Goal: Information Seeking & Learning: Learn about a topic

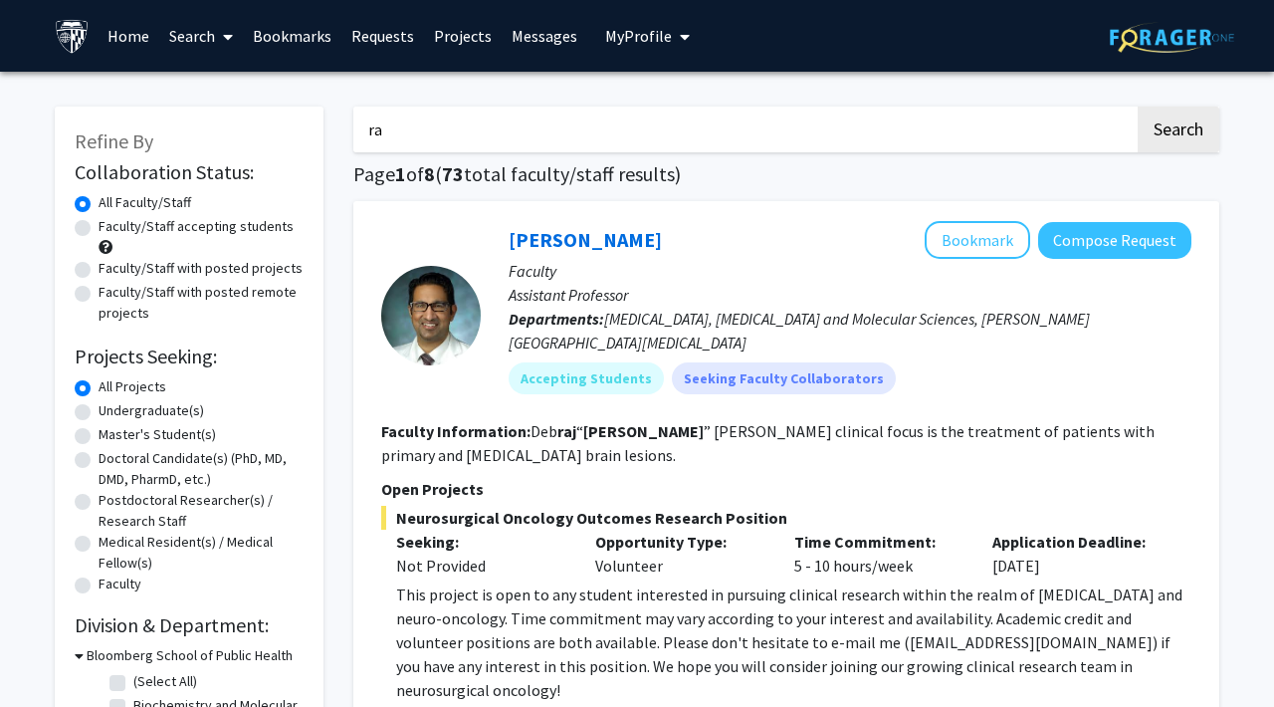
type input "r"
type input "ai and brain"
click at [1138, 107] on button "Search" at bounding box center [1179, 130] width 82 height 46
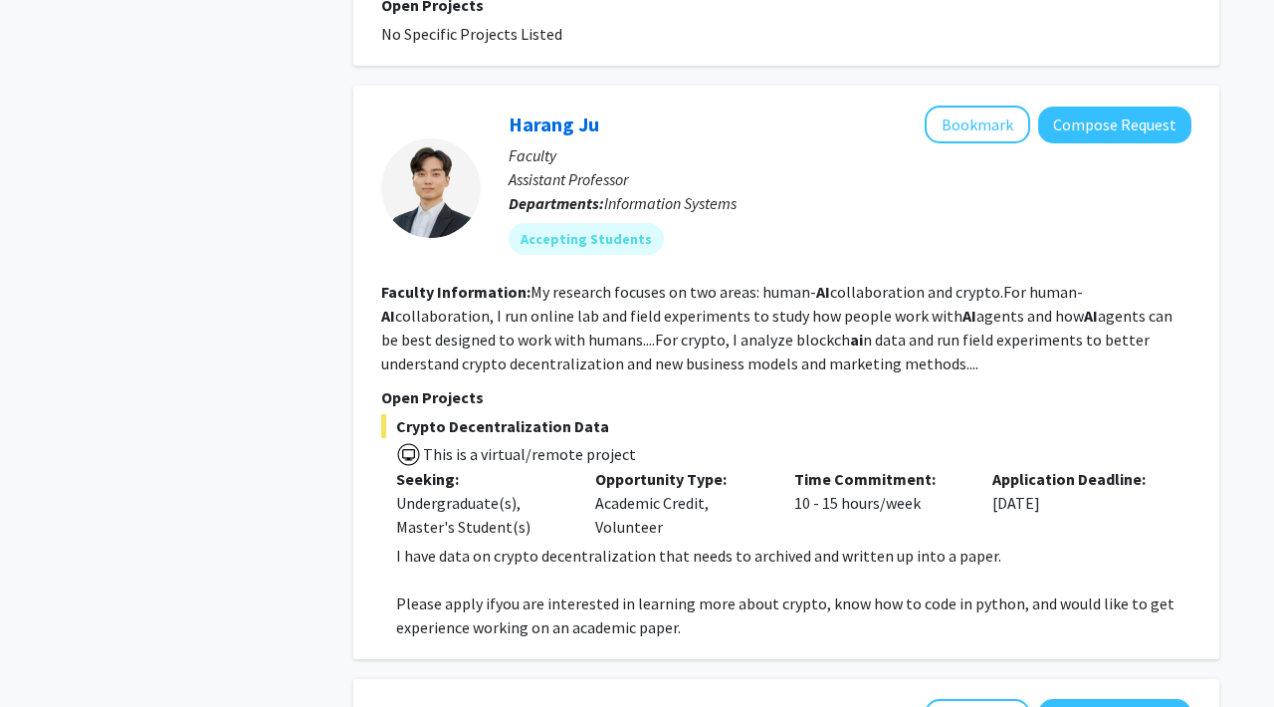
scroll to position [1895, 0]
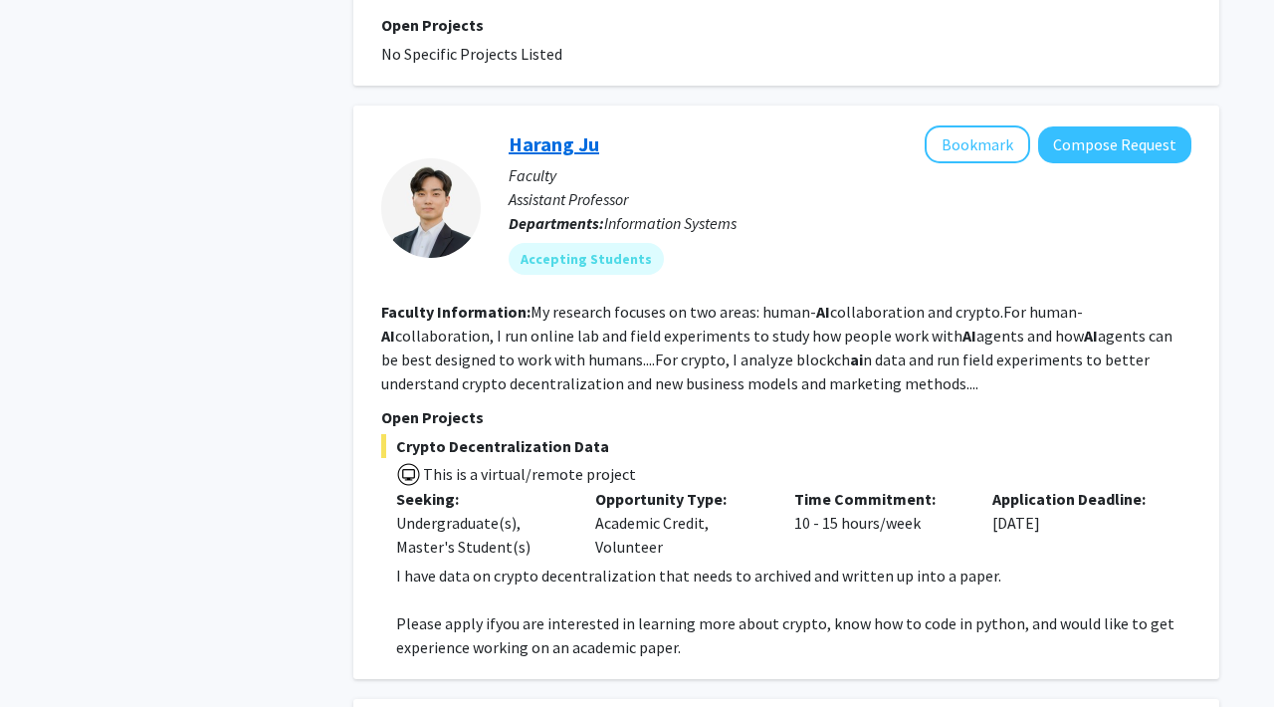
click at [565, 131] on link "Harang Ju" at bounding box center [554, 143] width 91 height 25
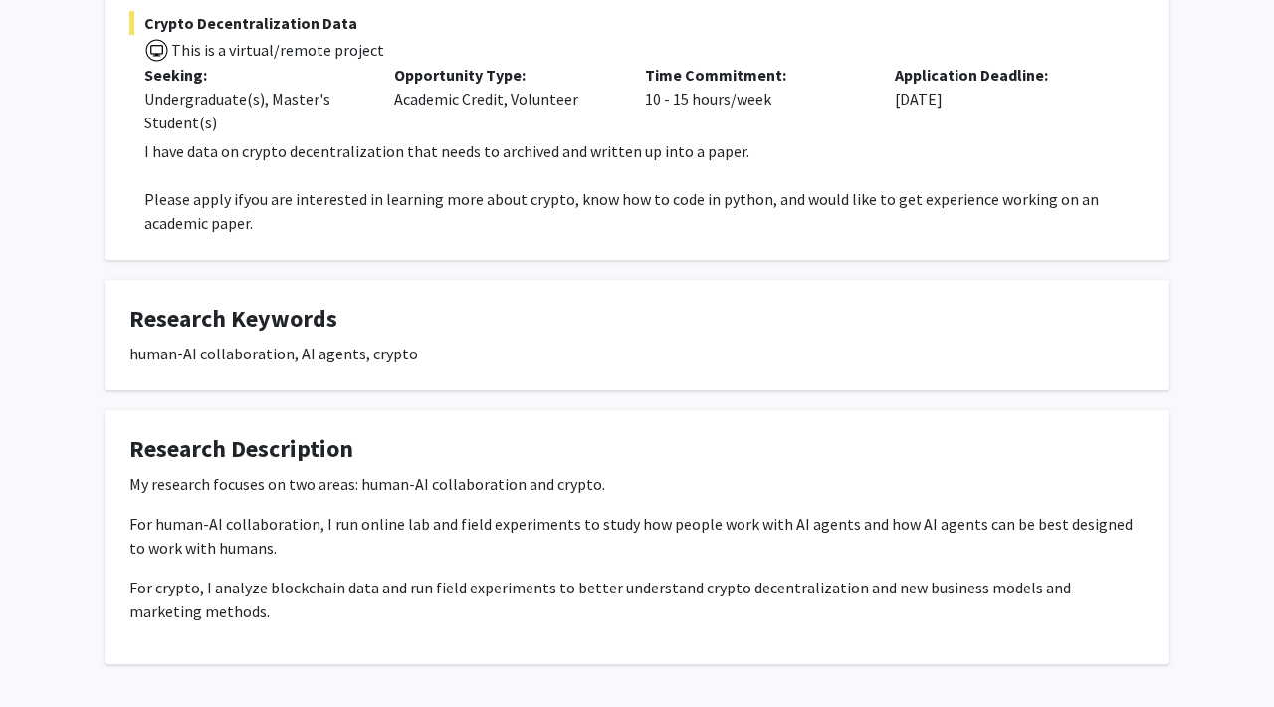
scroll to position [408, 0]
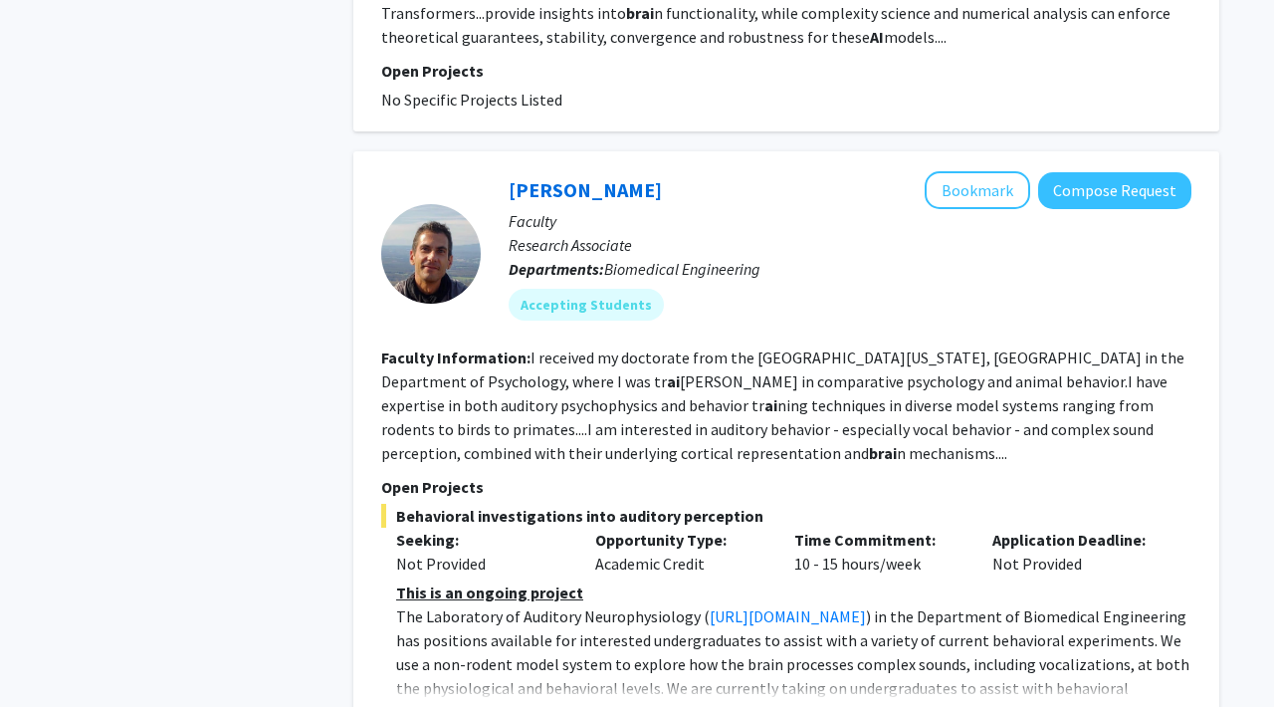
scroll to position [4965, 0]
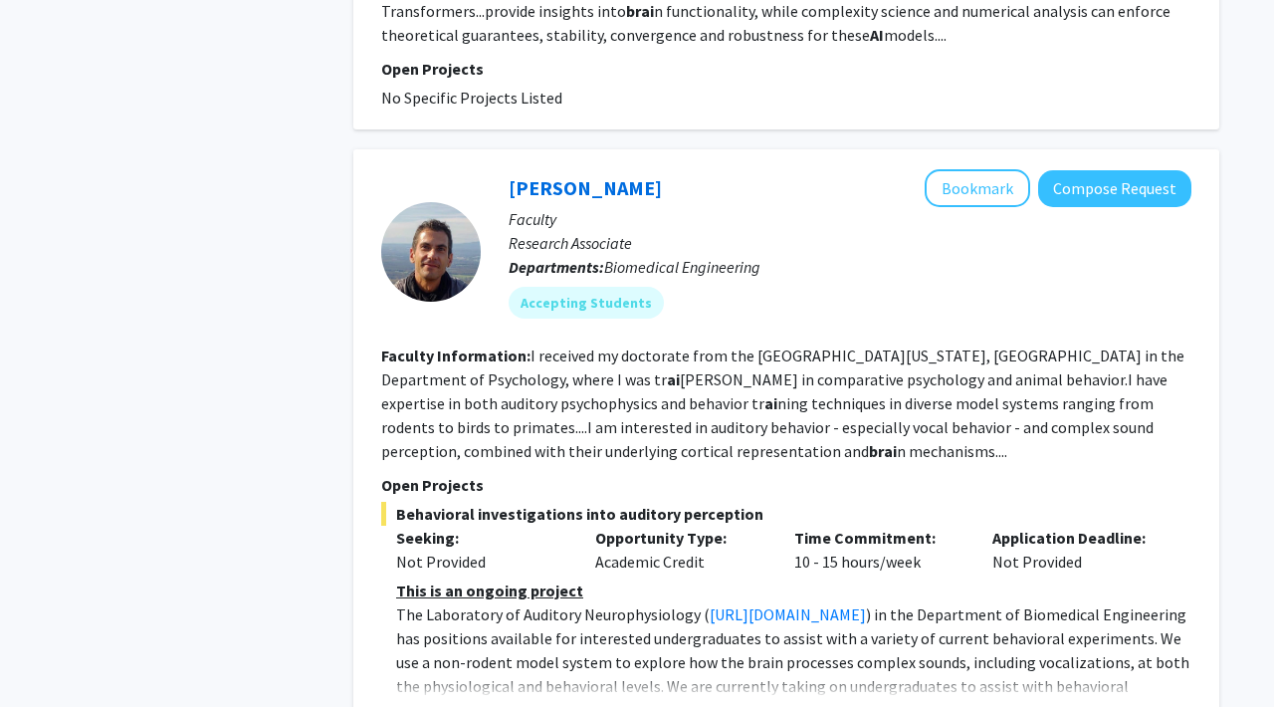
click at [420, 706] on button "Show more" at bounding box center [434, 718] width 77 height 24
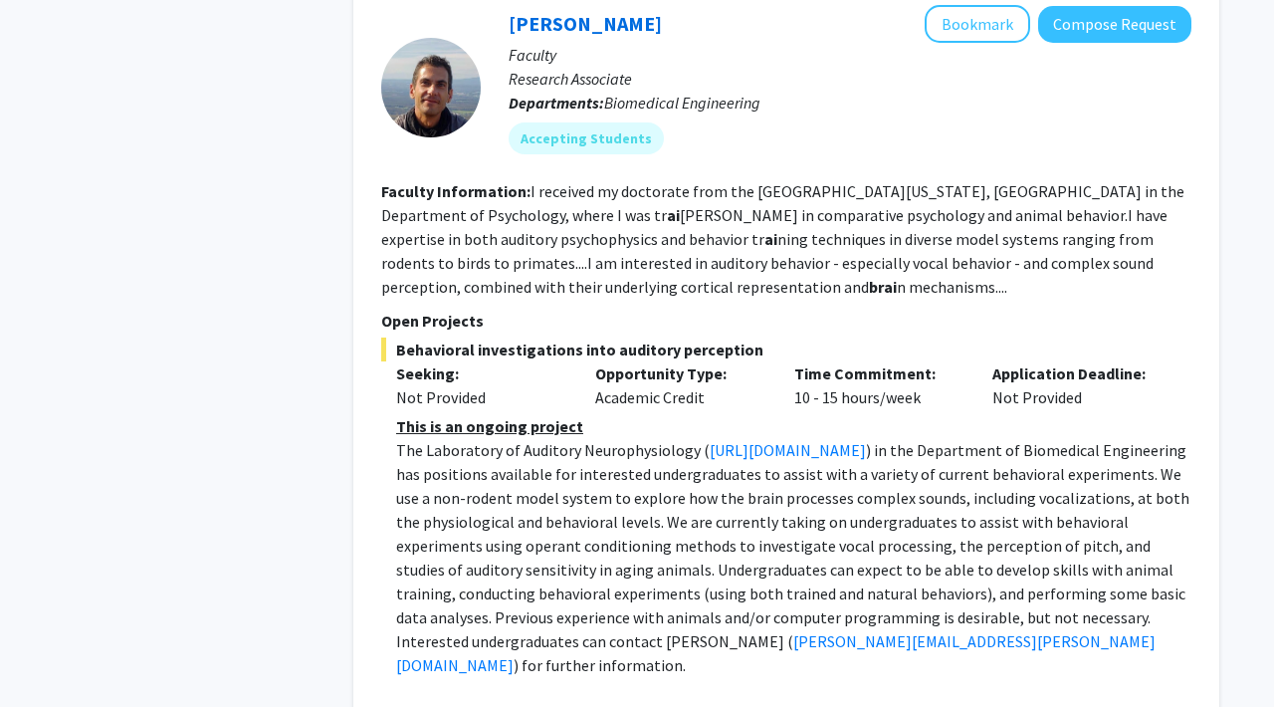
scroll to position [5133, 0]
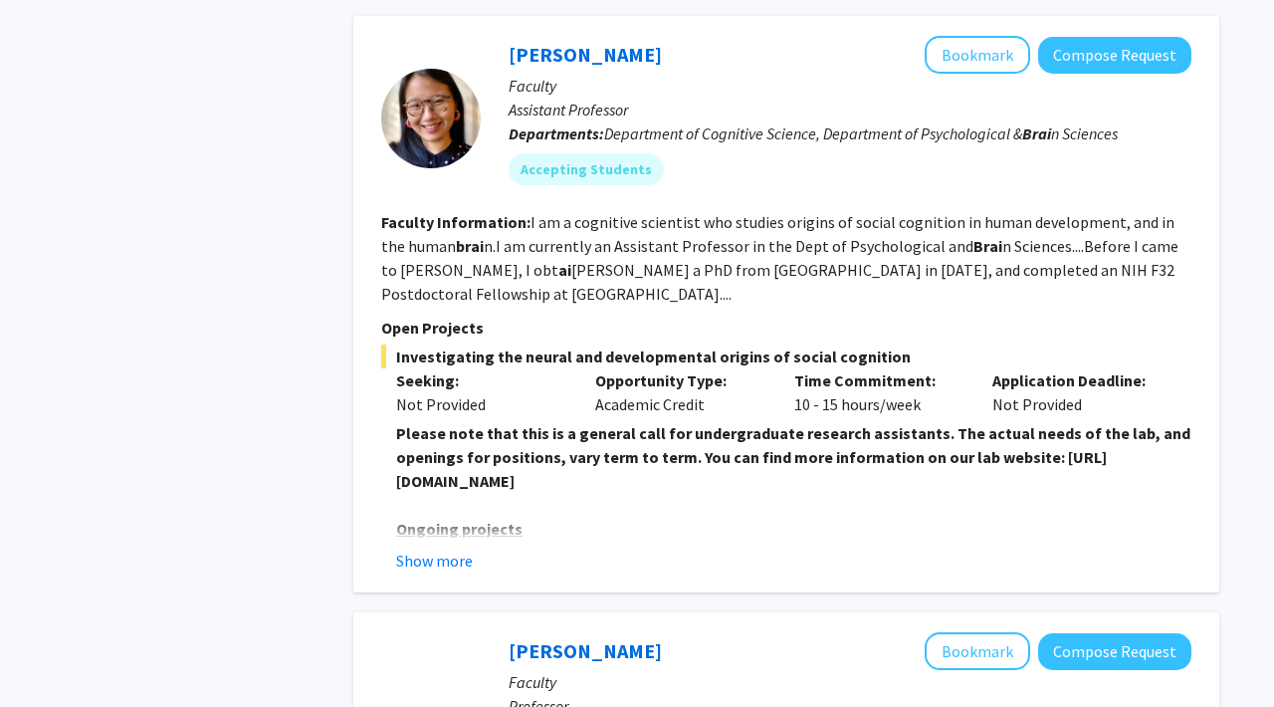
scroll to position [1347, 0]
click at [449, 547] on button "Show more" at bounding box center [434, 559] width 77 height 24
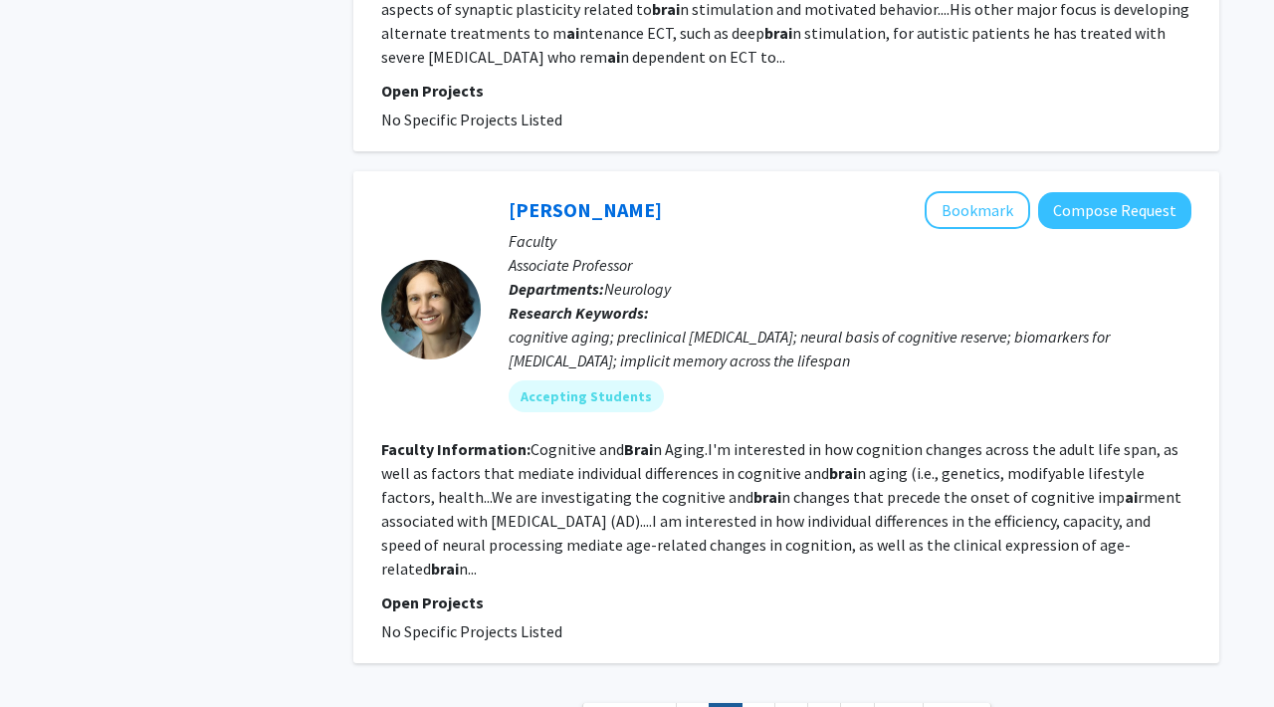
scroll to position [4427, 0]
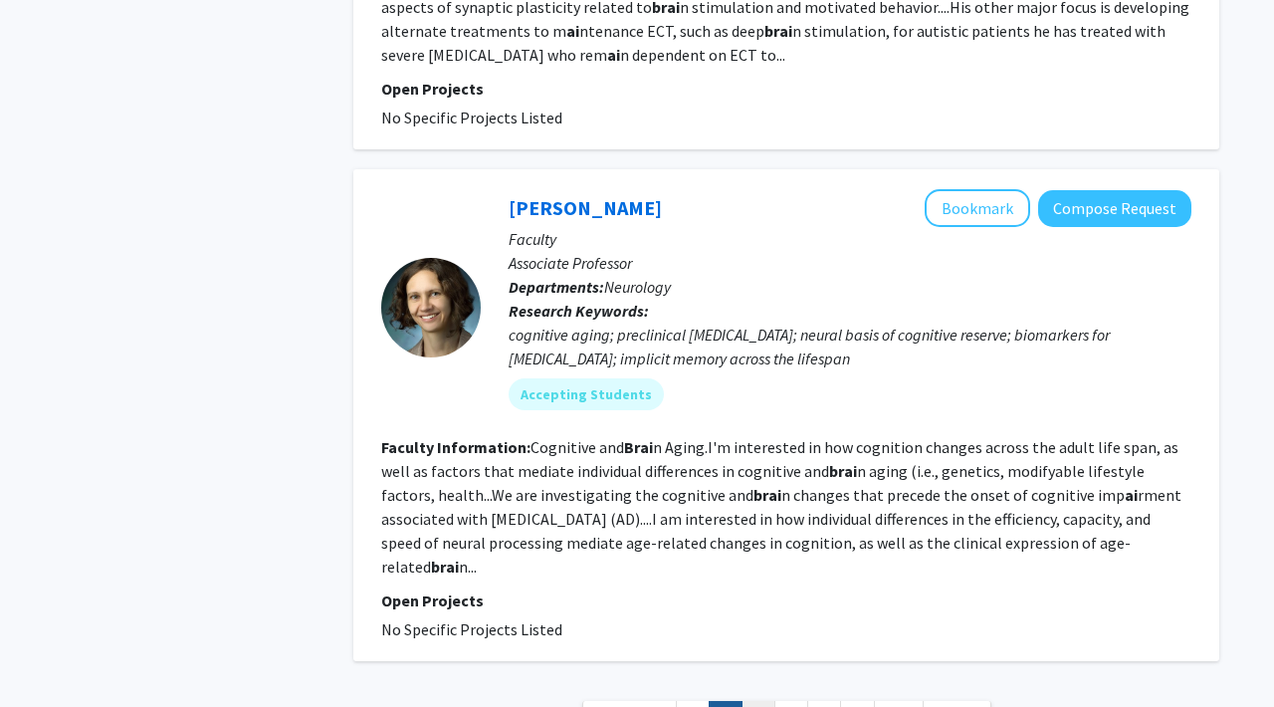
click at [764, 701] on link "3" at bounding box center [759, 718] width 34 height 35
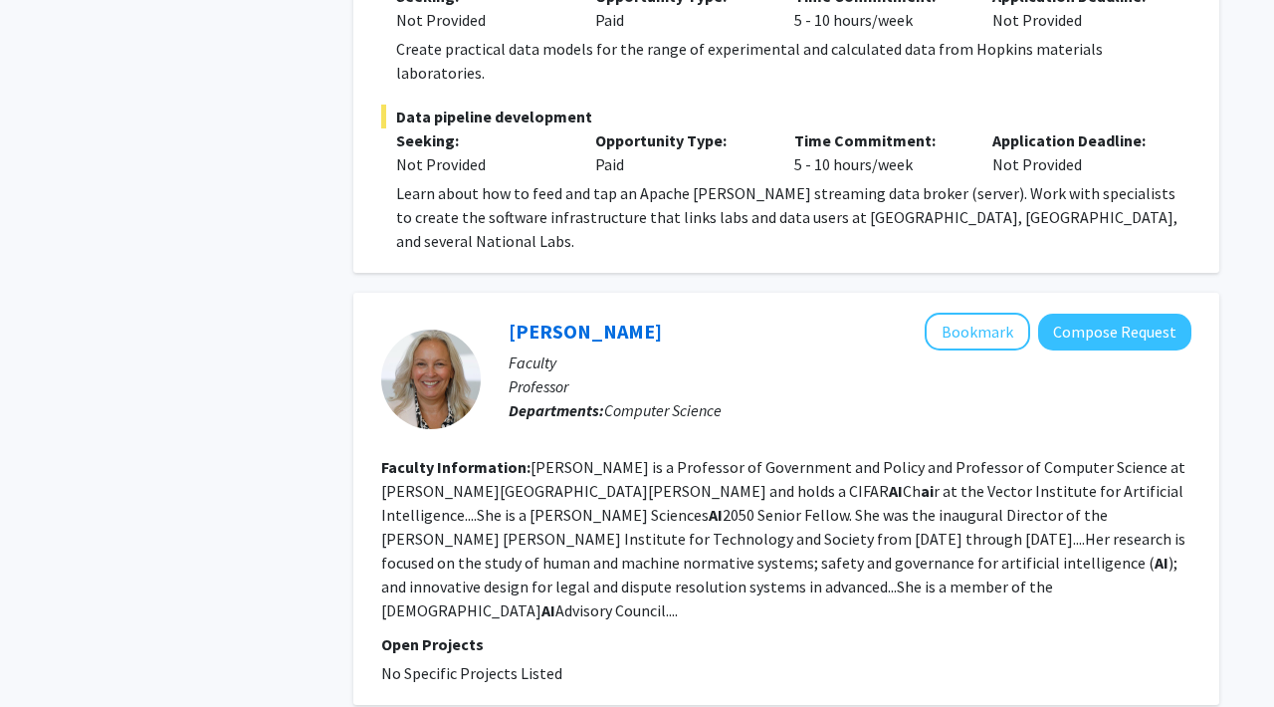
scroll to position [4413, 0]
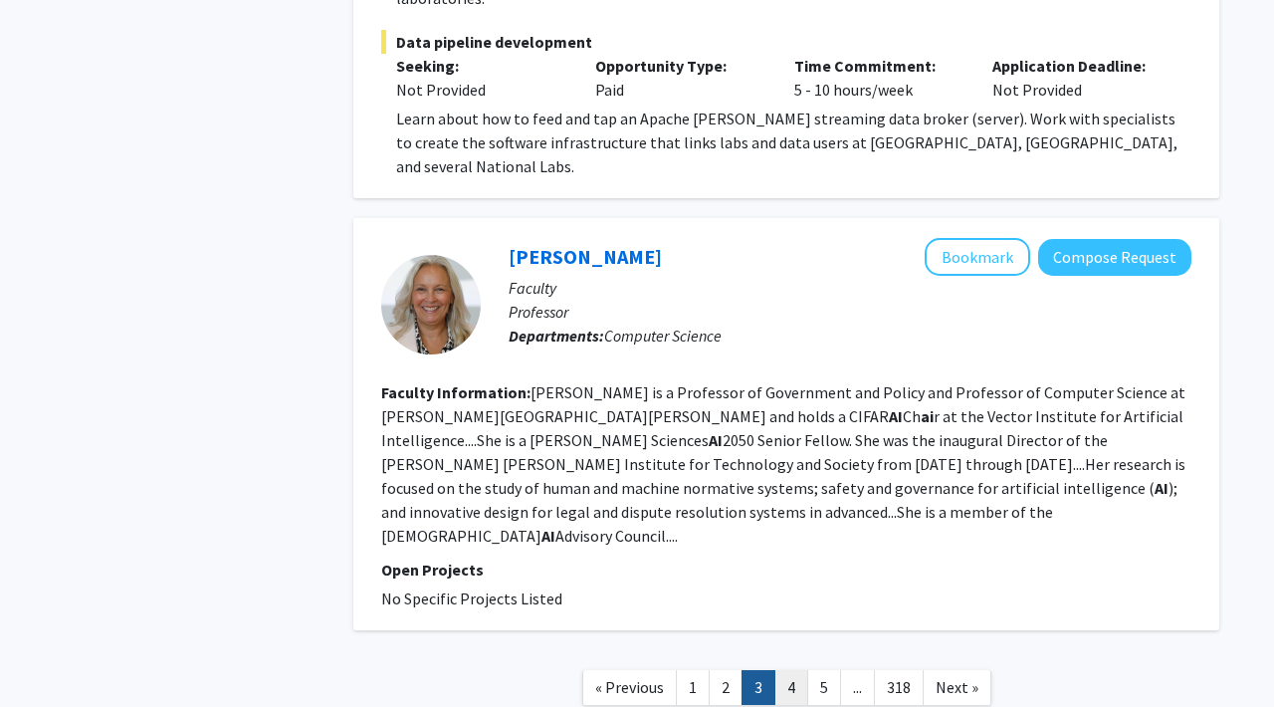
click at [793, 670] on link "4" at bounding box center [791, 687] width 34 height 35
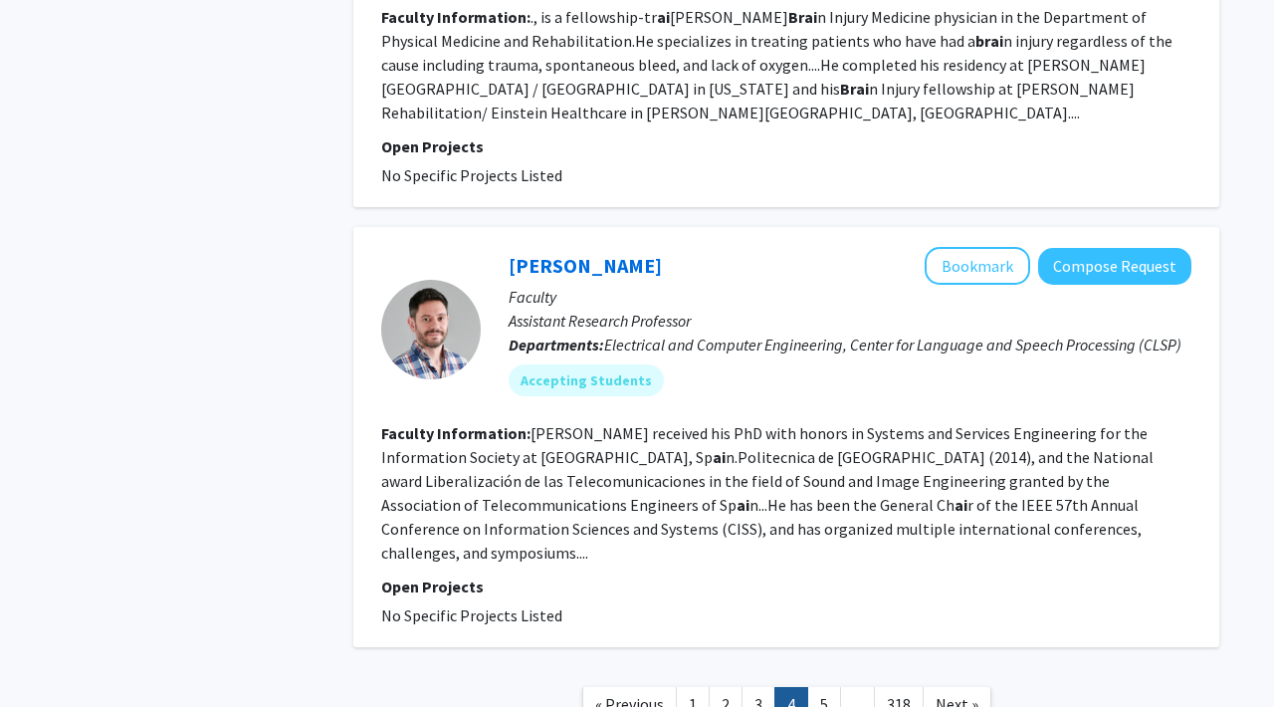
scroll to position [3609, 0]
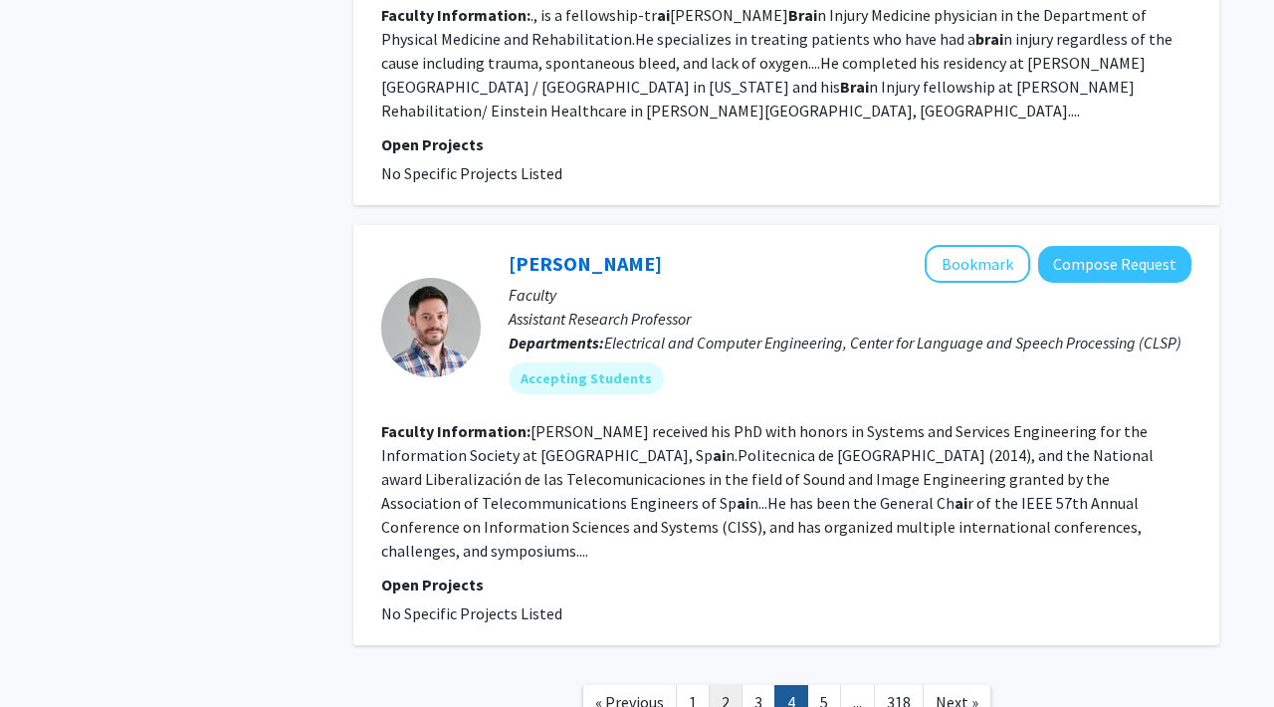
click at [719, 685] on link "2" at bounding box center [726, 702] width 34 height 35
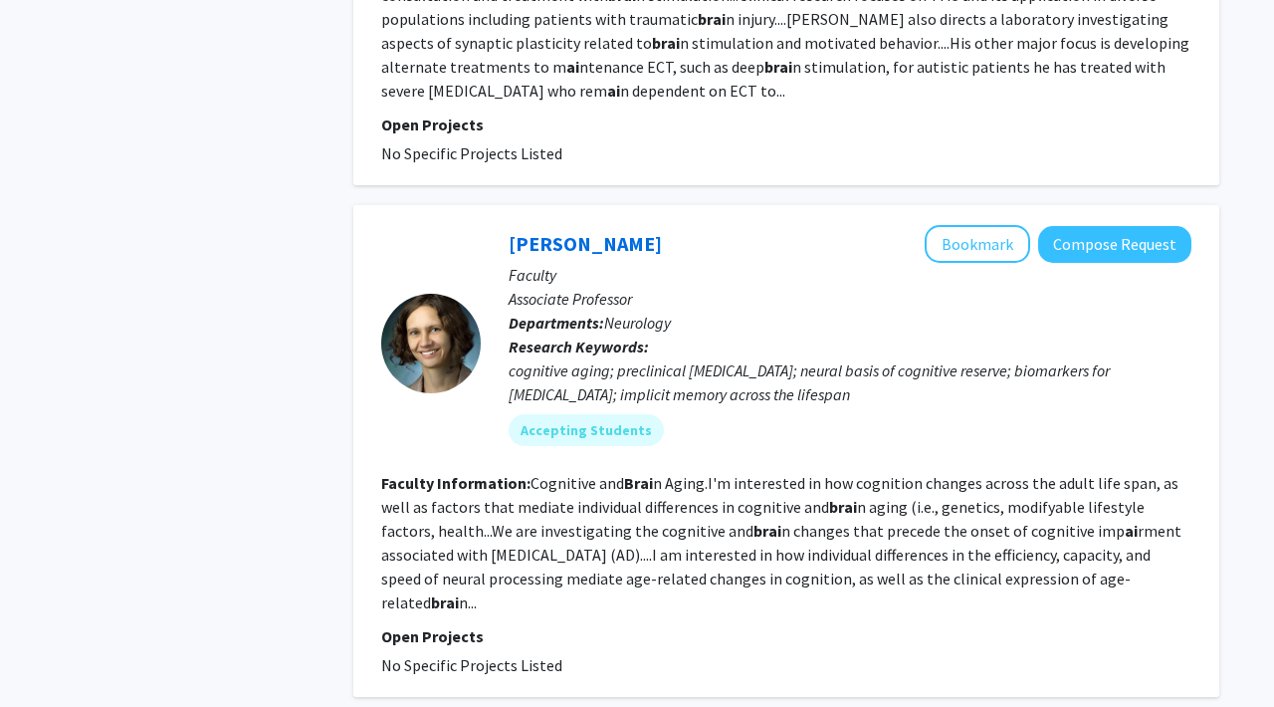
scroll to position [3809, 0]
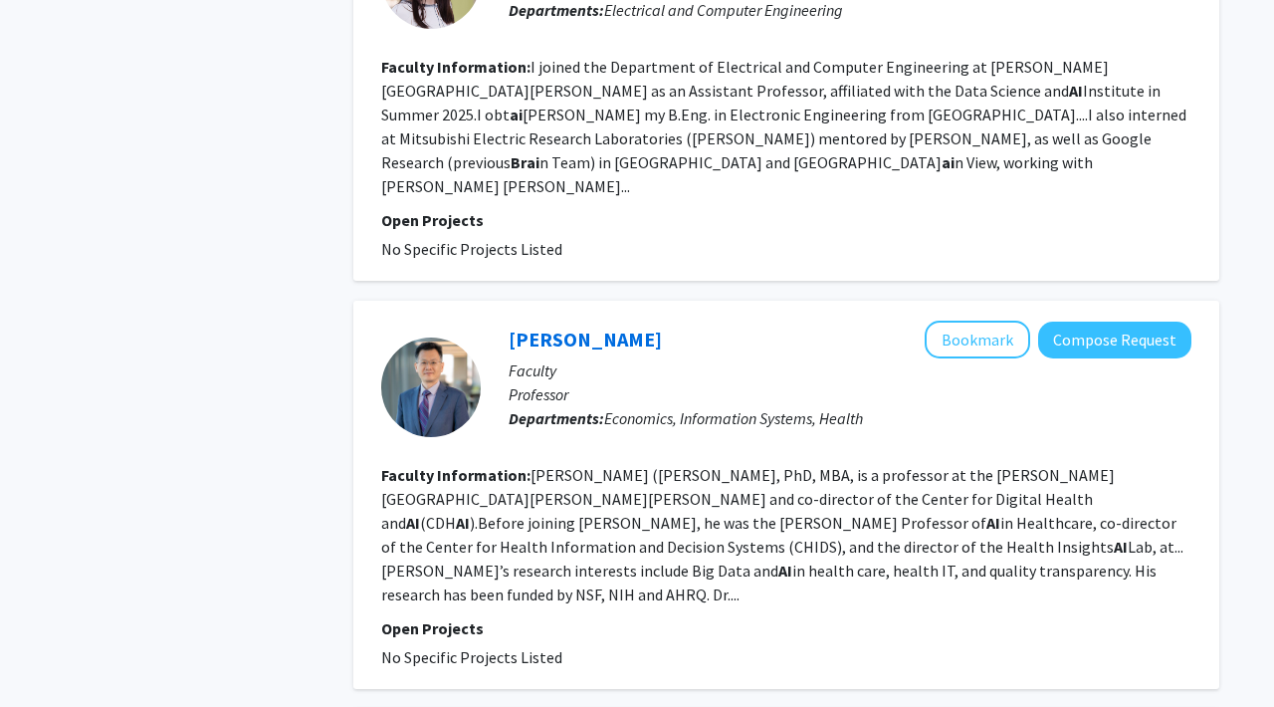
scroll to position [5085, 0]
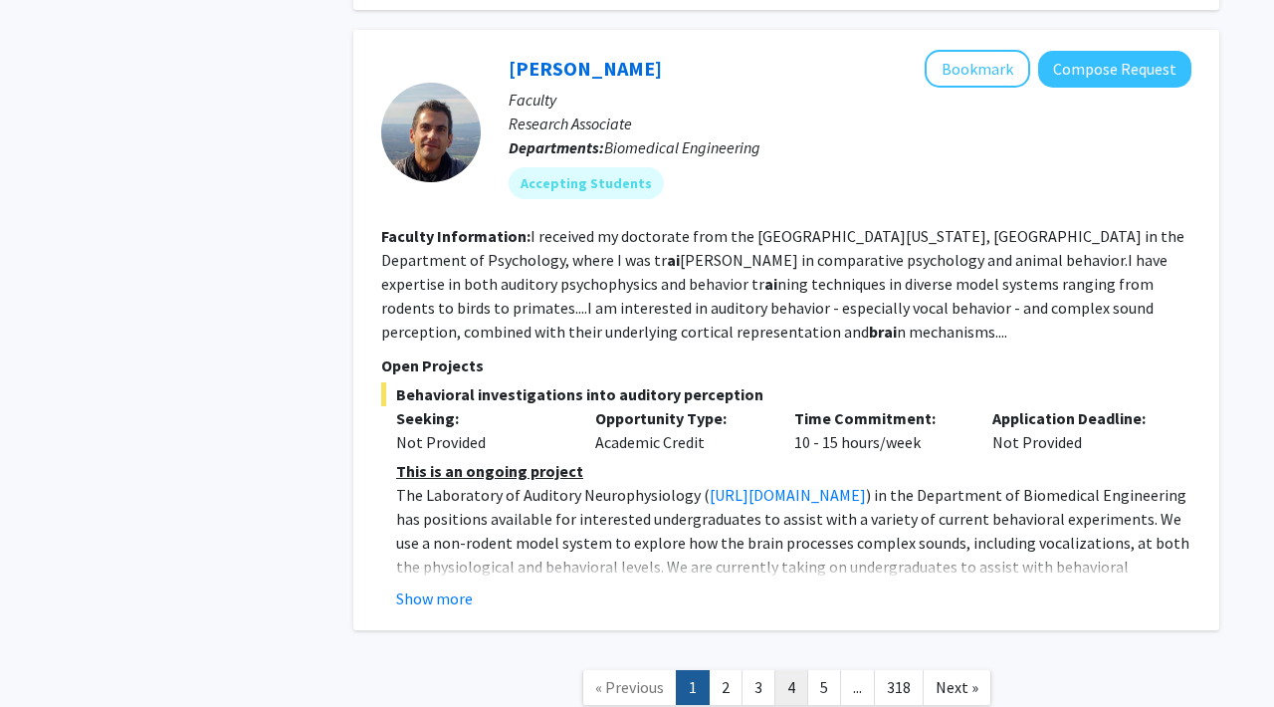
click at [785, 670] on link "4" at bounding box center [791, 687] width 34 height 35
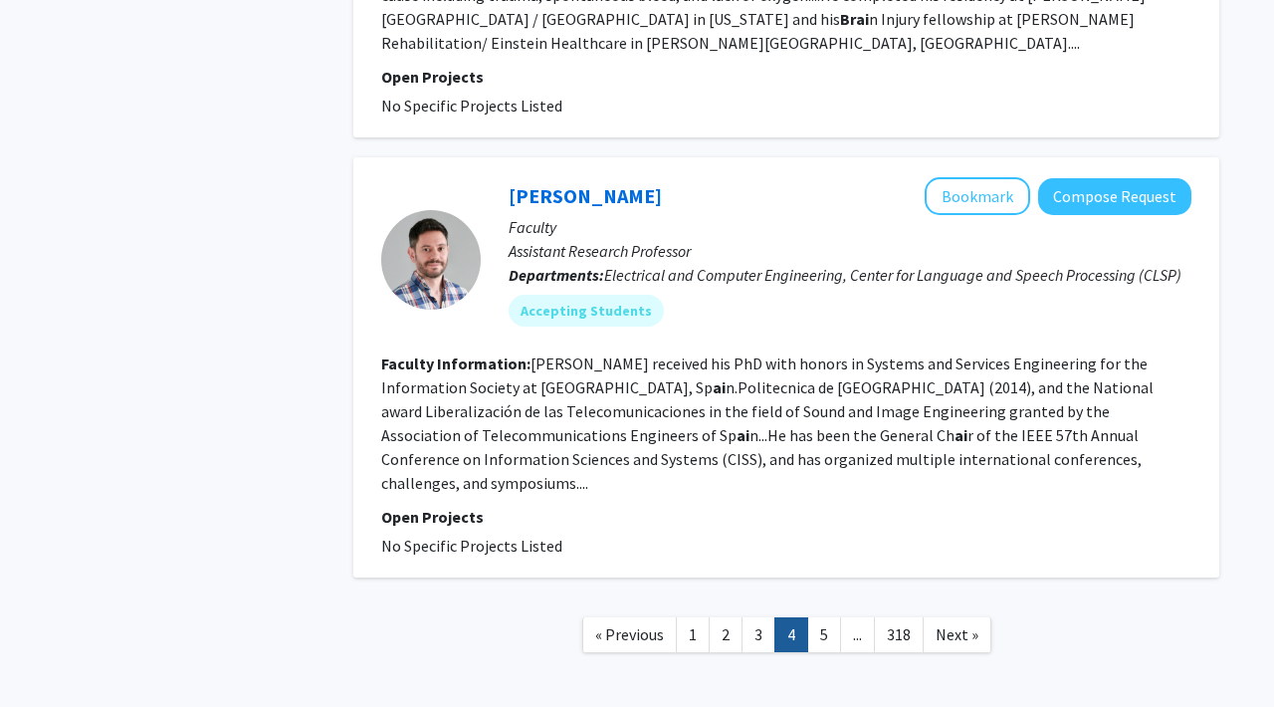
scroll to position [3720, 0]
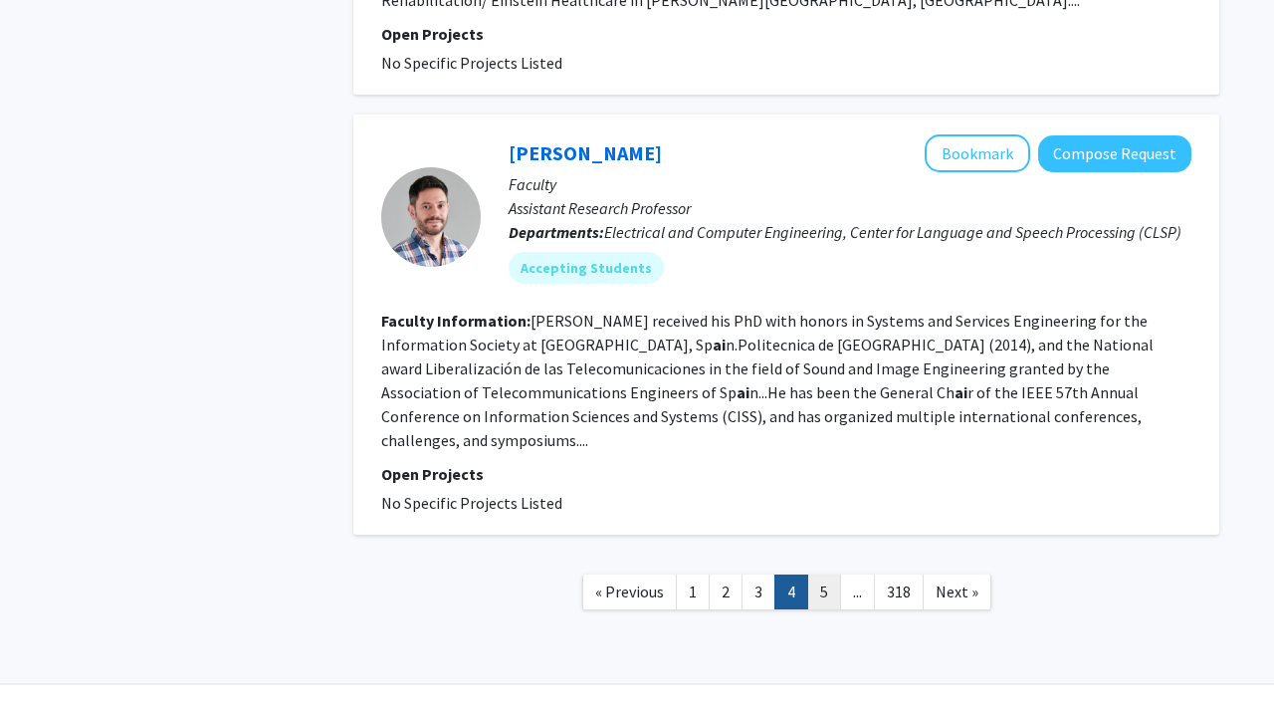
click at [818, 574] on link "5" at bounding box center [824, 591] width 34 height 35
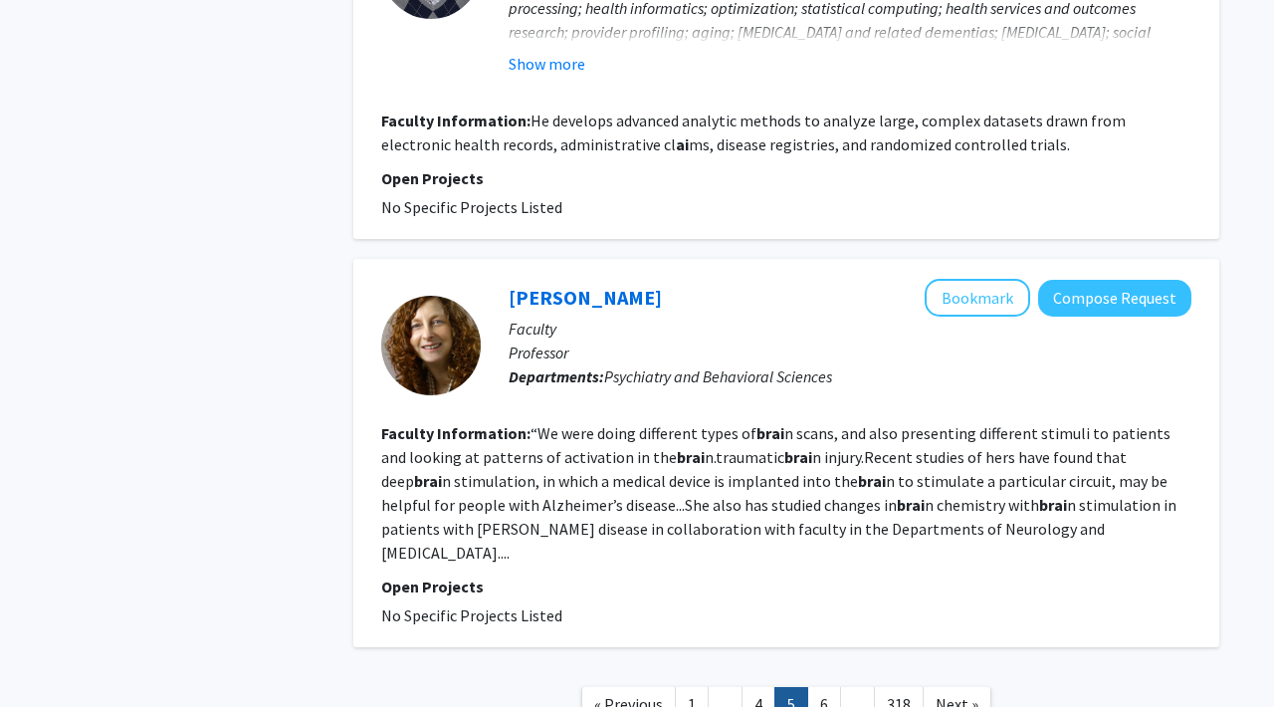
scroll to position [3899, 0]
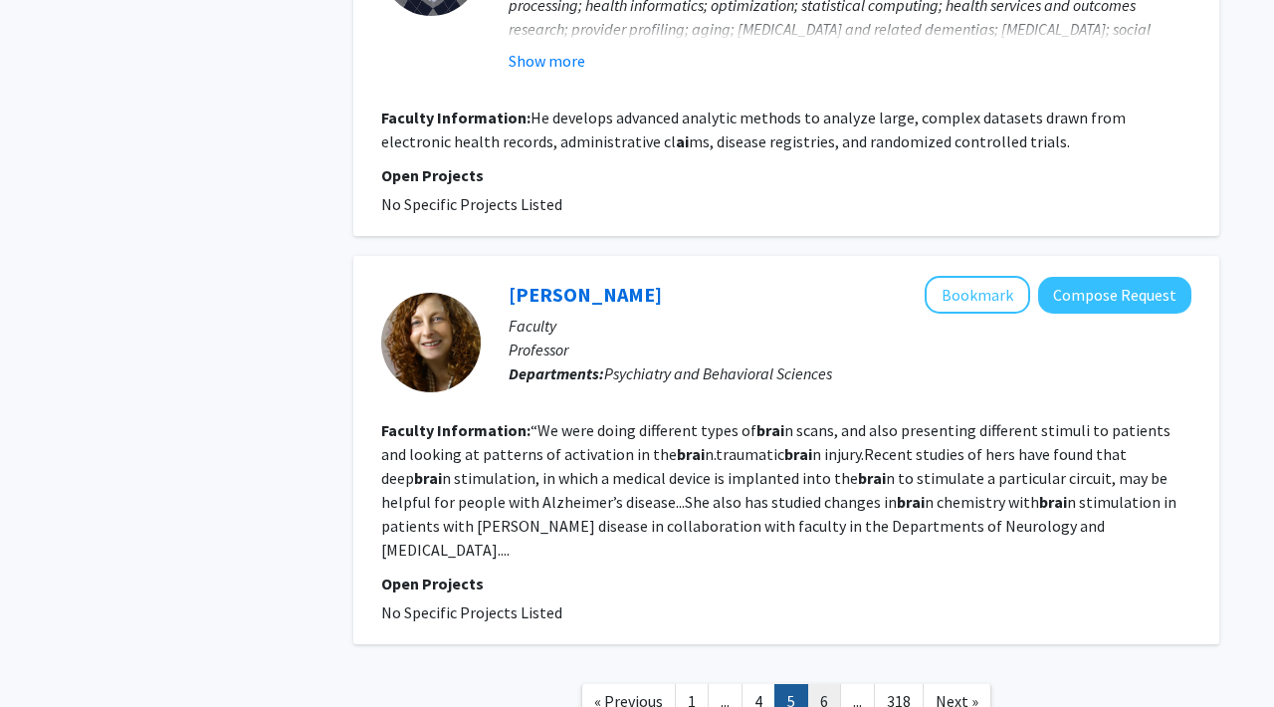
click at [818, 684] on link "6" at bounding box center [824, 701] width 34 height 35
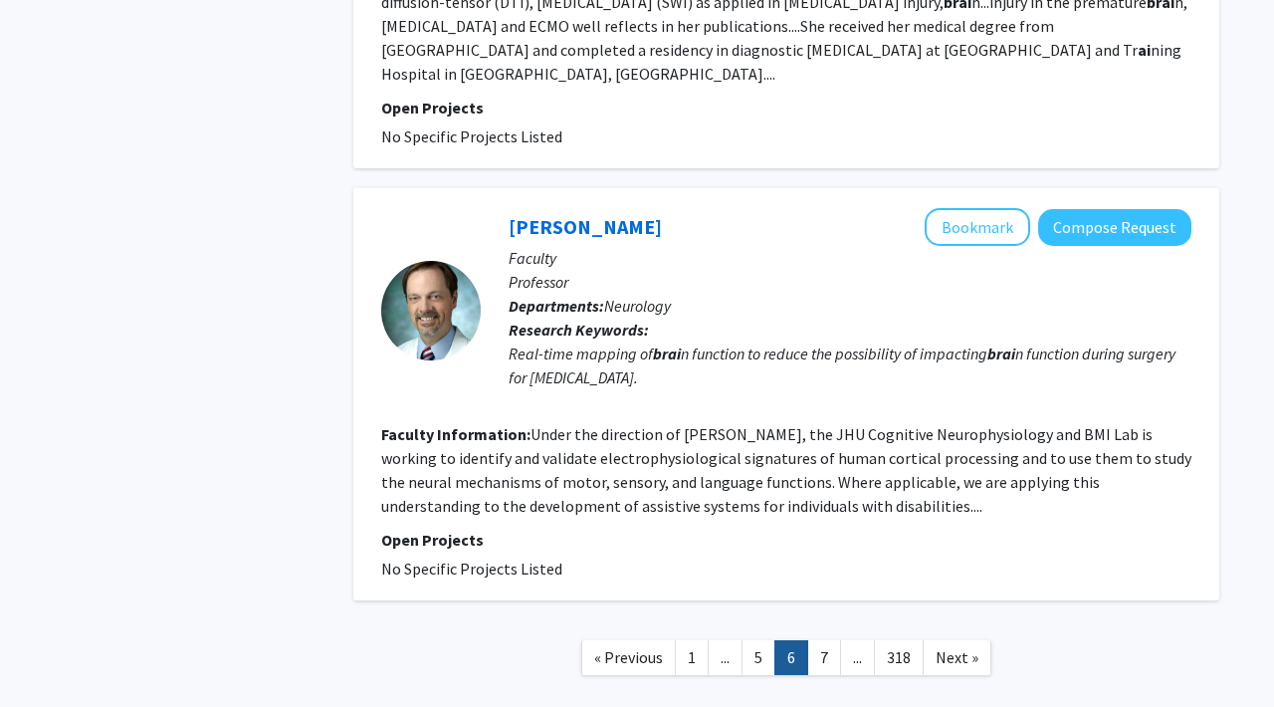
scroll to position [3639, 0]
click at [828, 639] on link "7" at bounding box center [824, 656] width 34 height 35
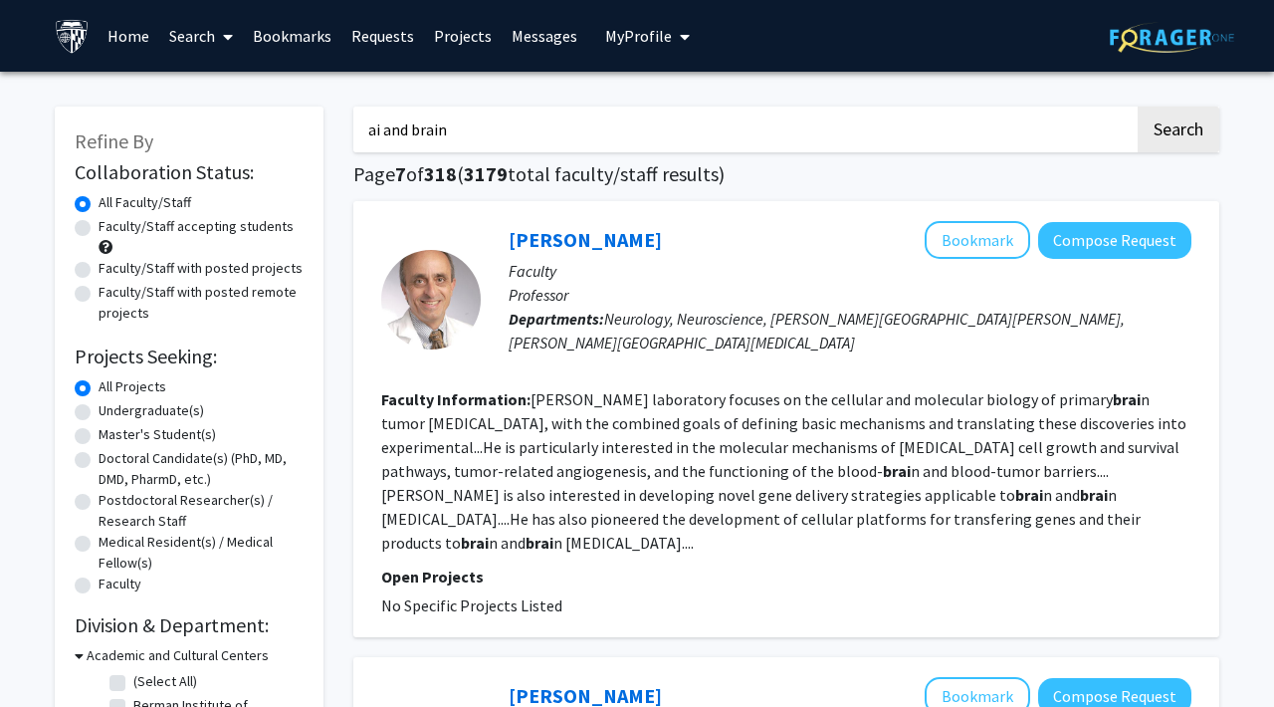
drag, startPoint x: 678, startPoint y: 136, endPoint x: 340, endPoint y: 97, distance: 339.8
click at [1138, 107] on button "Search" at bounding box center [1179, 130] width 82 height 46
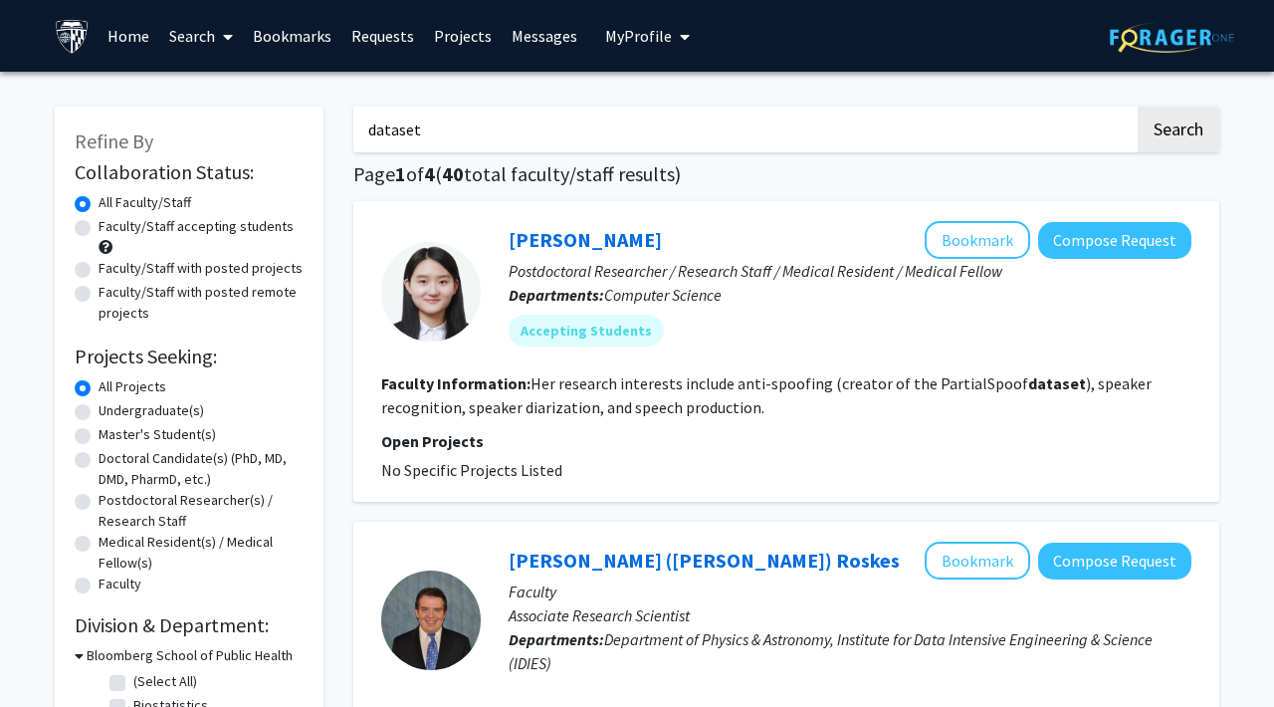
drag, startPoint x: 482, startPoint y: 147, endPoint x: 257, endPoint y: 130, distance: 225.6
paste input "Big Data Machine Learning AI,"
type input "]Big Data Machine Learning AI,"
click at [1138, 107] on button "Search" at bounding box center [1179, 130] width 82 height 46
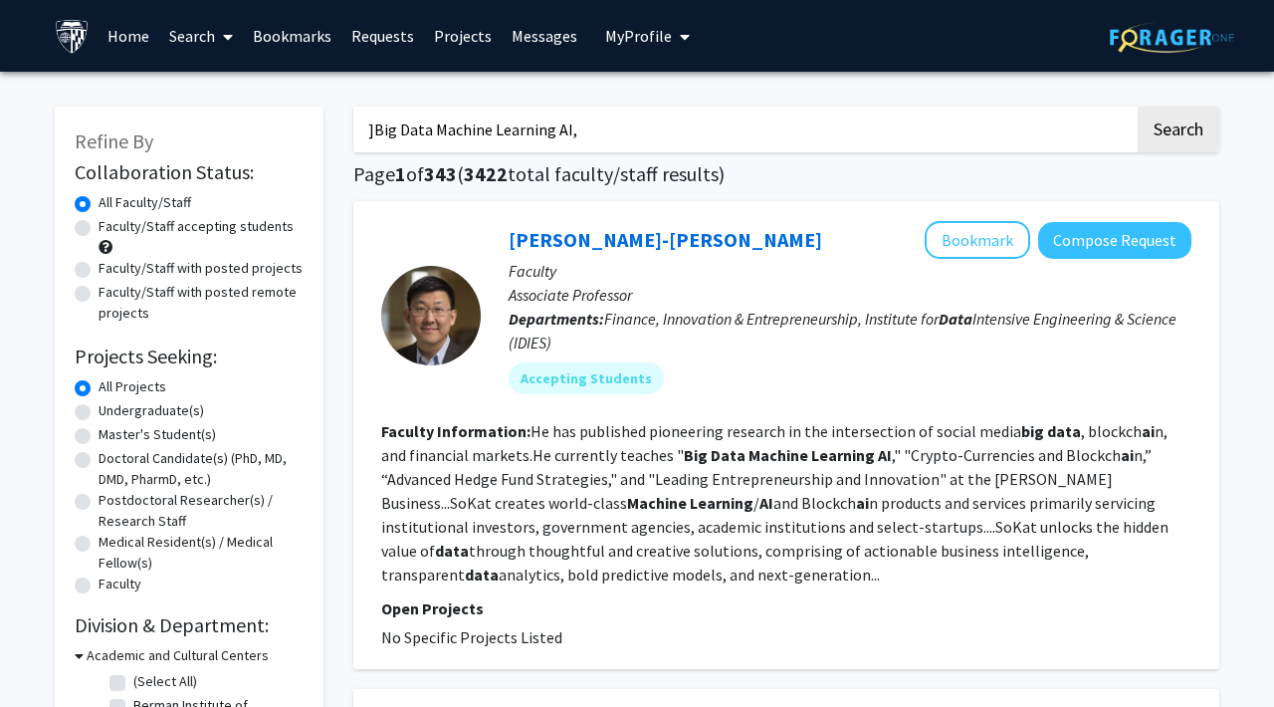
drag, startPoint x: 602, startPoint y: 125, endPoint x: 12, endPoint y: 32, distance: 597.6
paste input "data-driven clinical decision-making."
click at [1138, 107] on button "Search" at bounding box center [1179, 130] width 82 height 46
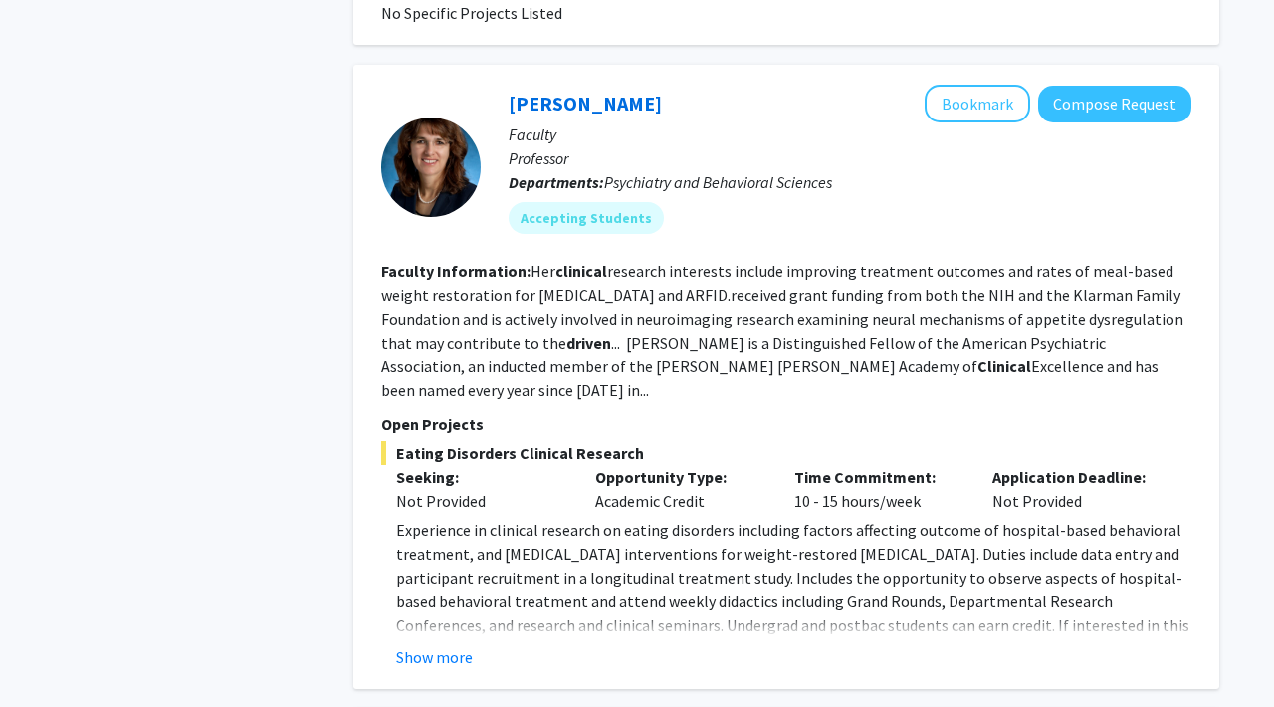
scroll to position [2131, 0]
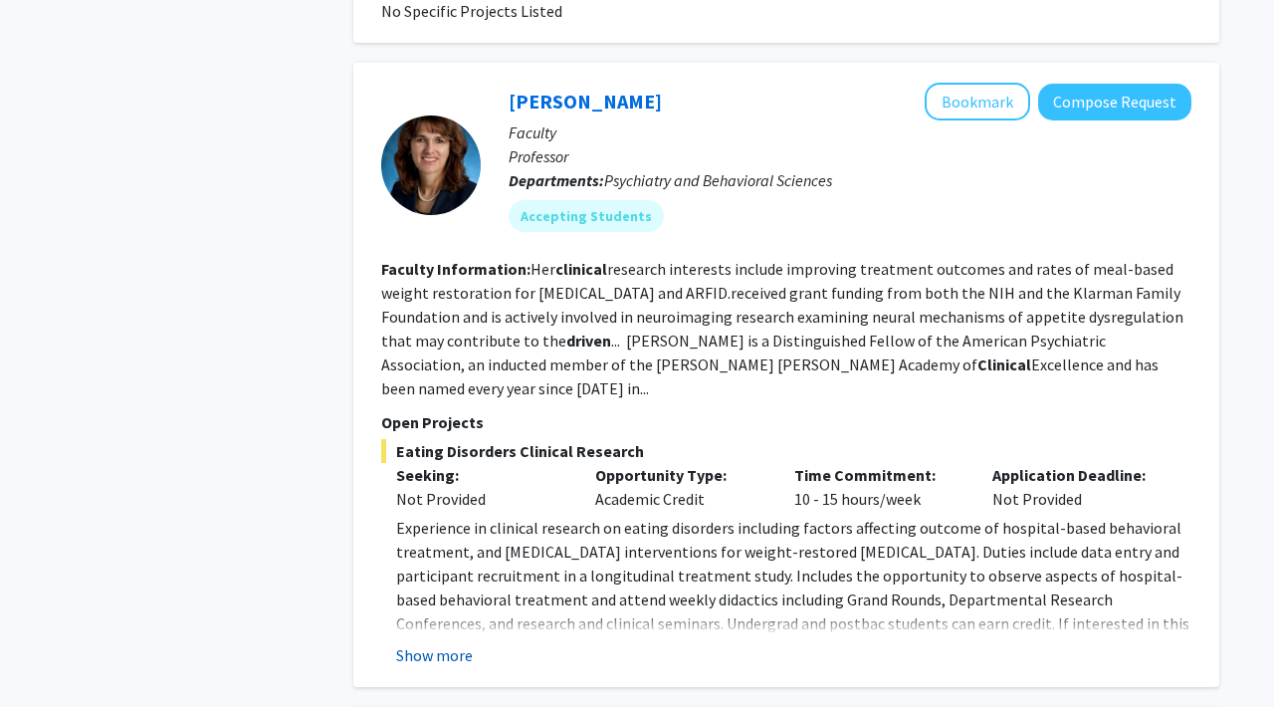
click at [438, 643] on button "Show more" at bounding box center [434, 655] width 77 height 24
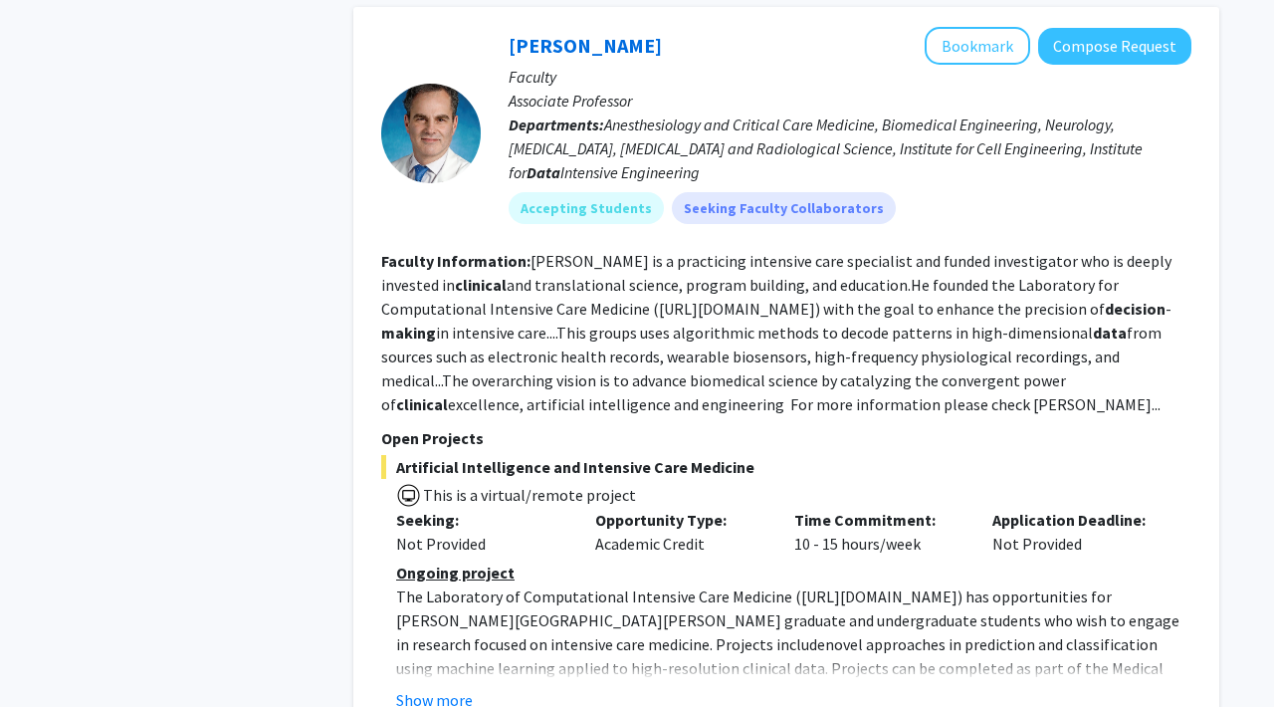
scroll to position [3241, 0]
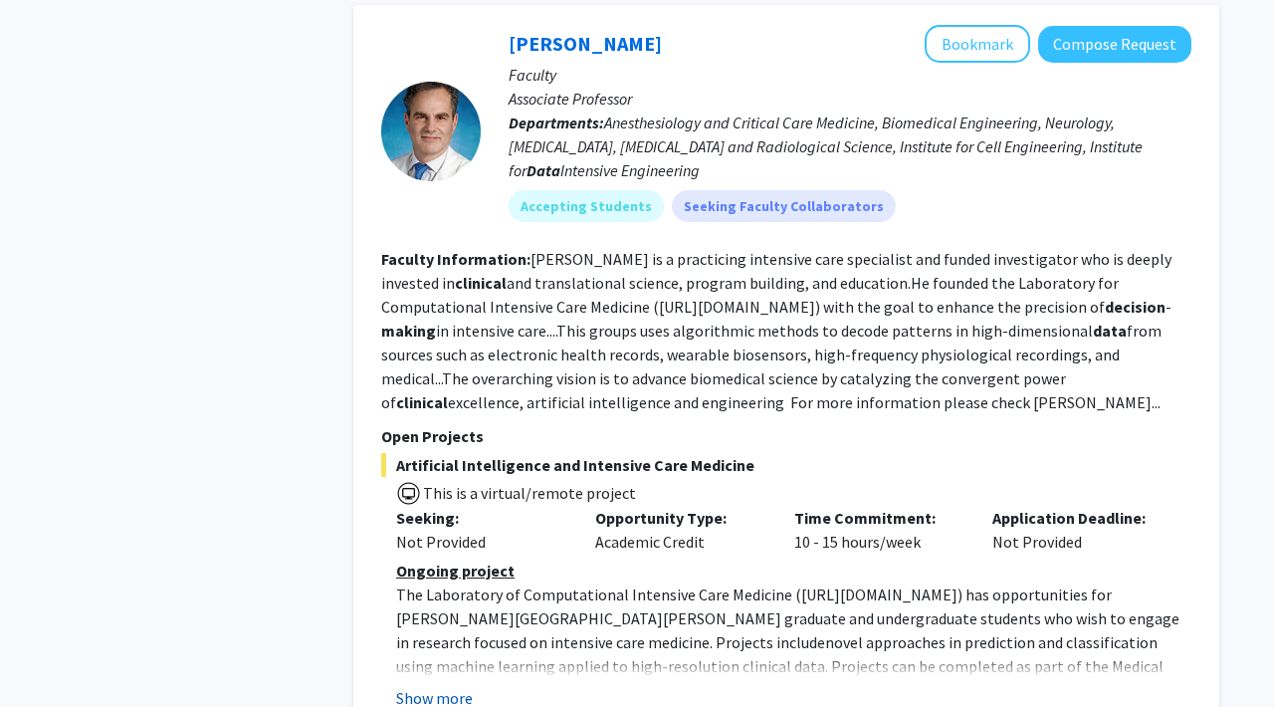
click at [430, 686] on button "Show more" at bounding box center [434, 698] width 77 height 24
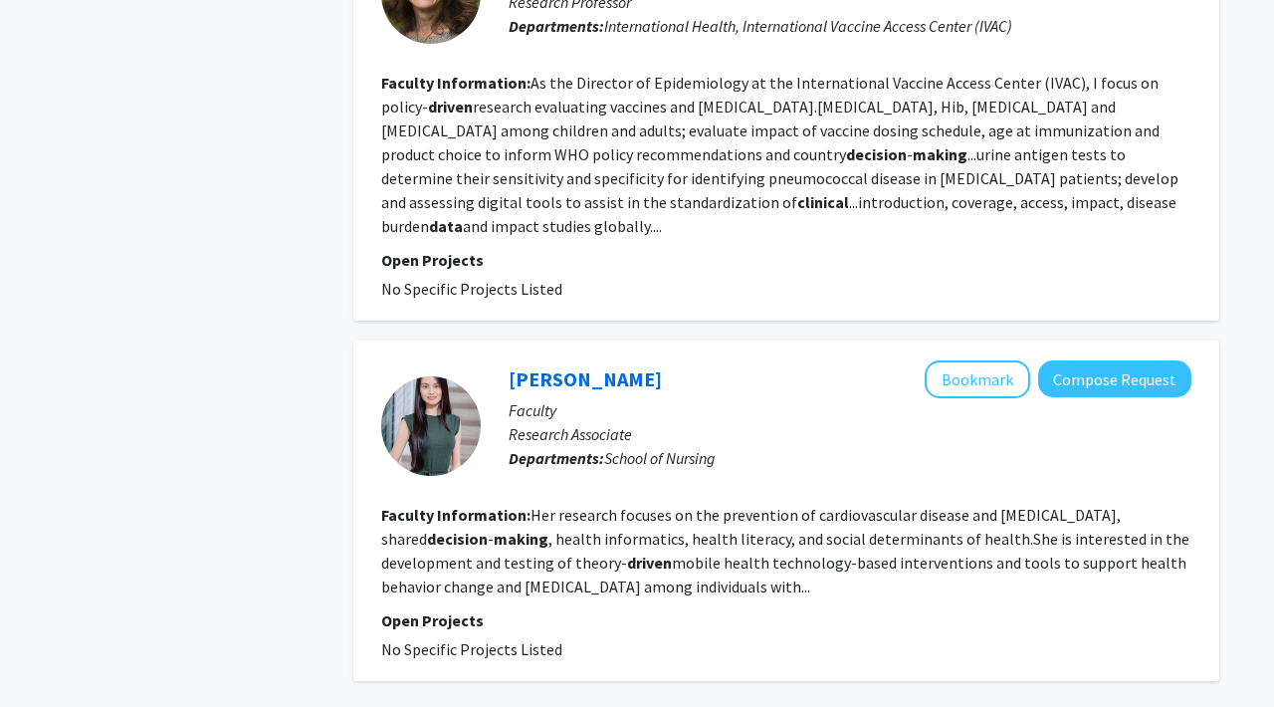
scroll to position [4230, 0]
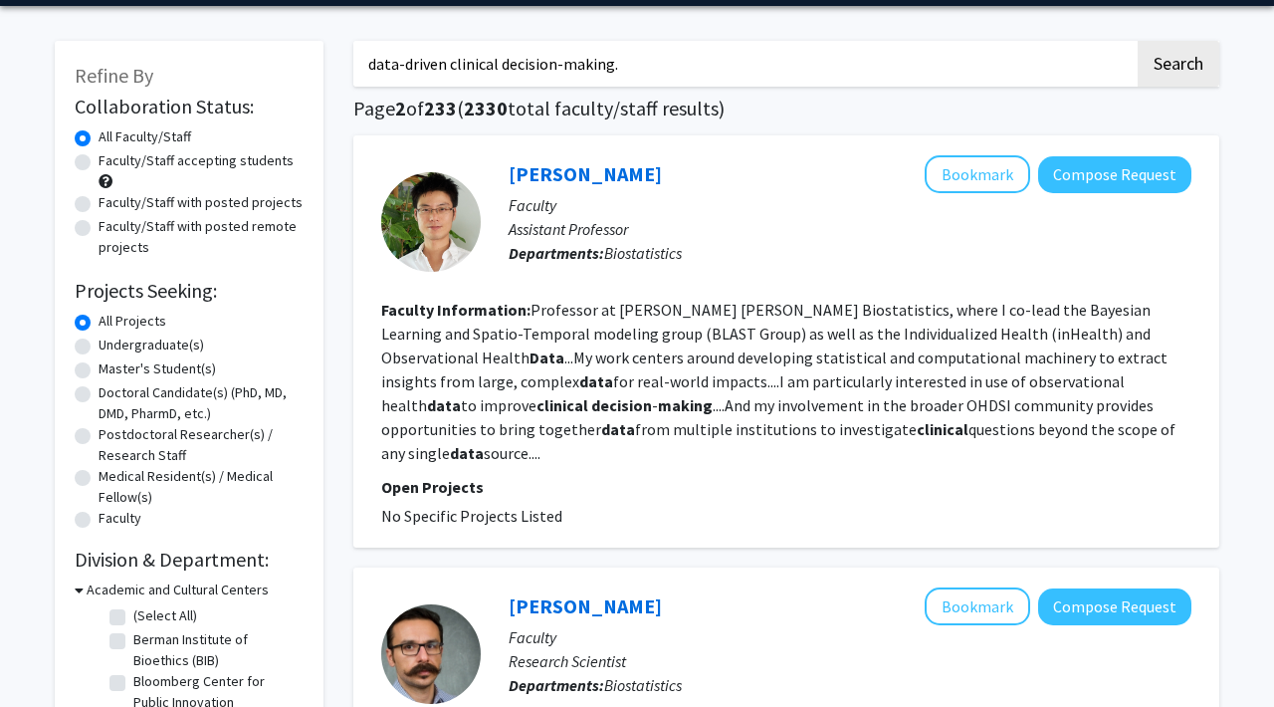
scroll to position [48, 0]
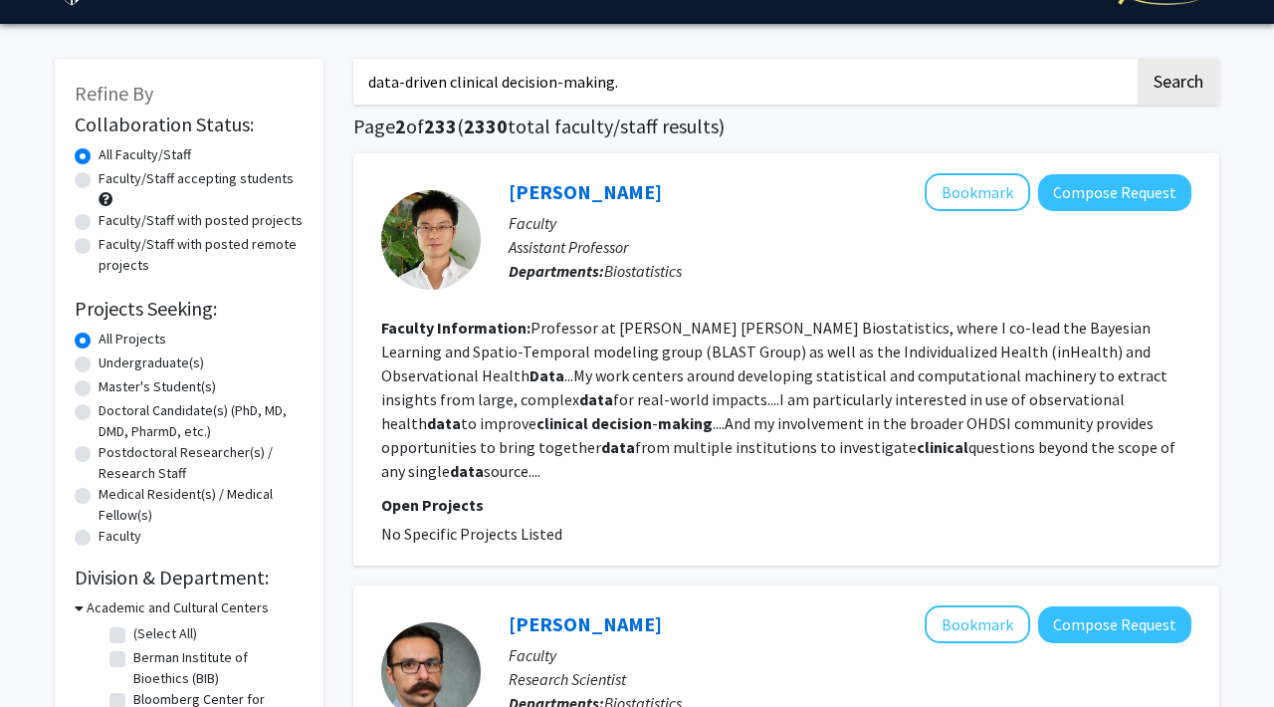
click at [653, 83] on input "data-driven clinical decision-making." at bounding box center [743, 82] width 781 height 46
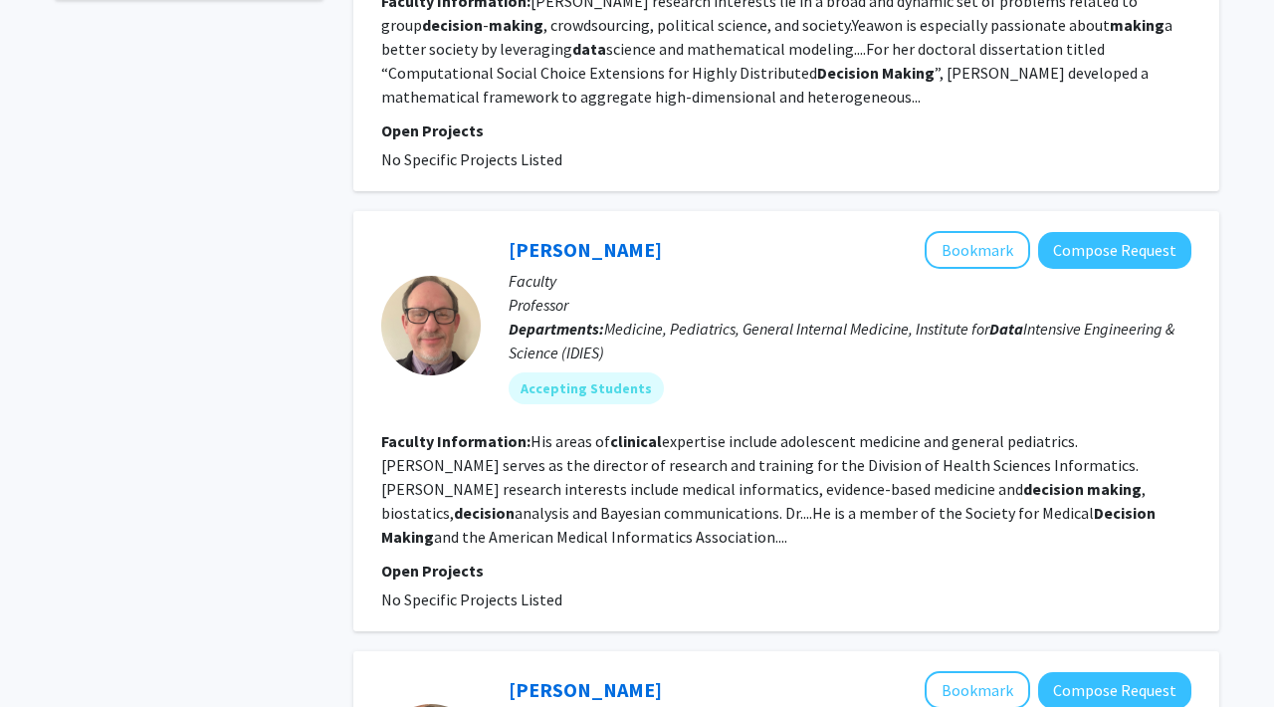
scroll to position [1199, 0]
type input "data-driven clinical decision-making"
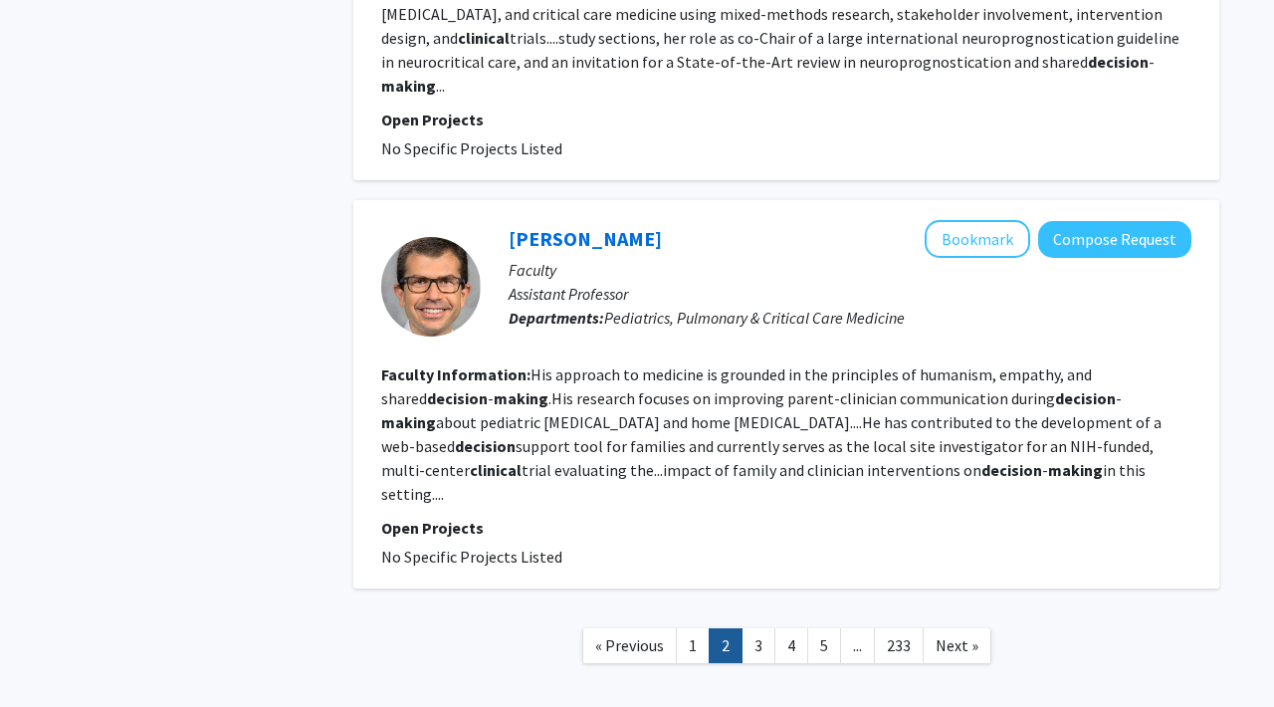
scroll to position [3825, 0]
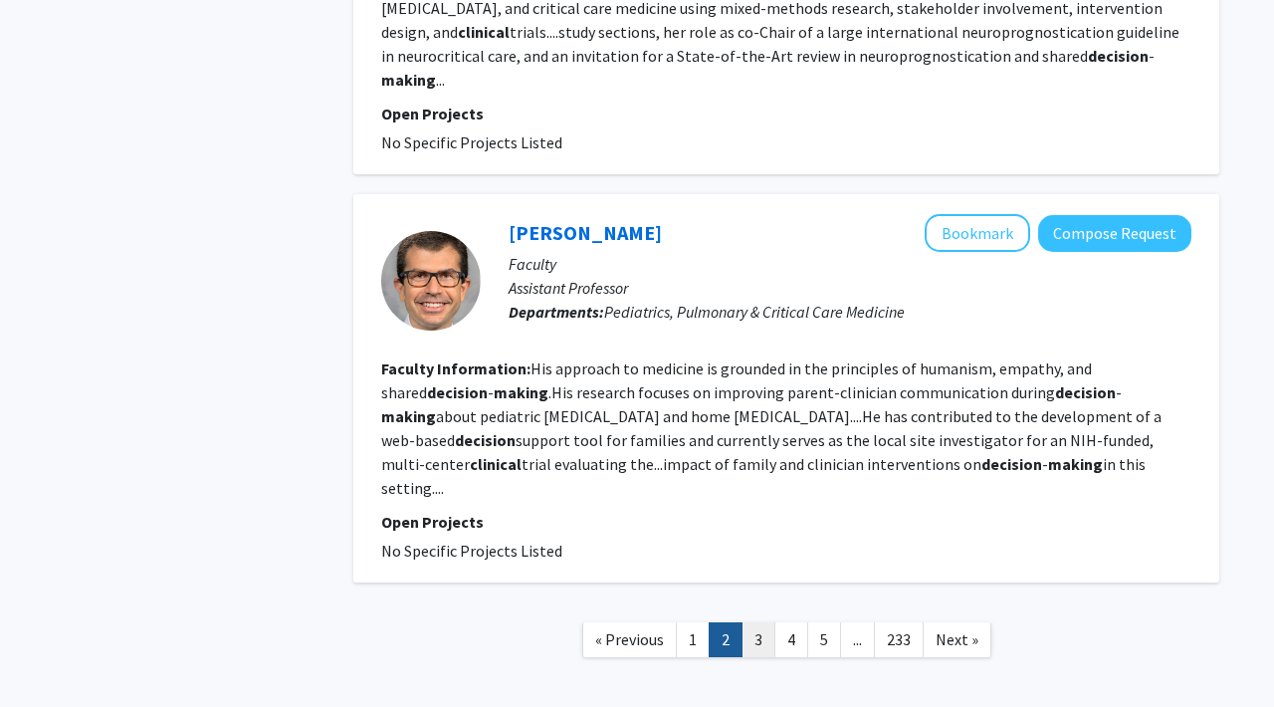
click at [762, 622] on link "3" at bounding box center [759, 639] width 34 height 35
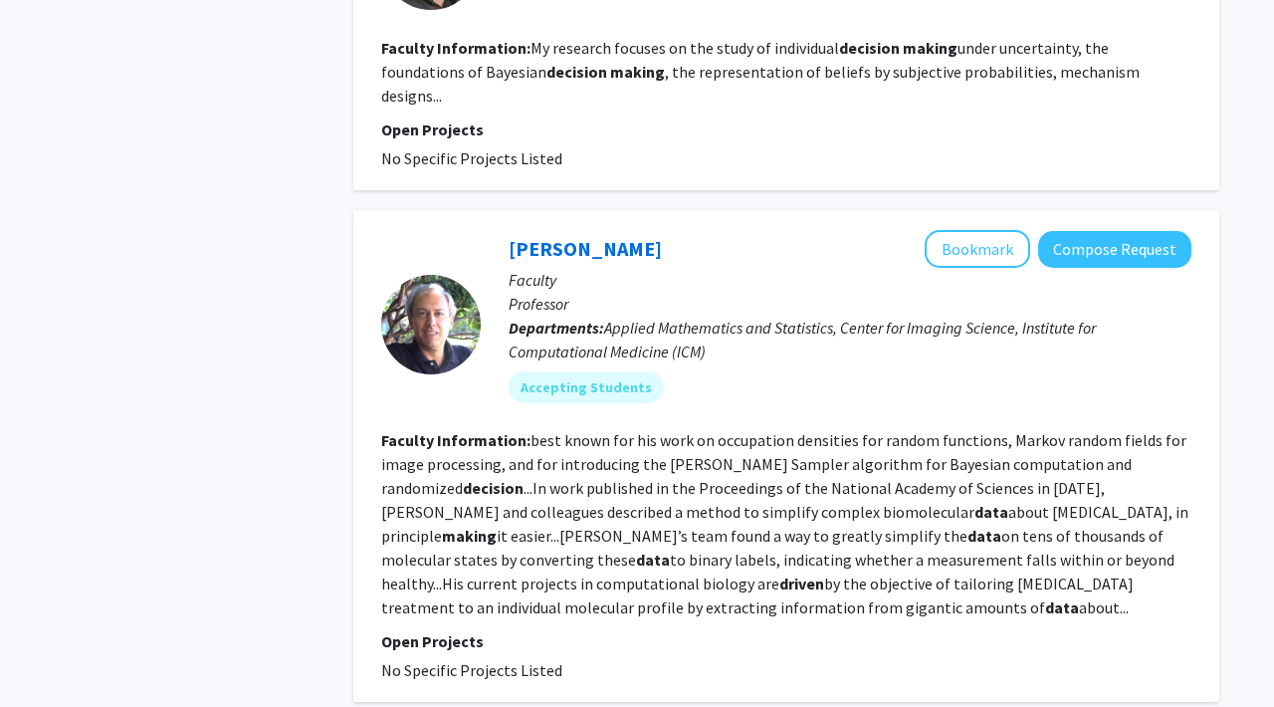
scroll to position [1713, 0]
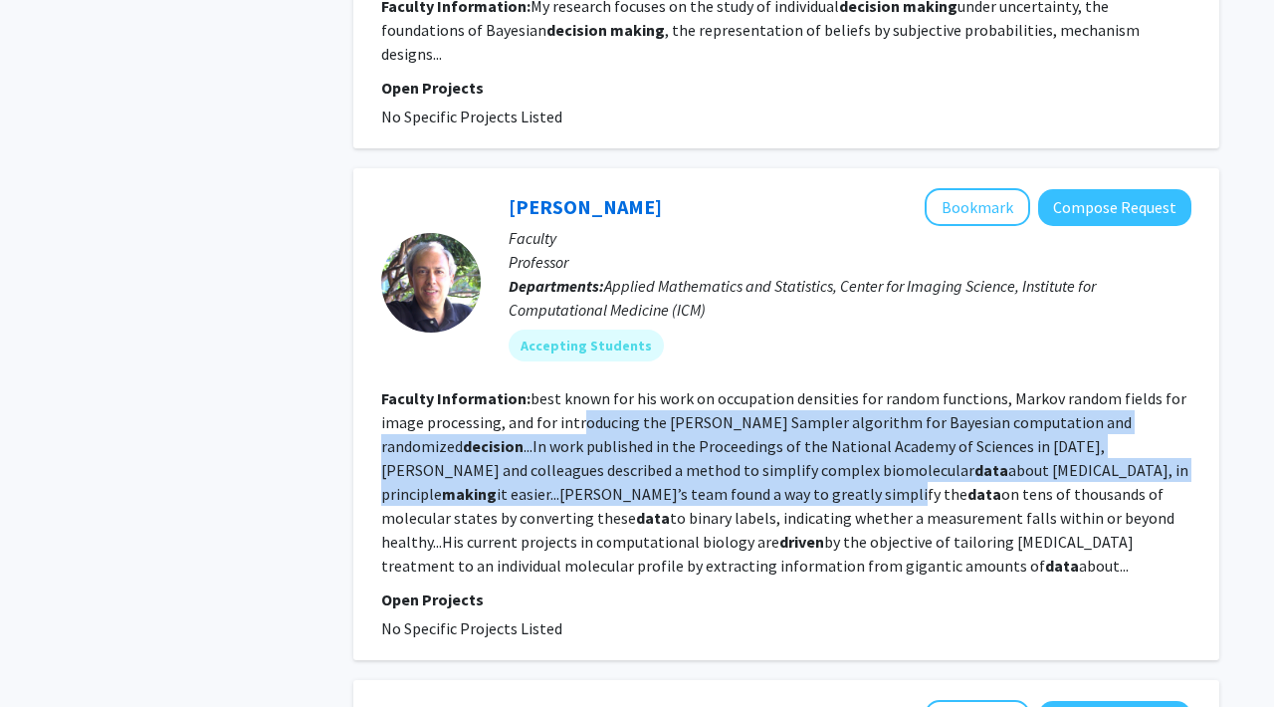
drag, startPoint x: 577, startPoint y: 318, endPoint x: 610, endPoint y: 389, distance: 78.8
click at [610, 389] on fg-read-more "best known for his work on occupation densities for random functions, Markov ra…" at bounding box center [784, 481] width 807 height 187
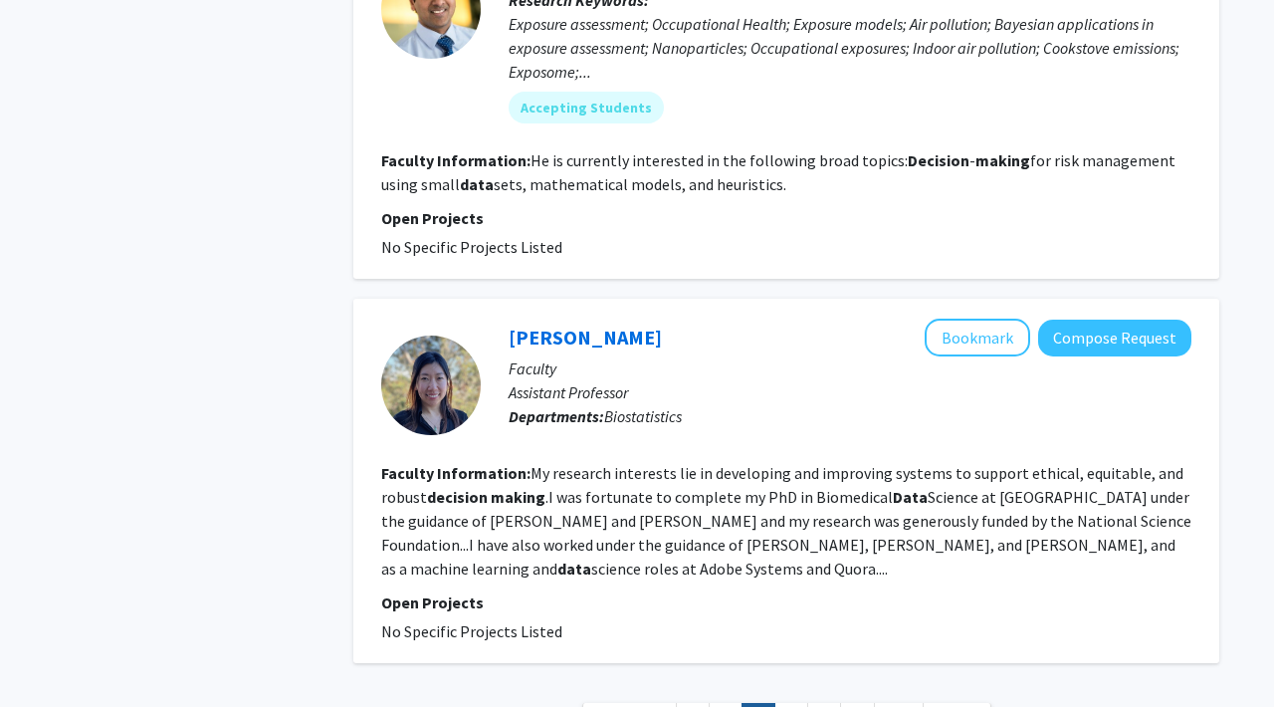
scroll to position [3648, 0]
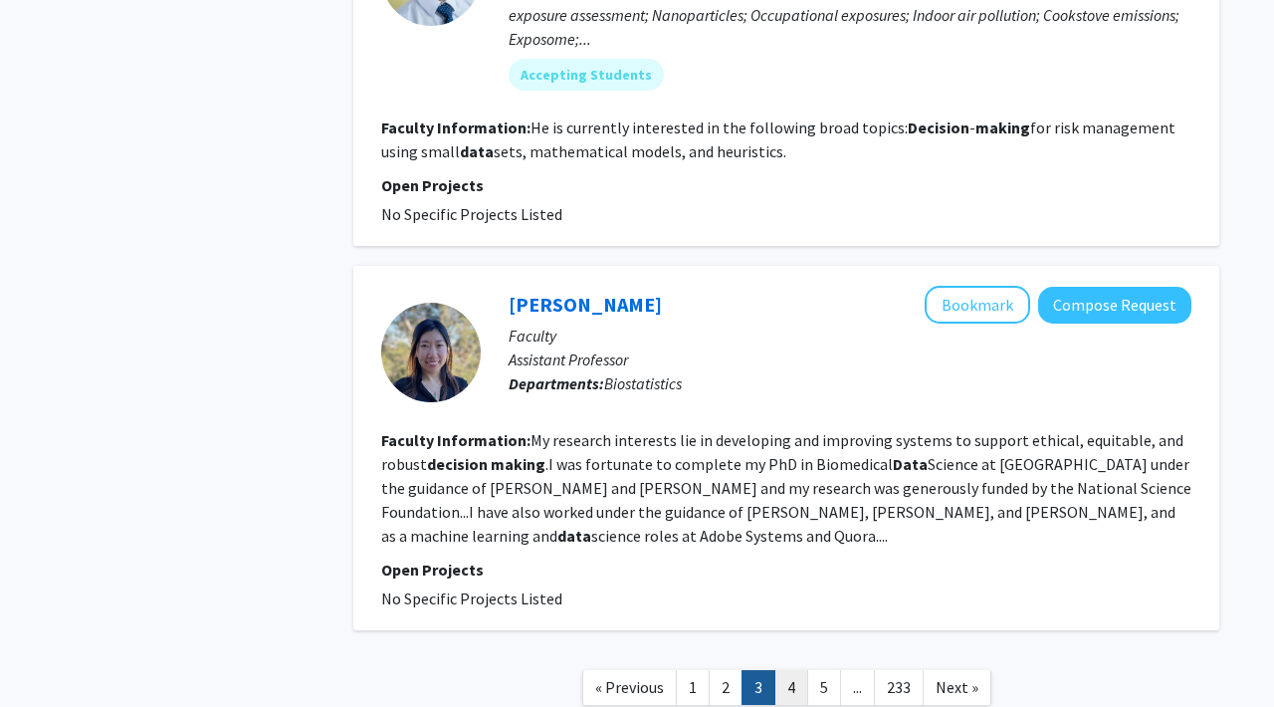
click at [798, 670] on link "4" at bounding box center [791, 687] width 34 height 35
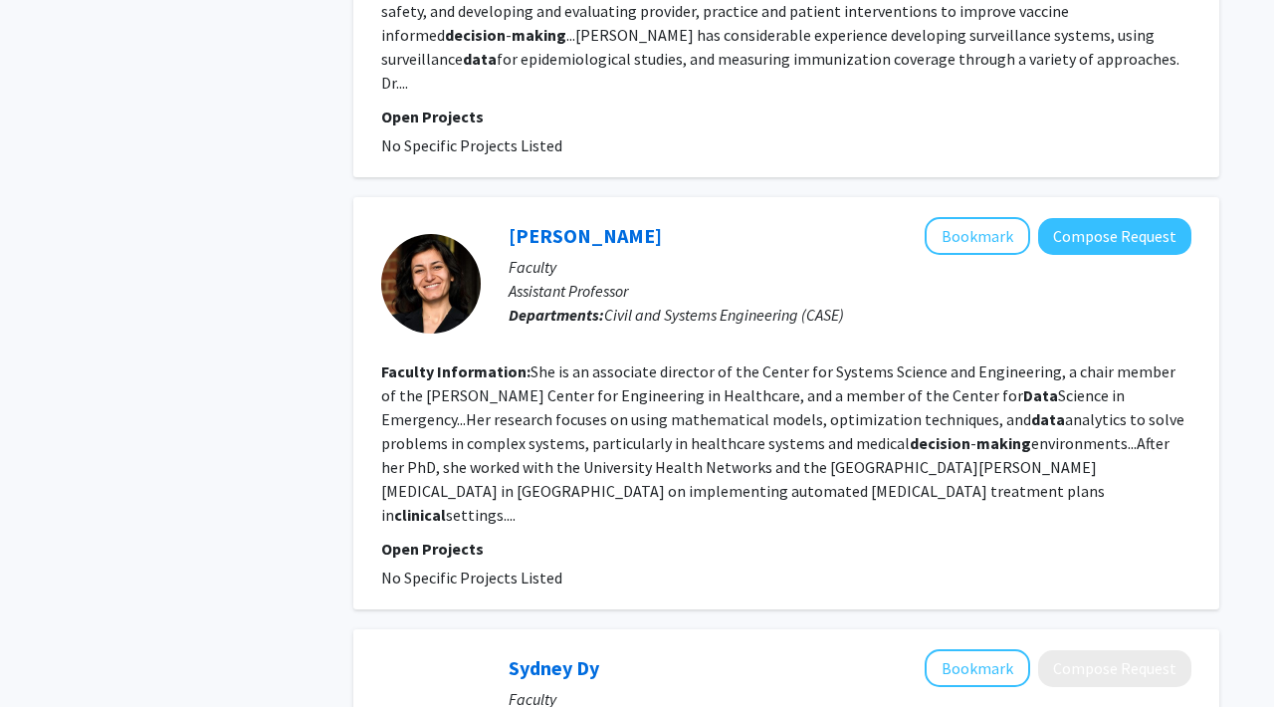
scroll to position [3552, 0]
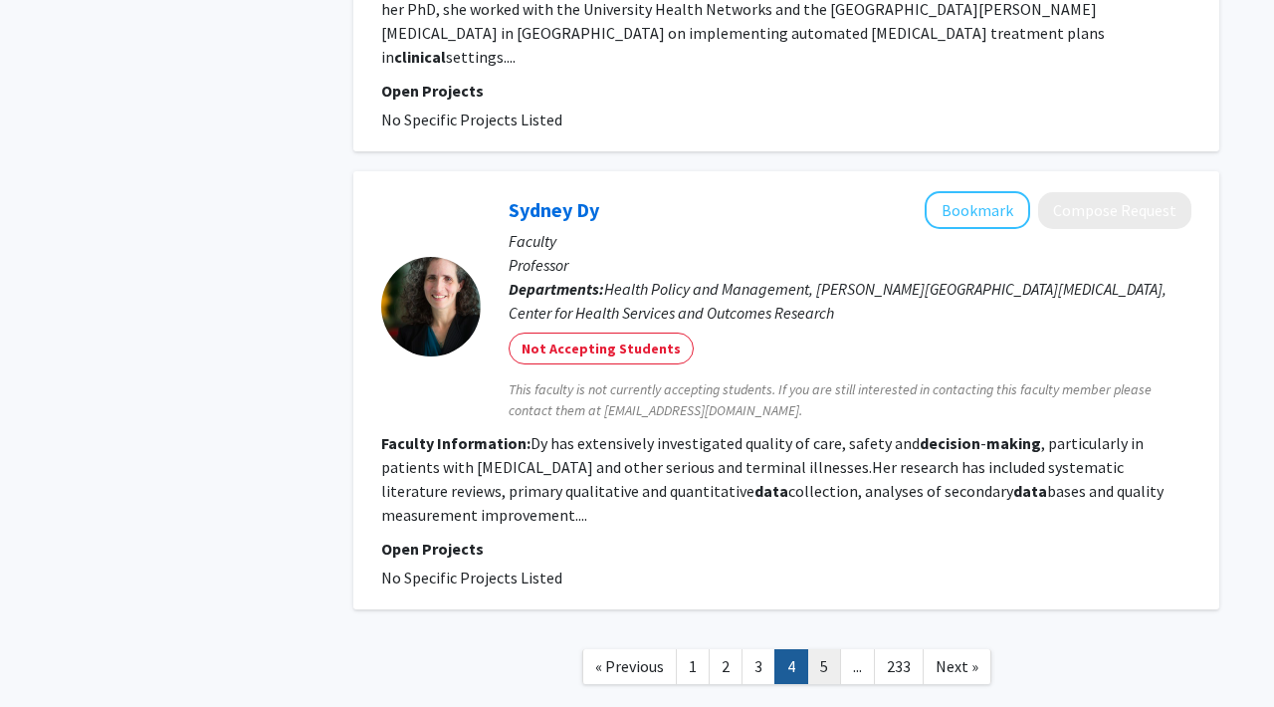
click at [828, 649] on link "5" at bounding box center [824, 666] width 34 height 35
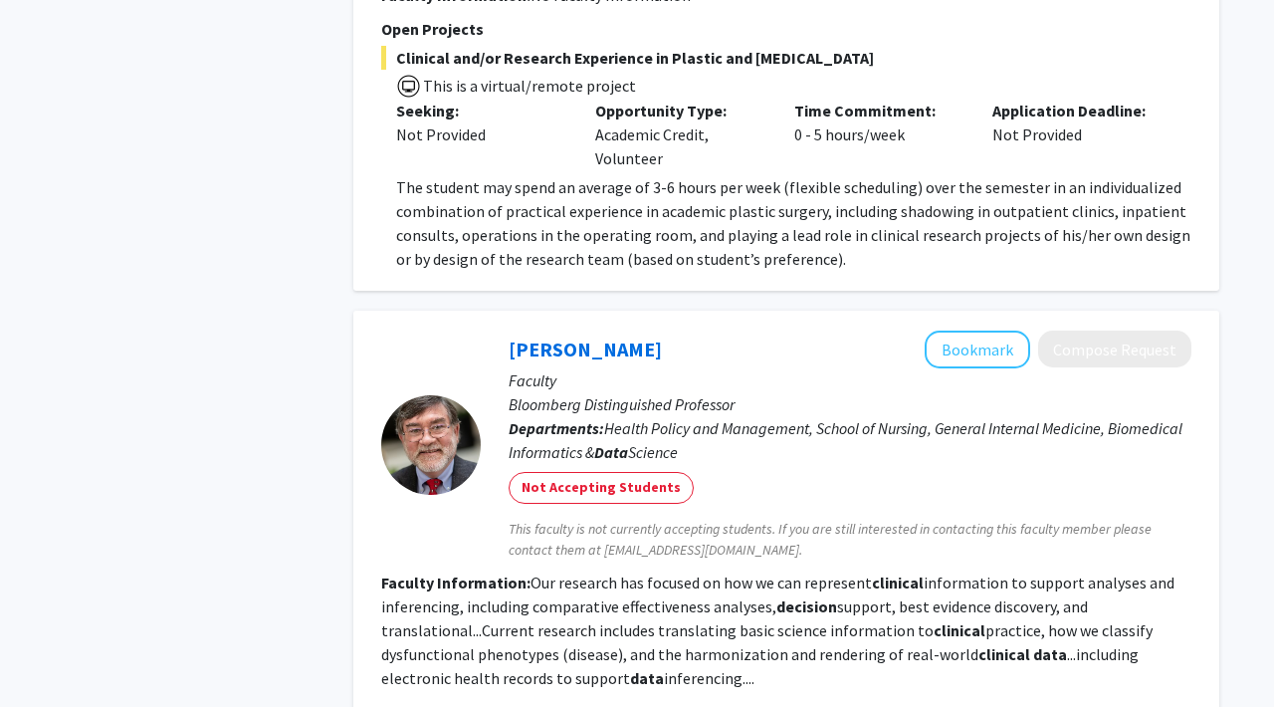
scroll to position [4671, 0]
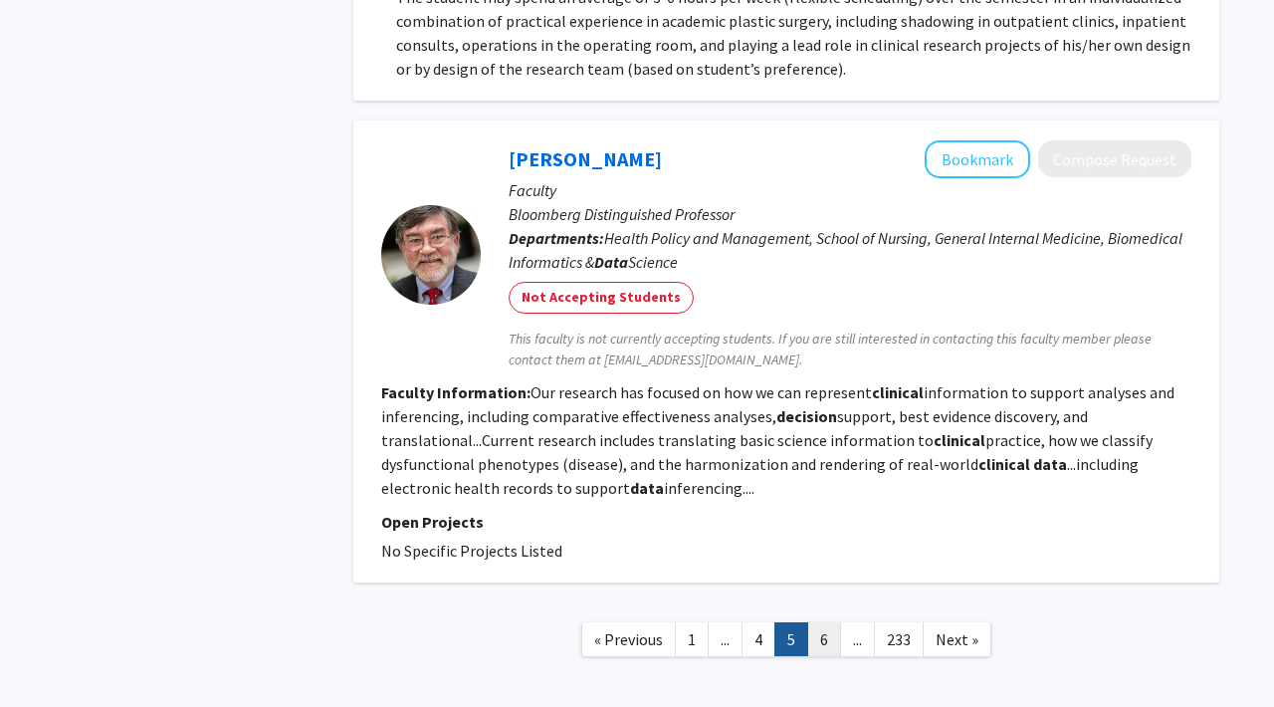
click at [828, 622] on link "6" at bounding box center [824, 639] width 34 height 35
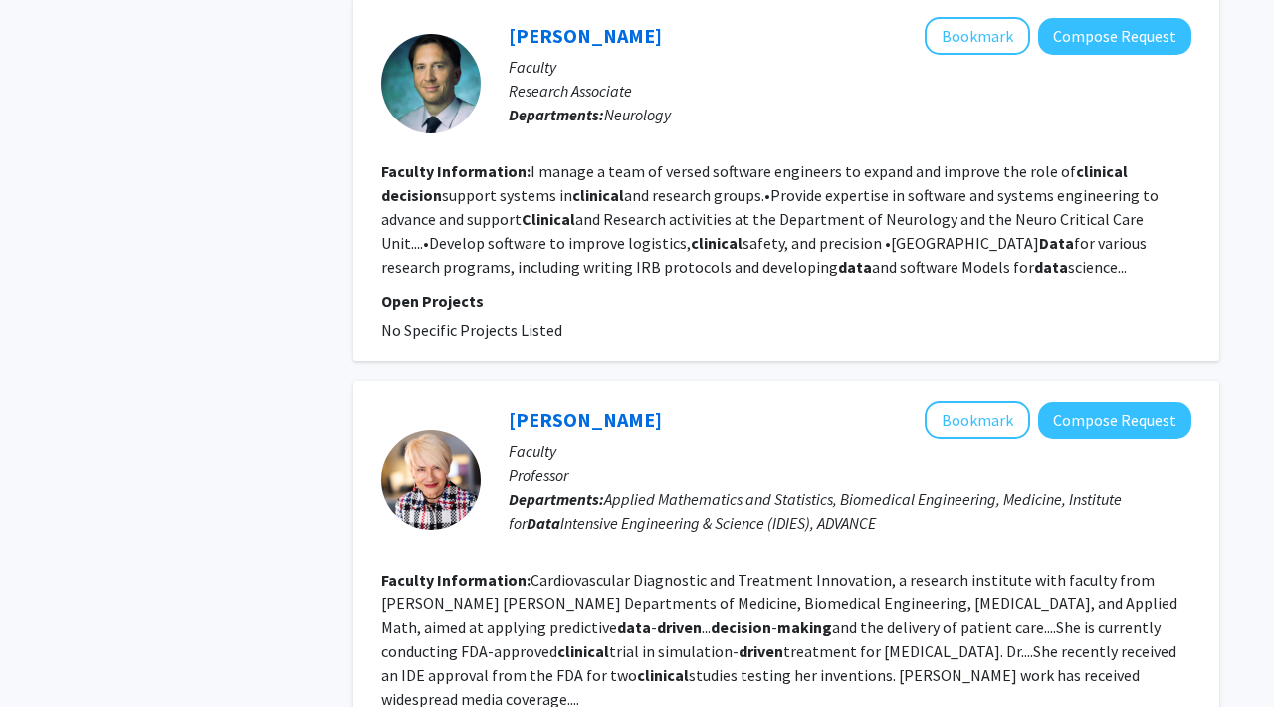
scroll to position [3765, 0]
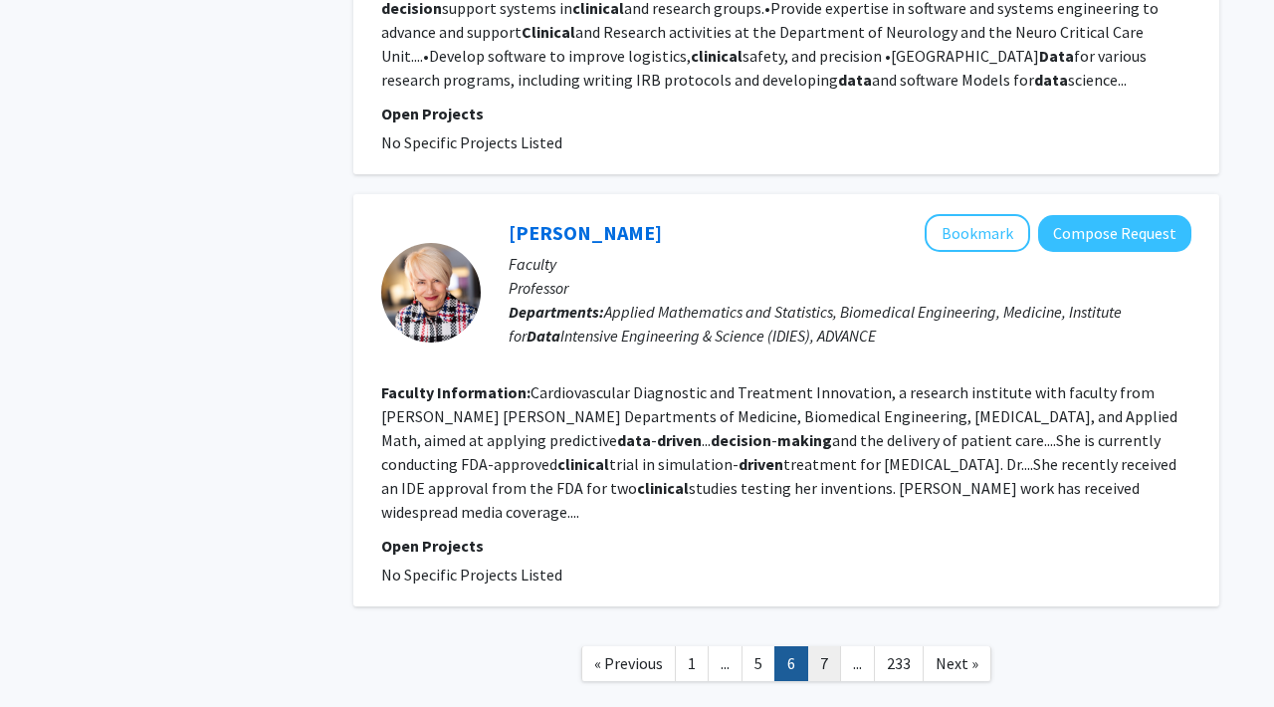
click at [821, 646] on link "7" at bounding box center [824, 663] width 34 height 35
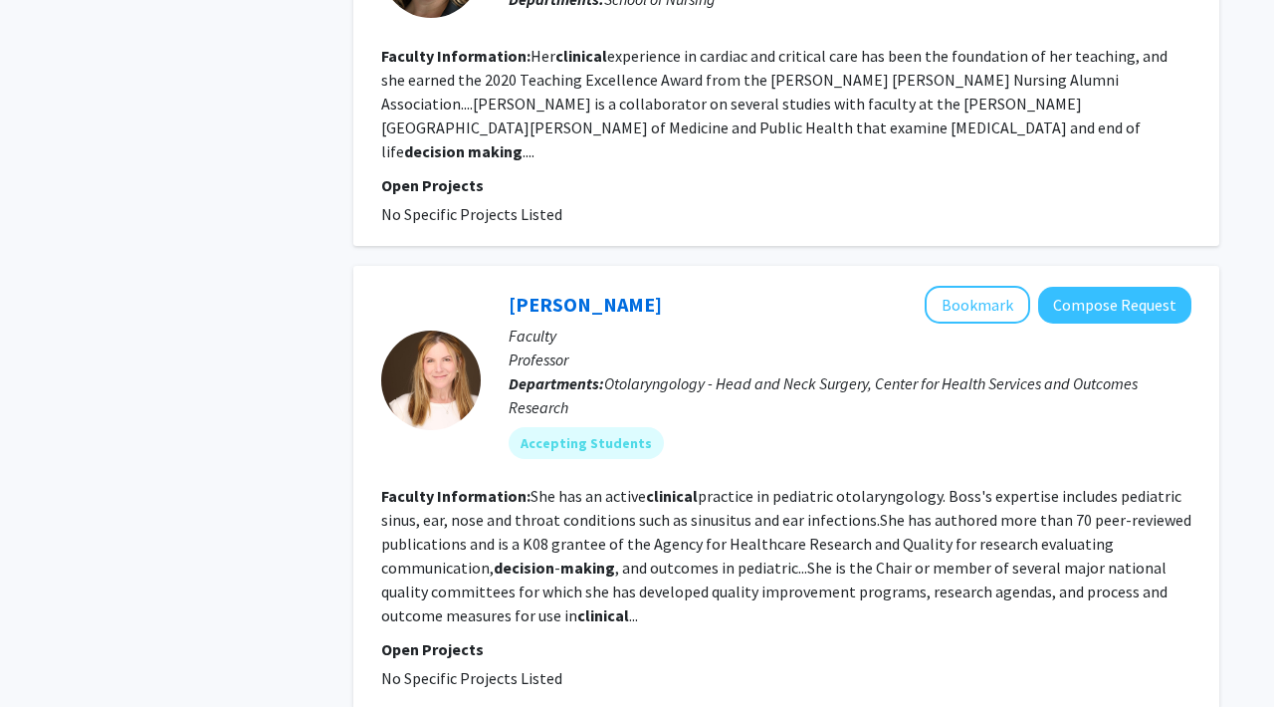
scroll to position [3521, 0]
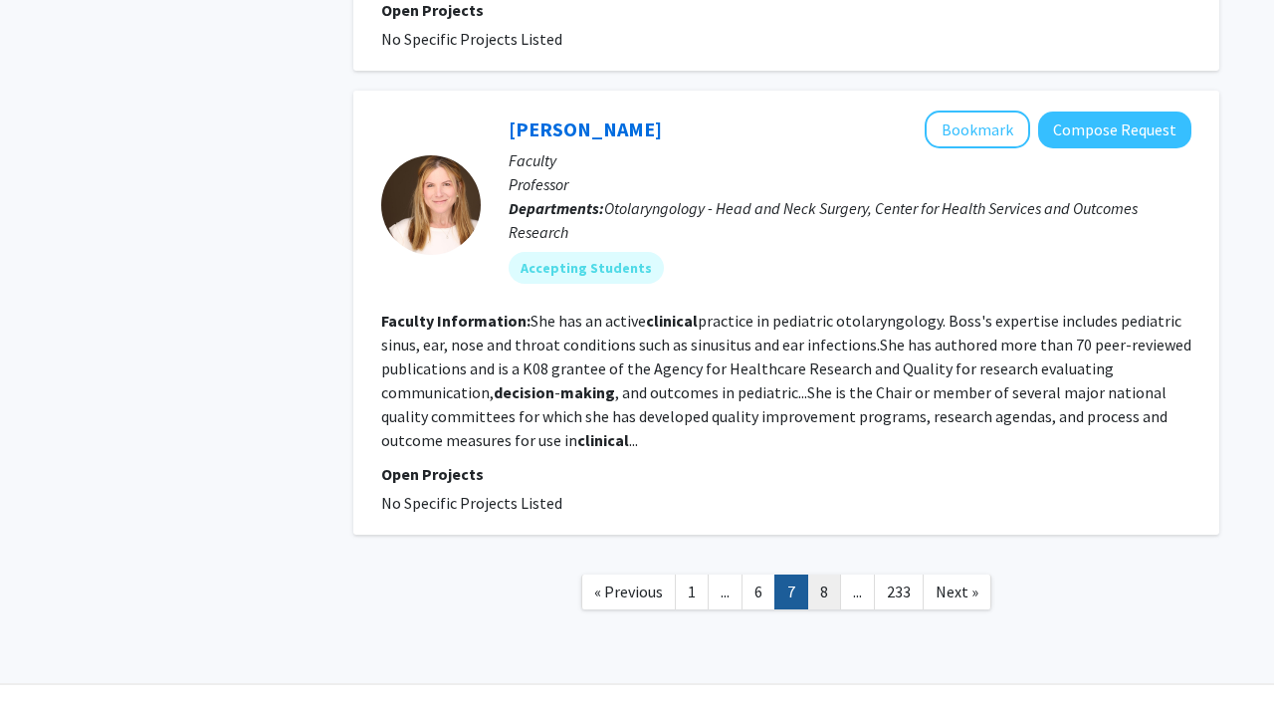
click at [817, 574] on link "8" at bounding box center [824, 591] width 34 height 35
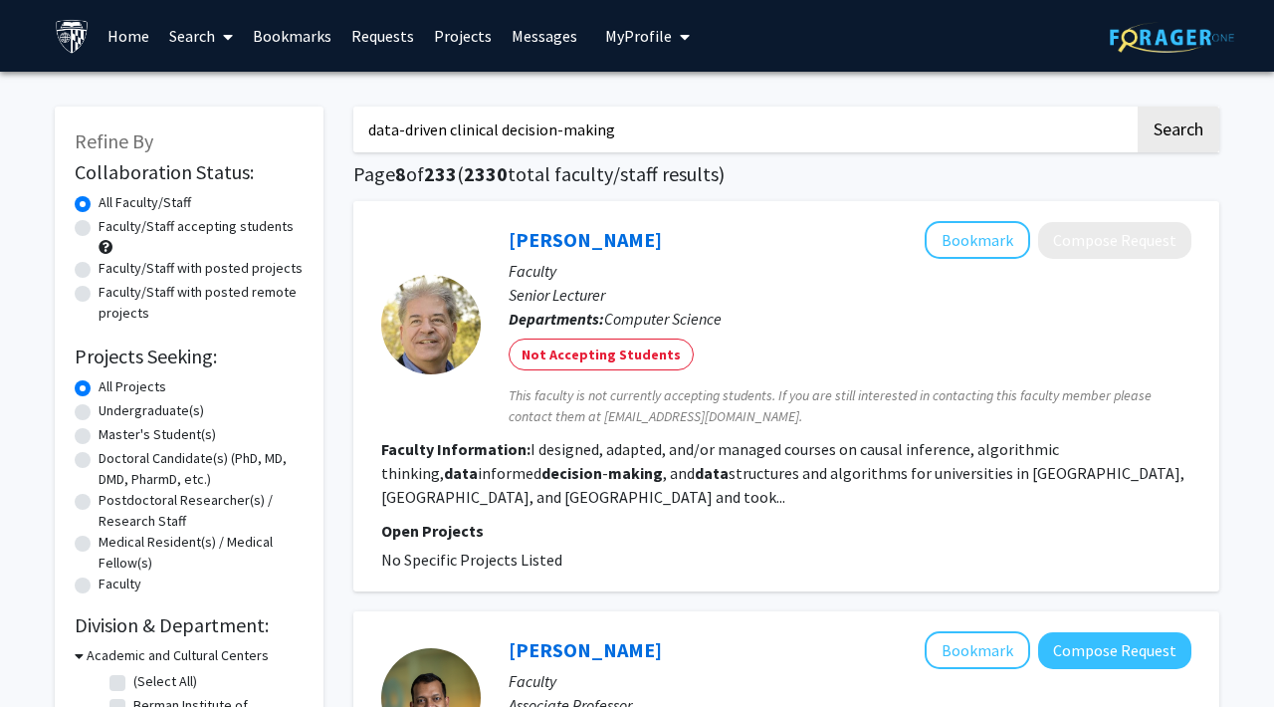
drag, startPoint x: 717, startPoint y: 128, endPoint x: 194, endPoint y: 131, distance: 522.6
click at [1138, 107] on button "Search" at bounding box center [1179, 130] width 82 height 46
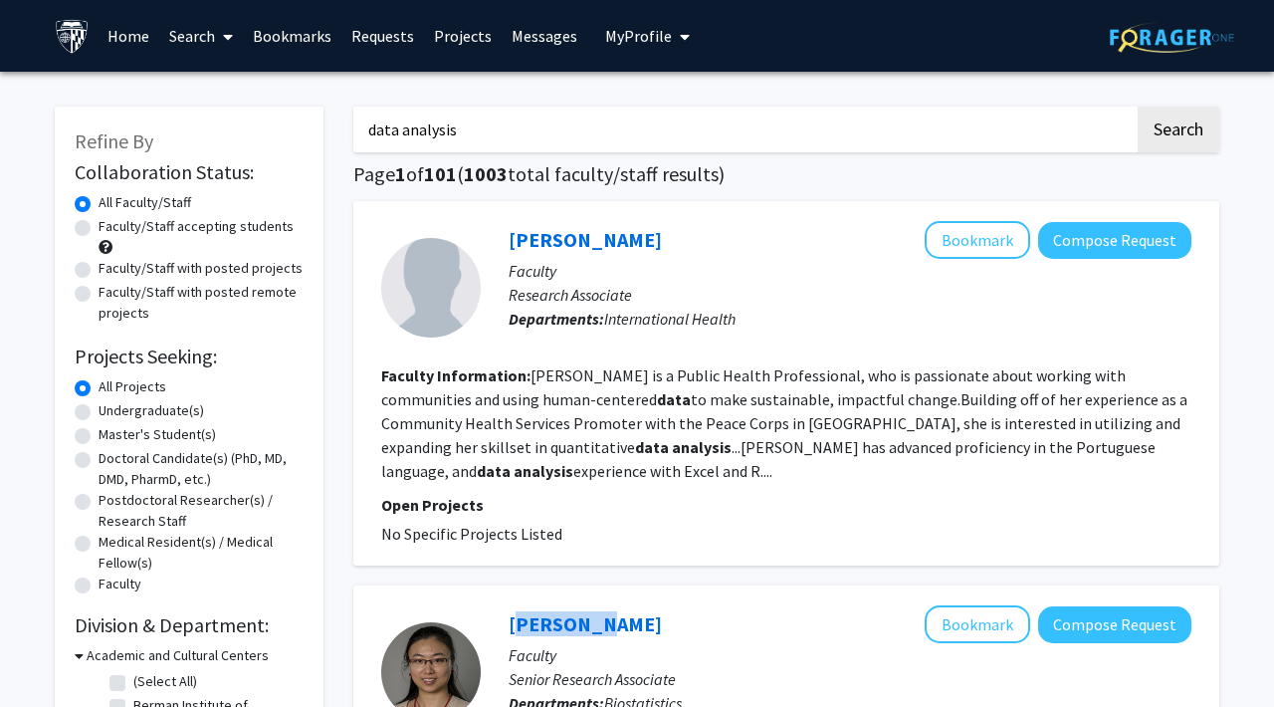
click at [494, 132] on input "data analysis" at bounding box center [743, 130] width 781 height 46
type input "d"
type input "R"
click at [1138, 107] on button "Search" at bounding box center [1179, 130] width 82 height 46
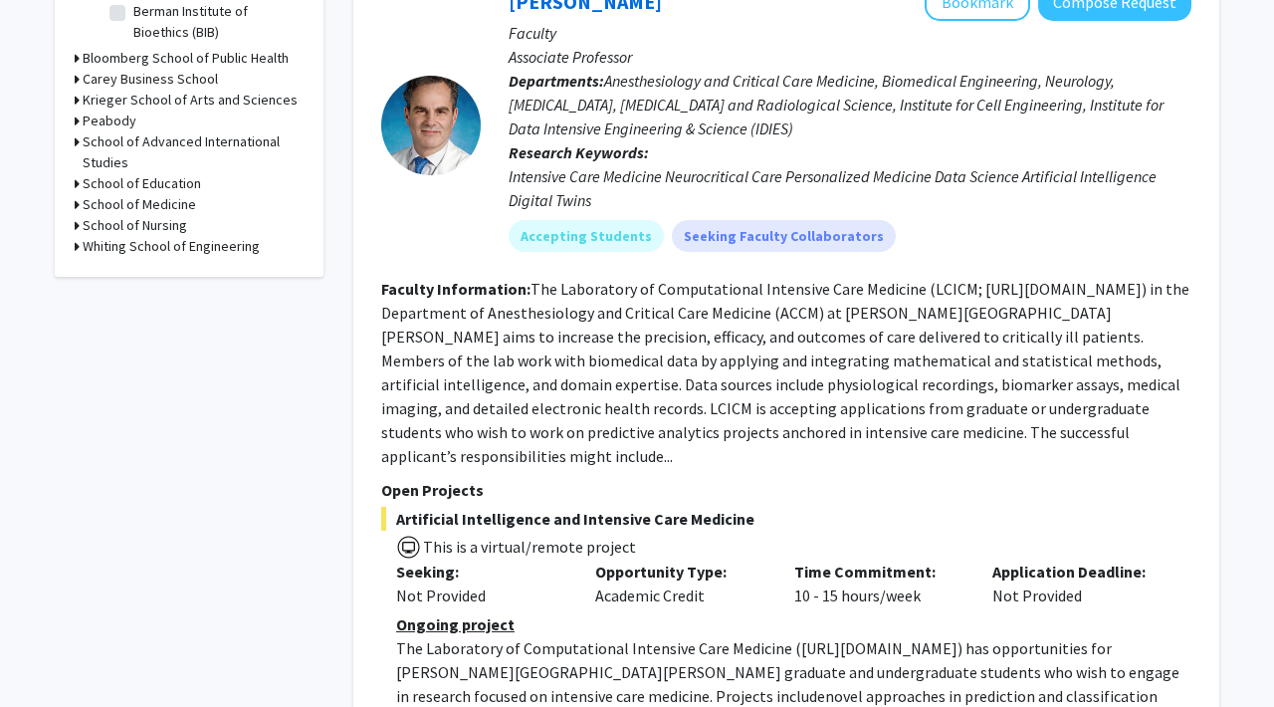
scroll to position [1044, 0]
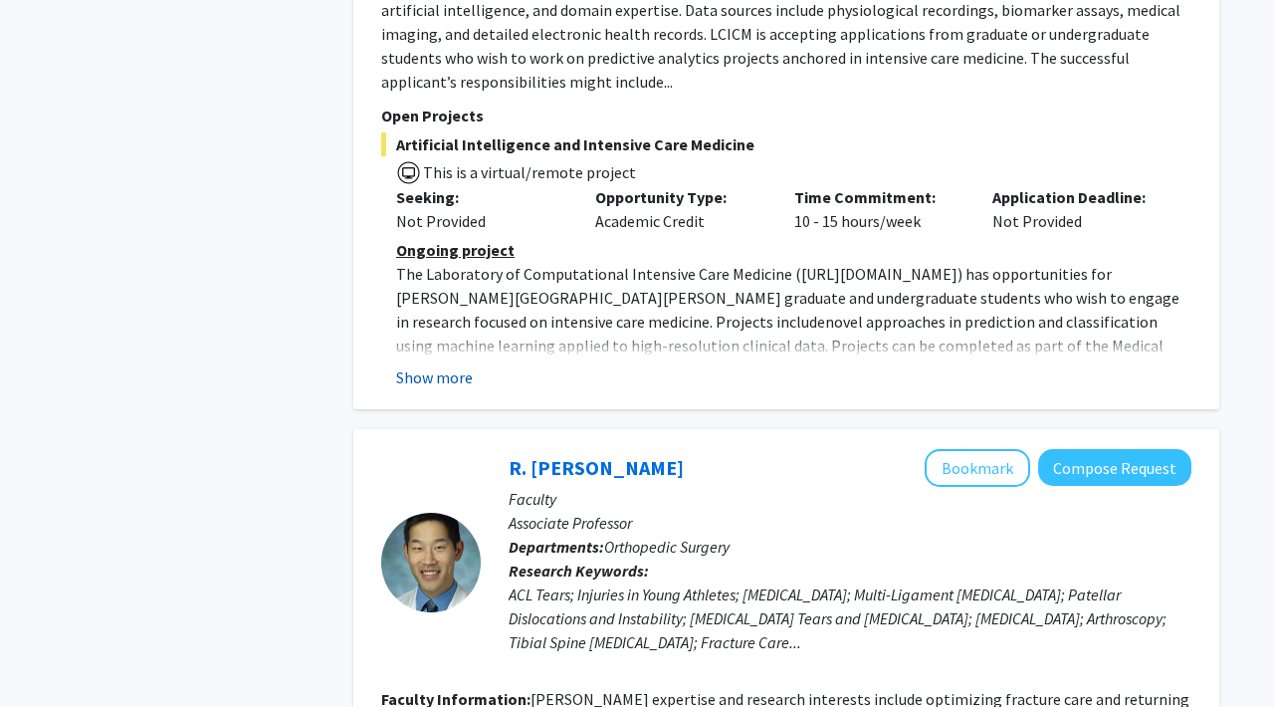
click at [456, 365] on button "Show more" at bounding box center [434, 377] width 77 height 24
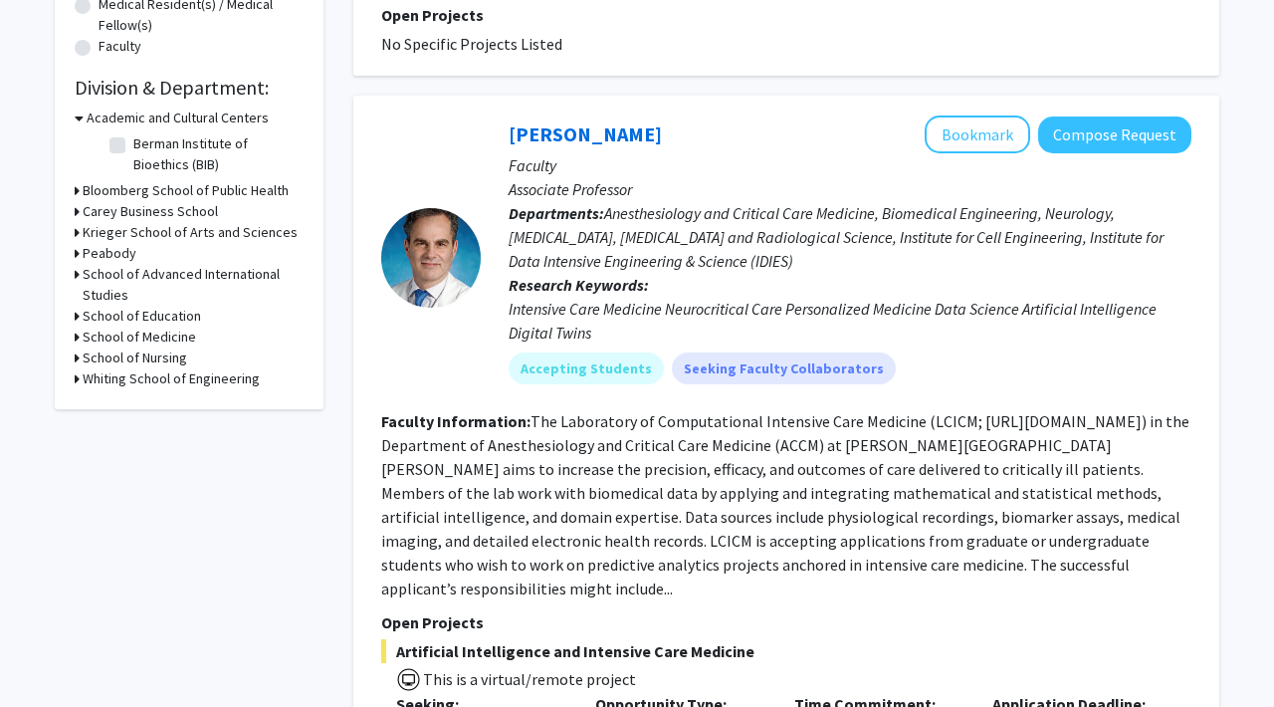
scroll to position [510, 0]
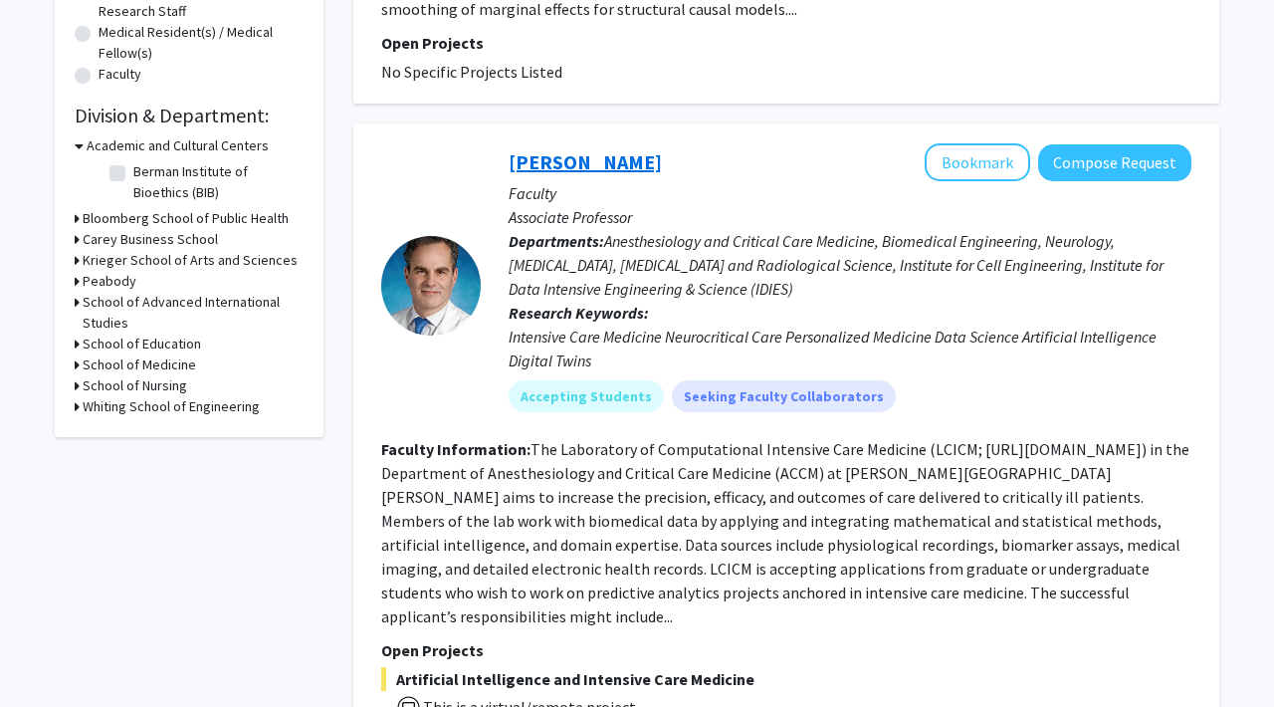
click at [550, 149] on link "Robert Stevens" at bounding box center [585, 161] width 153 height 25
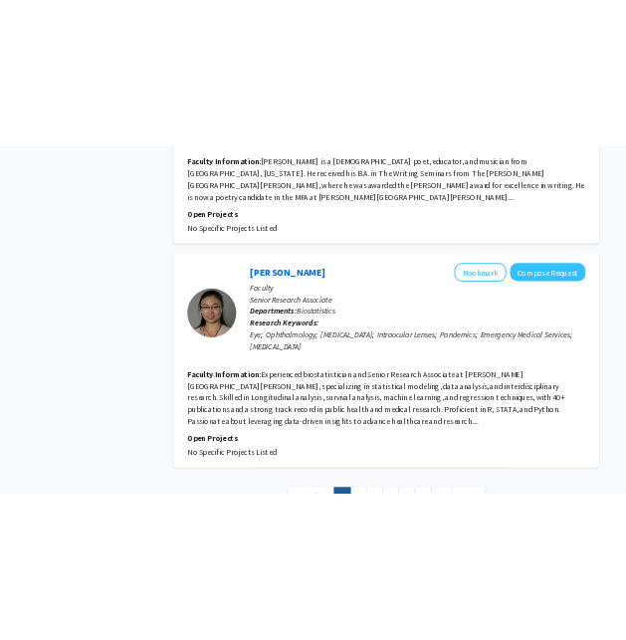
scroll to position [4289, 0]
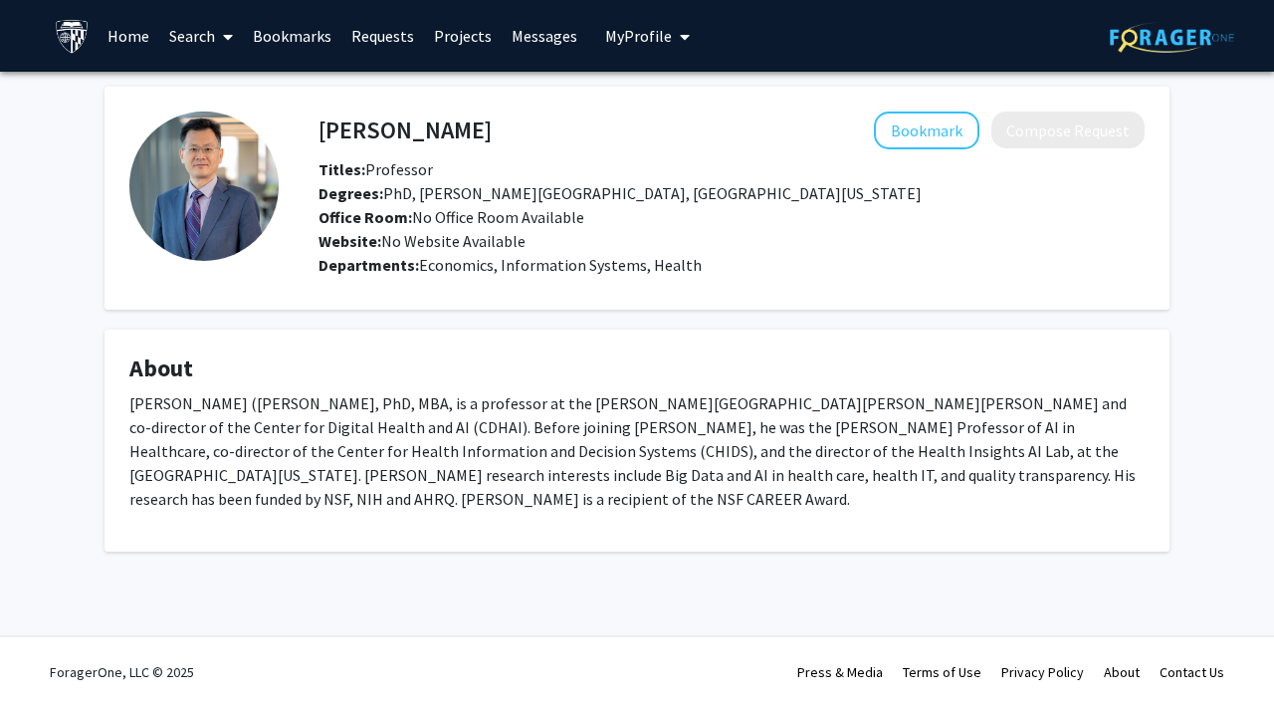
click at [822, 440] on p "[PERSON_NAME] ([PERSON_NAME], PhD, MBA, is a professor at the [PERSON_NAME][GEO…" at bounding box center [636, 450] width 1015 height 119
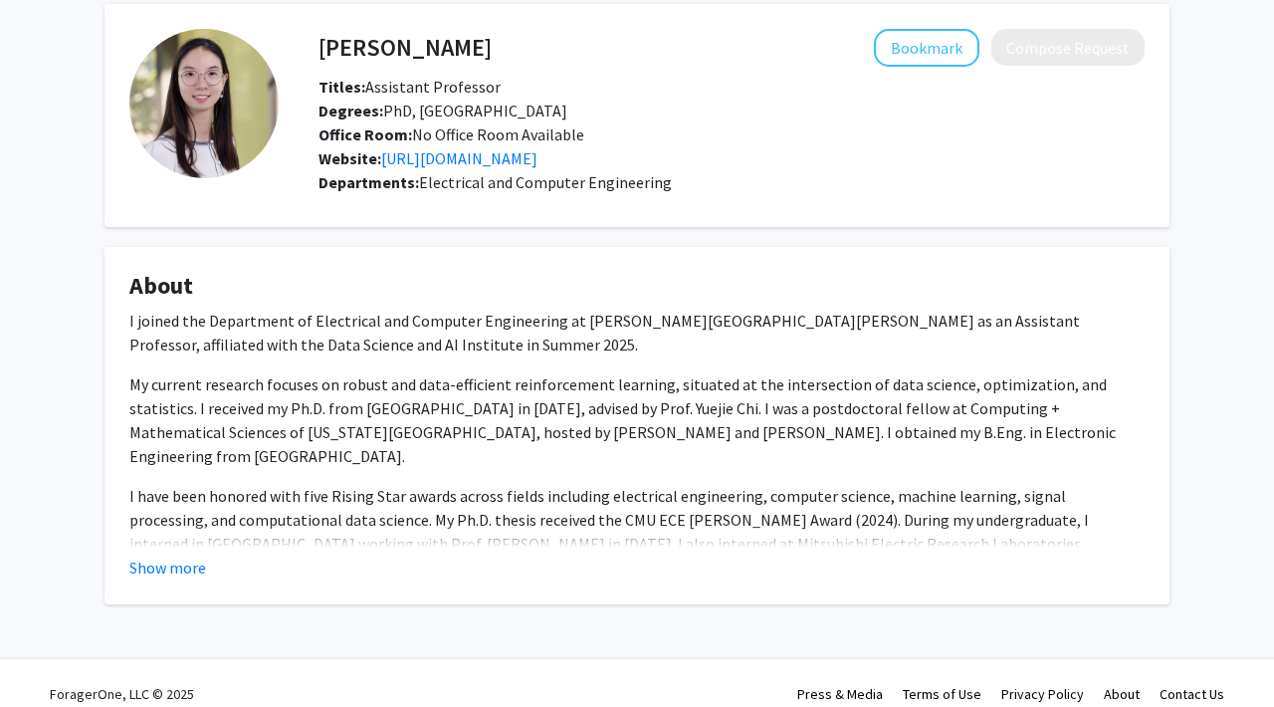
scroll to position [105, 0]
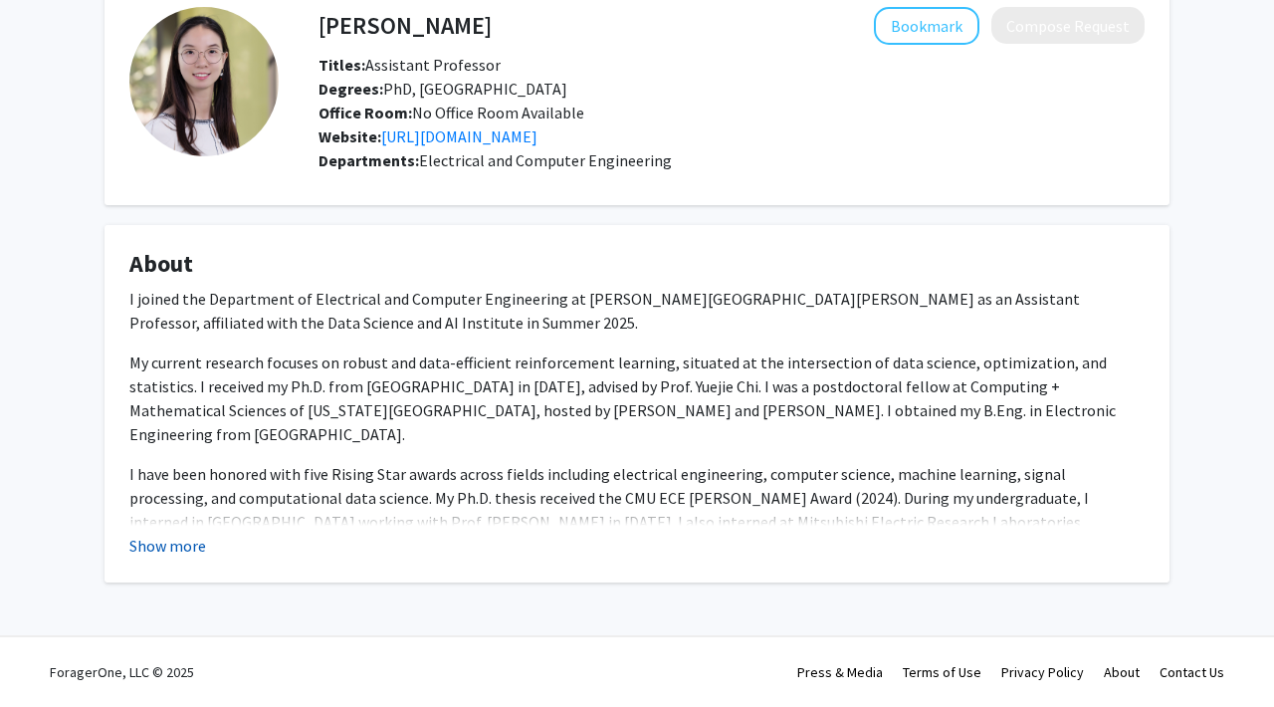
click at [157, 544] on button "Show more" at bounding box center [167, 546] width 77 height 24
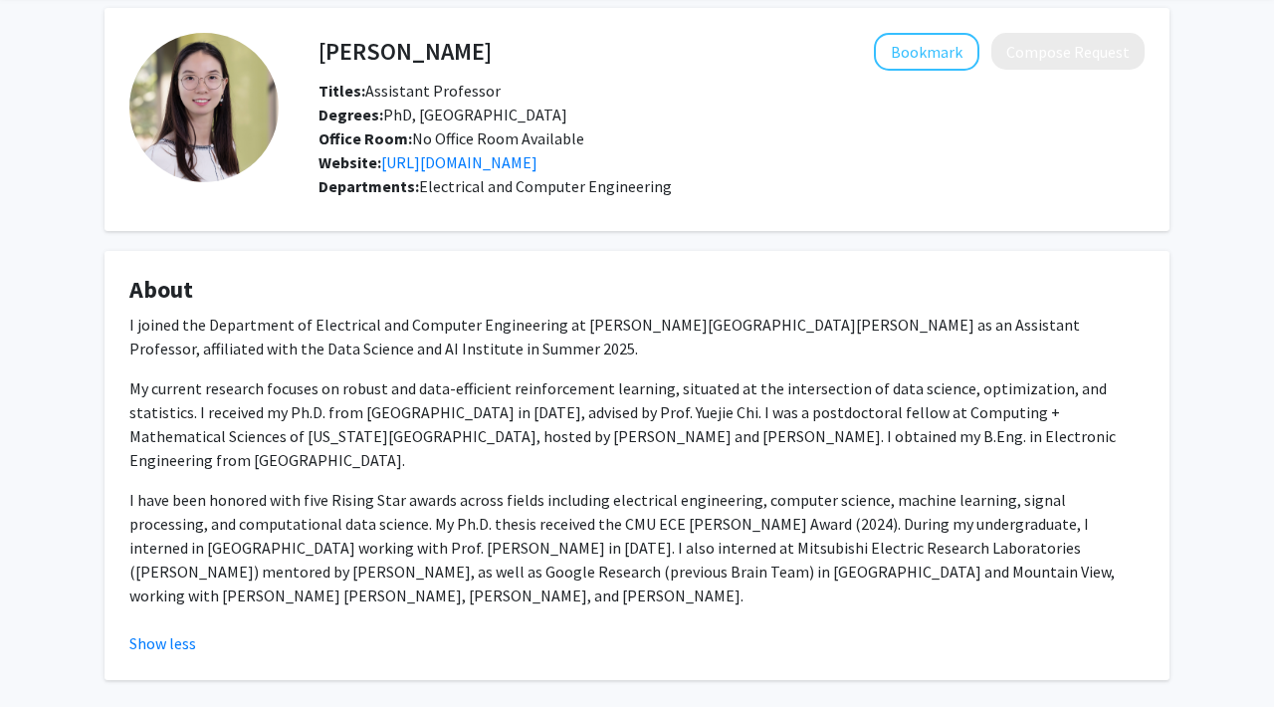
scroll to position [80, 0]
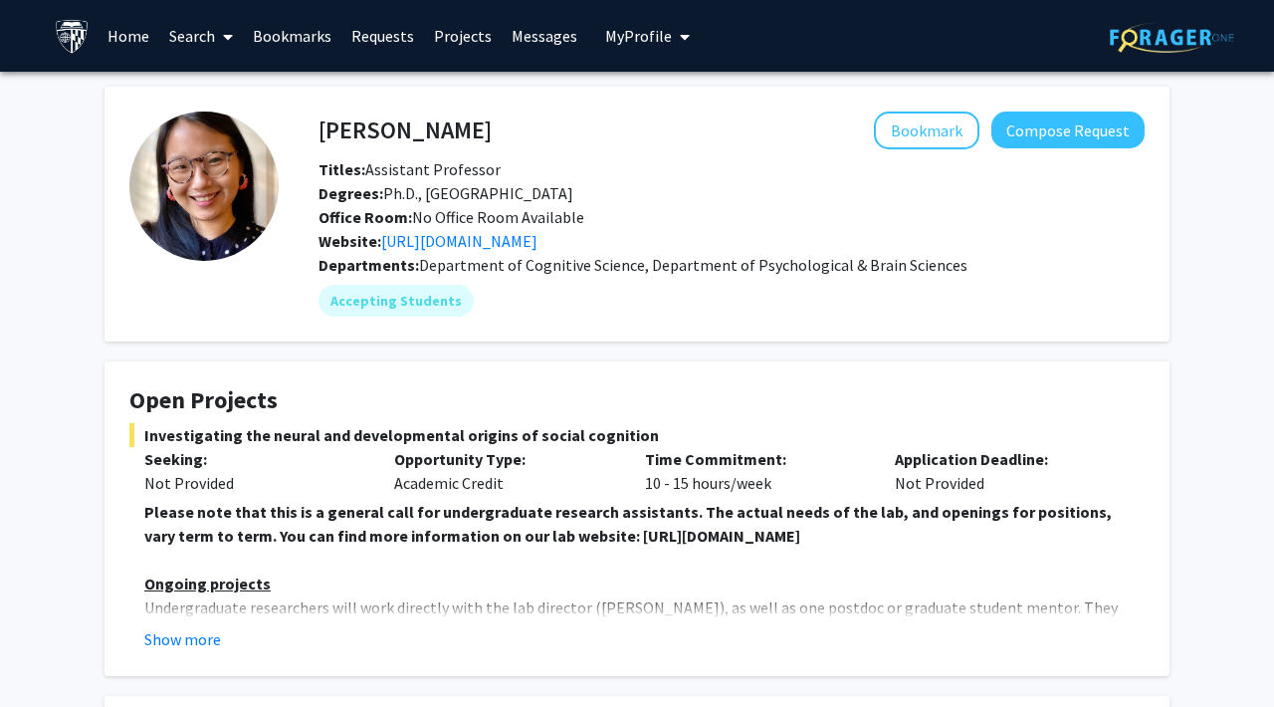
scroll to position [18, 0]
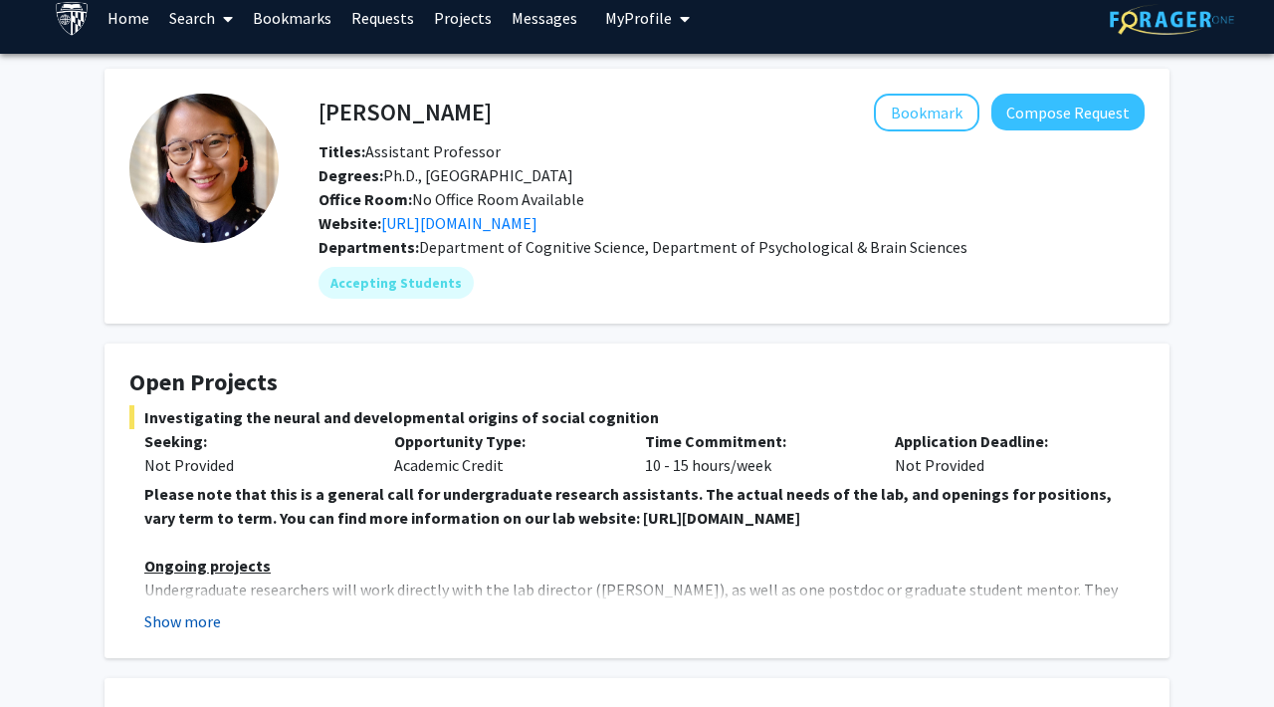
click at [189, 624] on button "Show more" at bounding box center [182, 621] width 77 height 24
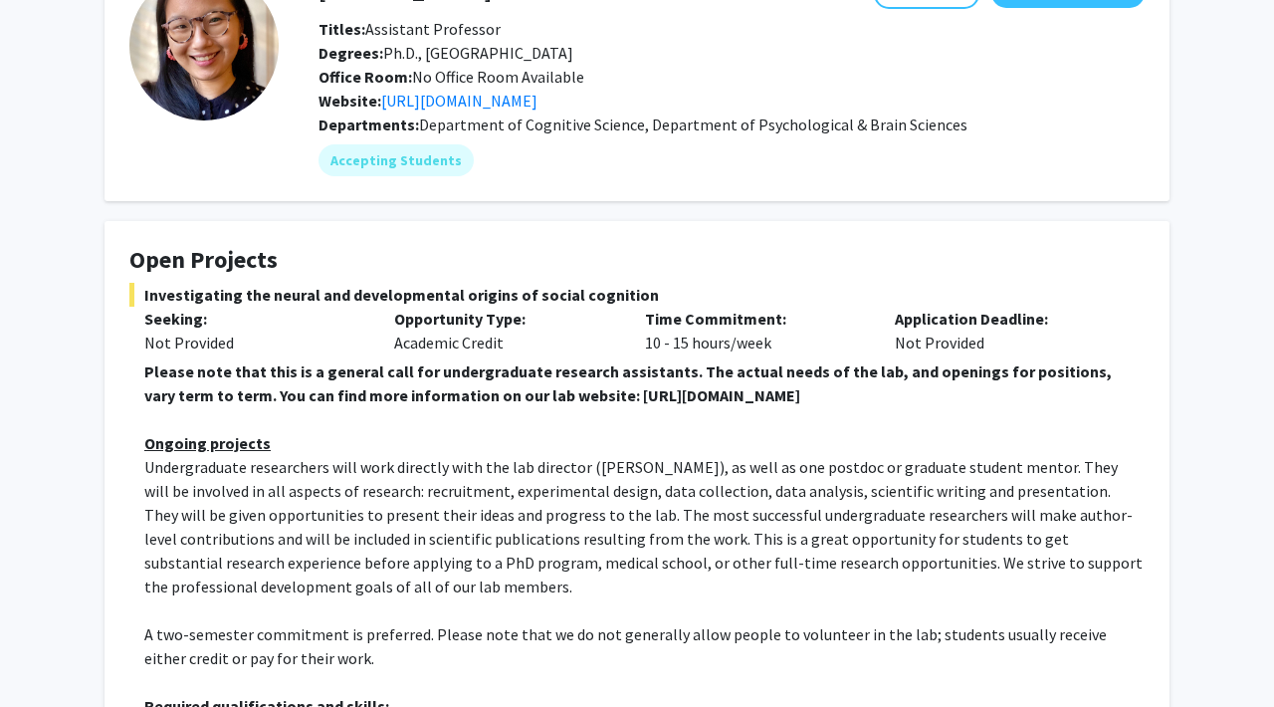
scroll to position [131, 0]
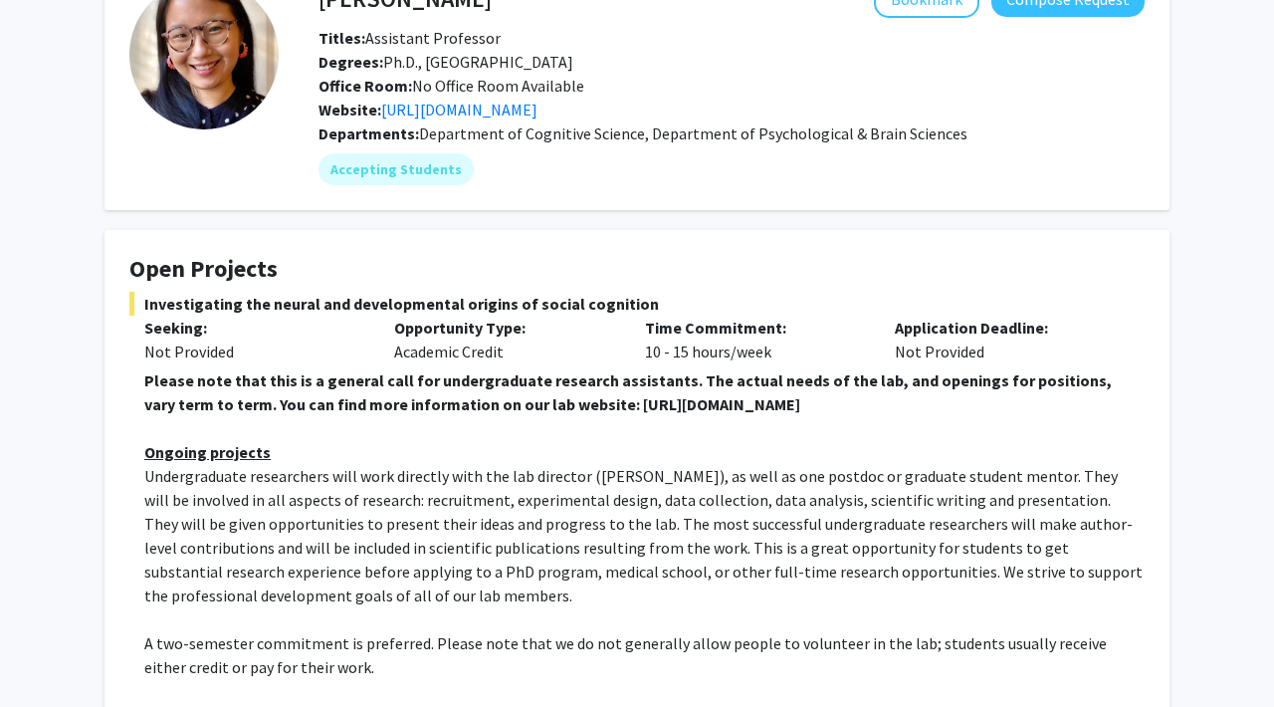
drag, startPoint x: 950, startPoint y: 404, endPoint x: 556, endPoint y: 407, distance: 393.2
click at [556, 407] on p "Please note that this is a general call for undergraduate research assistants. …" at bounding box center [644, 392] width 1000 height 48
copy strong "https://www.liulaboratory.org/people/joining-the-lab"
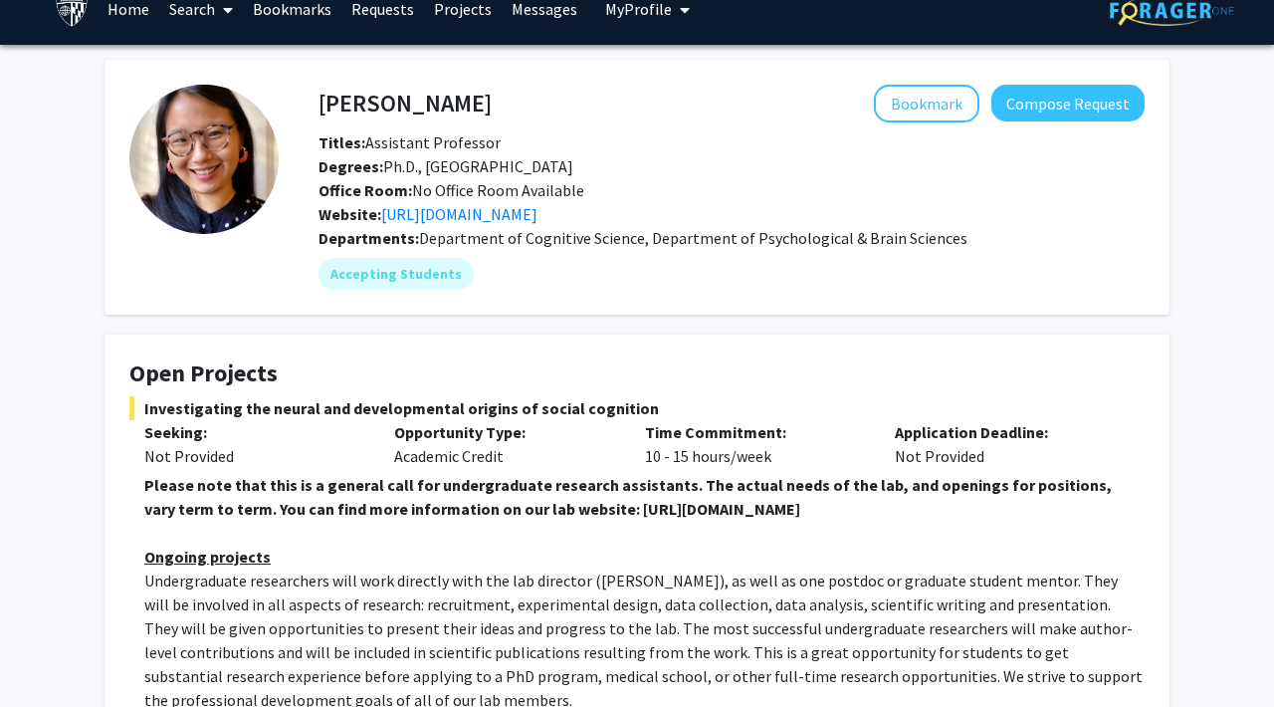
scroll to position [0, 0]
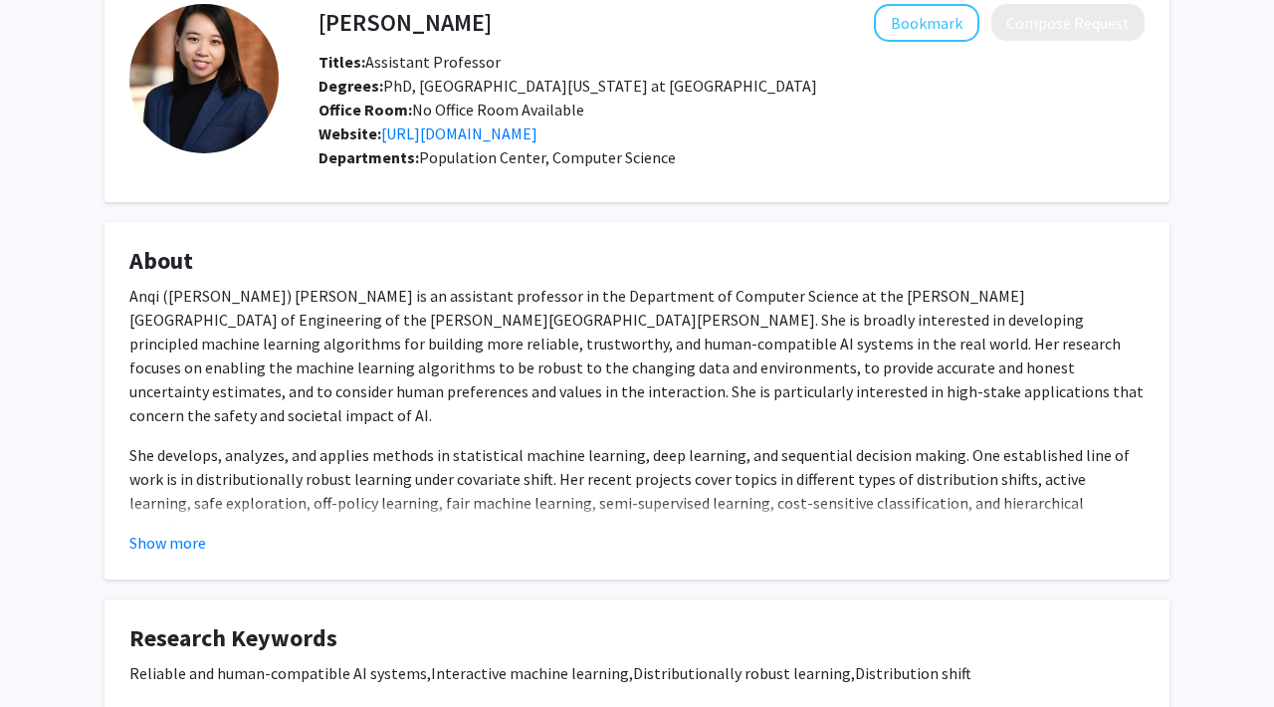
scroll to position [110, 0]
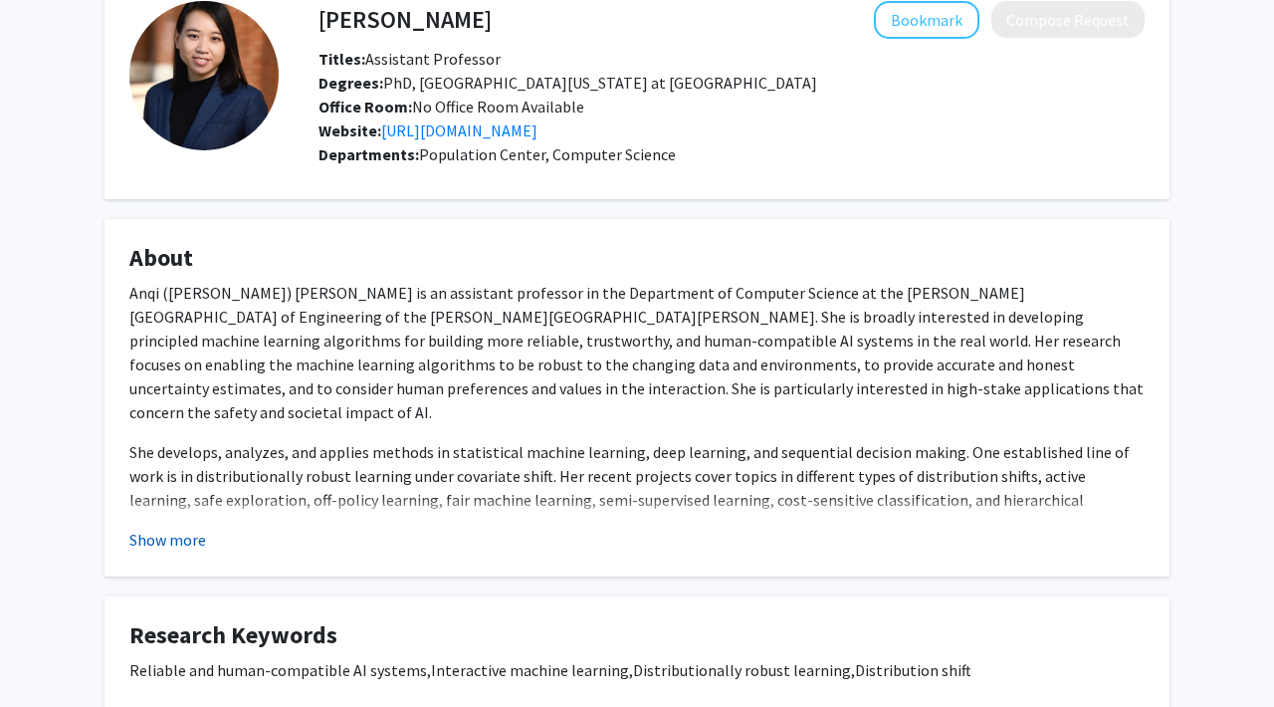
click at [150, 545] on button "Show more" at bounding box center [167, 540] width 77 height 24
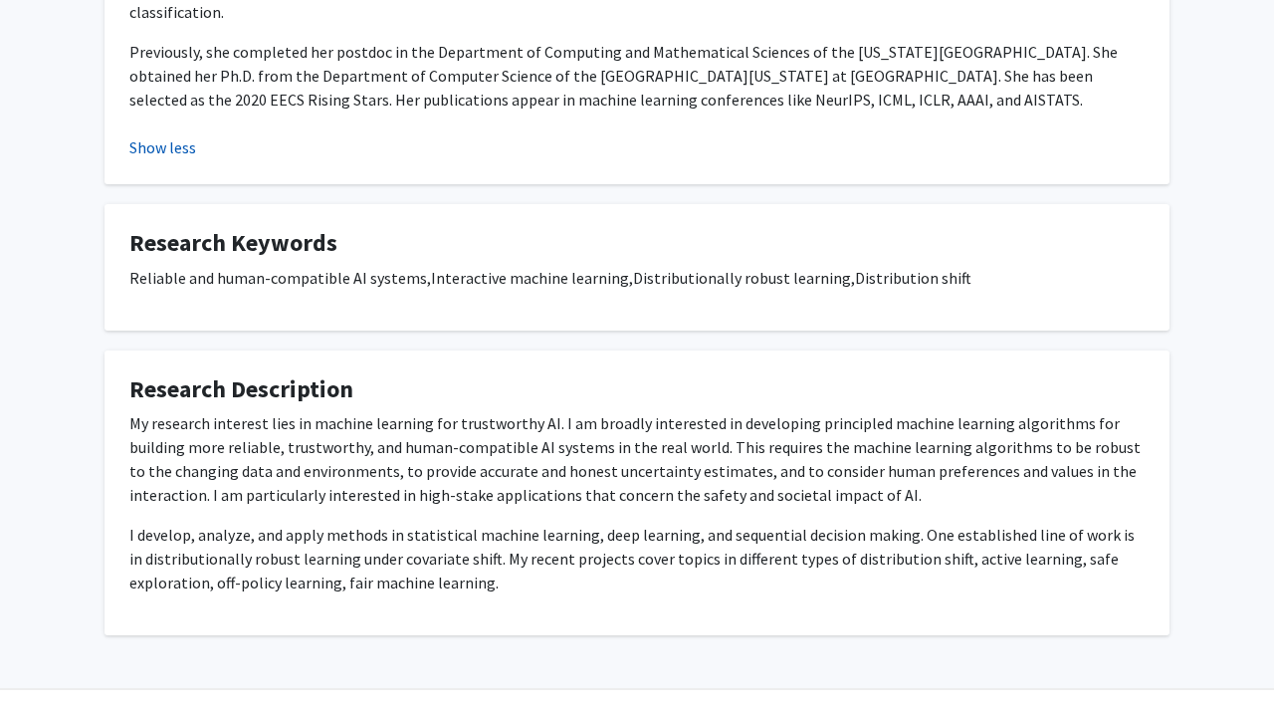
scroll to position [627, 0]
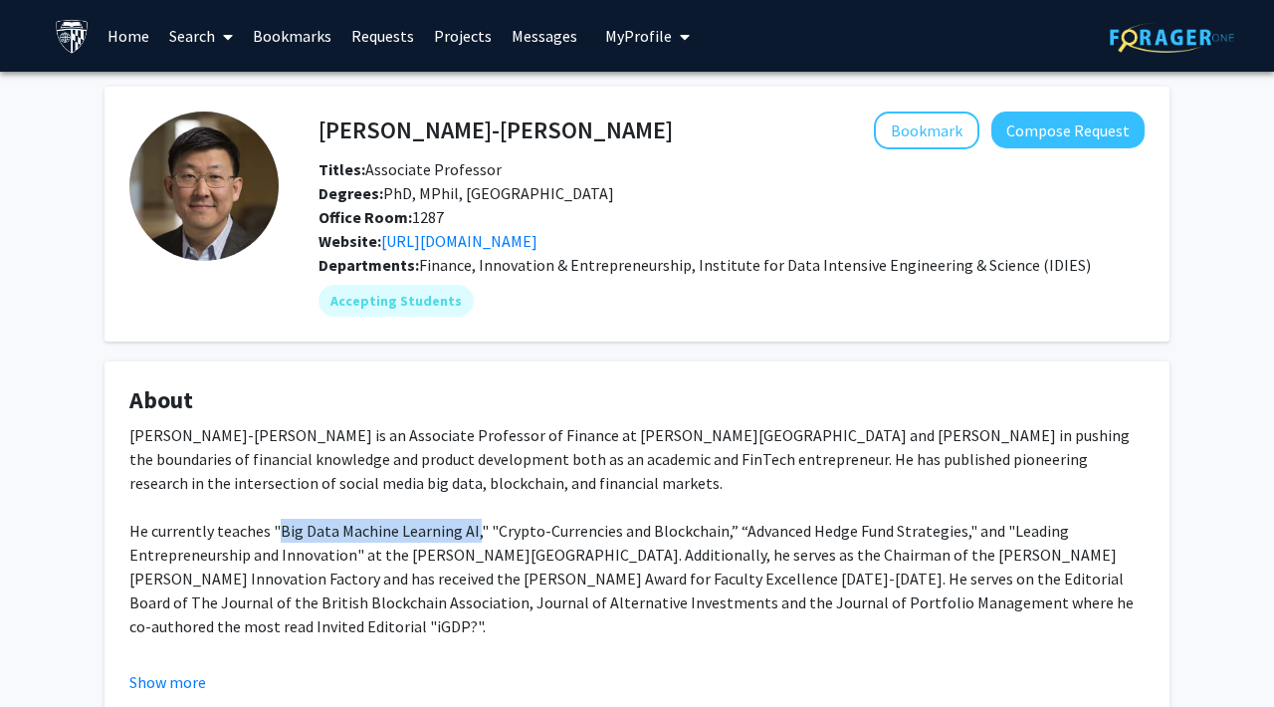
drag, startPoint x: 469, startPoint y: 526, endPoint x: 280, endPoint y: 531, distance: 189.2
click at [280, 531] on div "[PERSON_NAME]-[PERSON_NAME] is an Associate Professor of Finance at [PERSON_NAM…" at bounding box center [636, 626] width 1015 height 406
copy div "Big Data Machine Learning AI,"
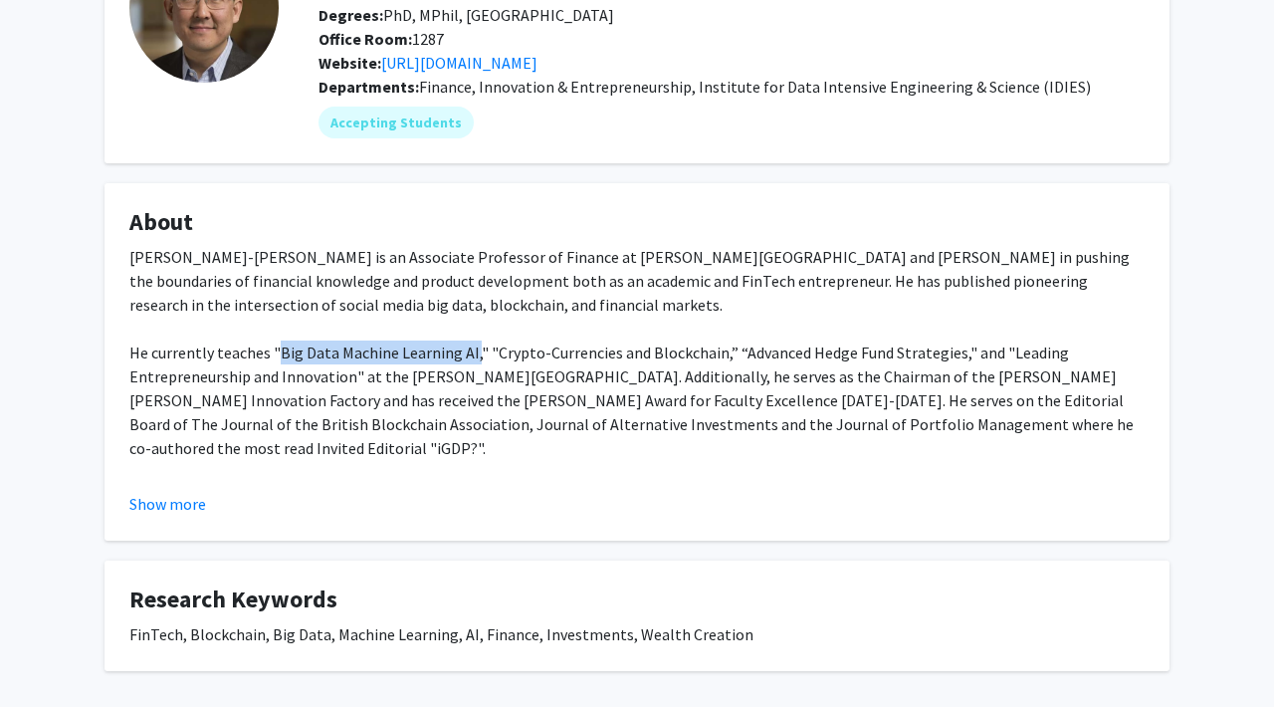
scroll to position [190, 0]
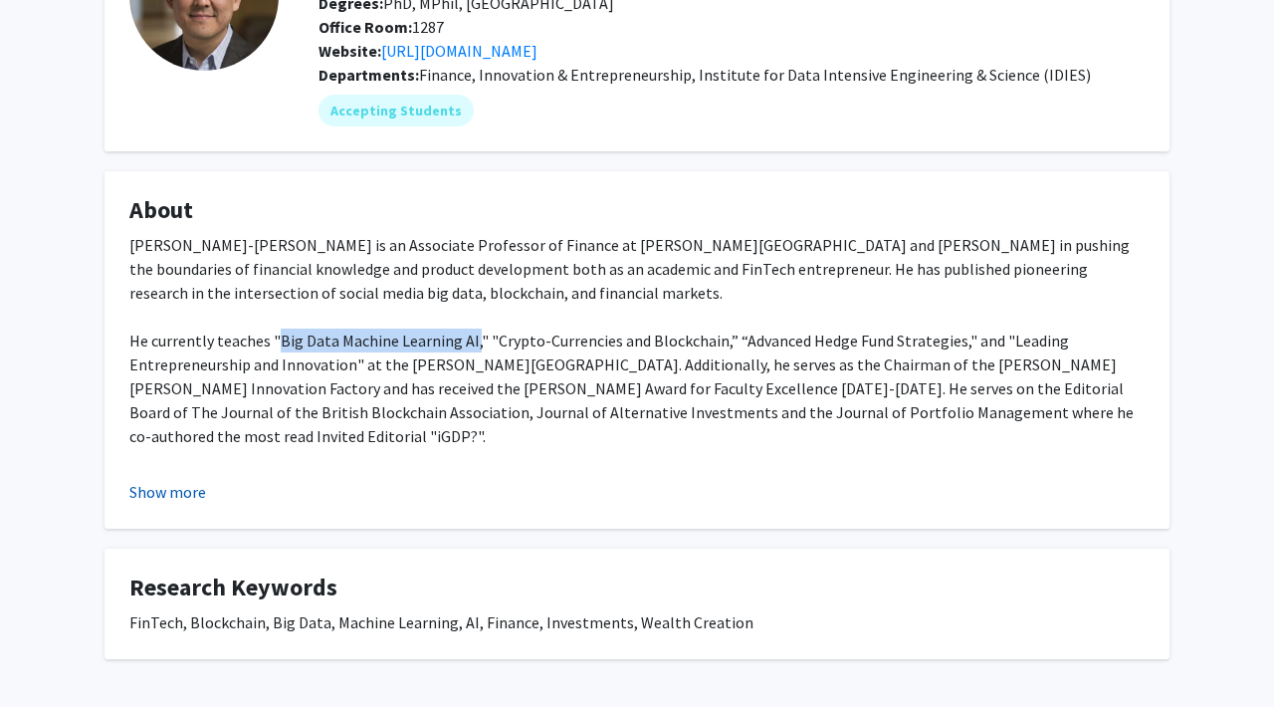
click at [146, 493] on button "Show more" at bounding box center [167, 492] width 77 height 24
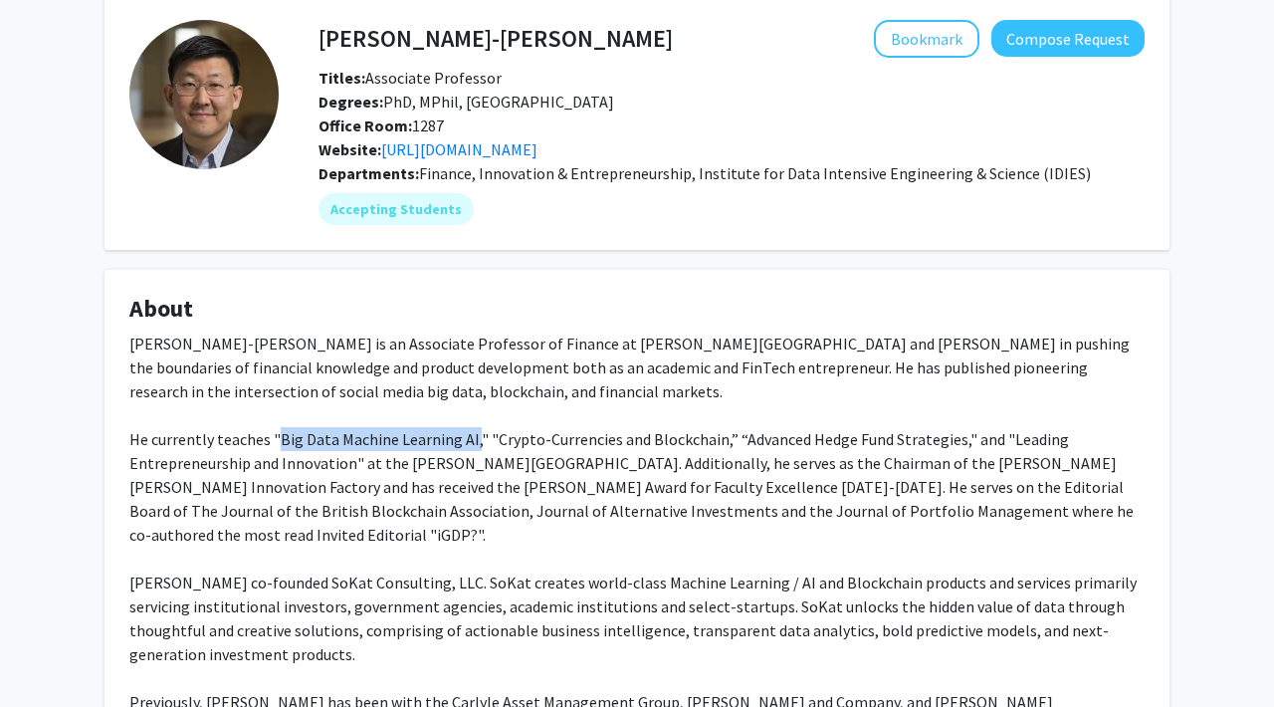
scroll to position [69, 0]
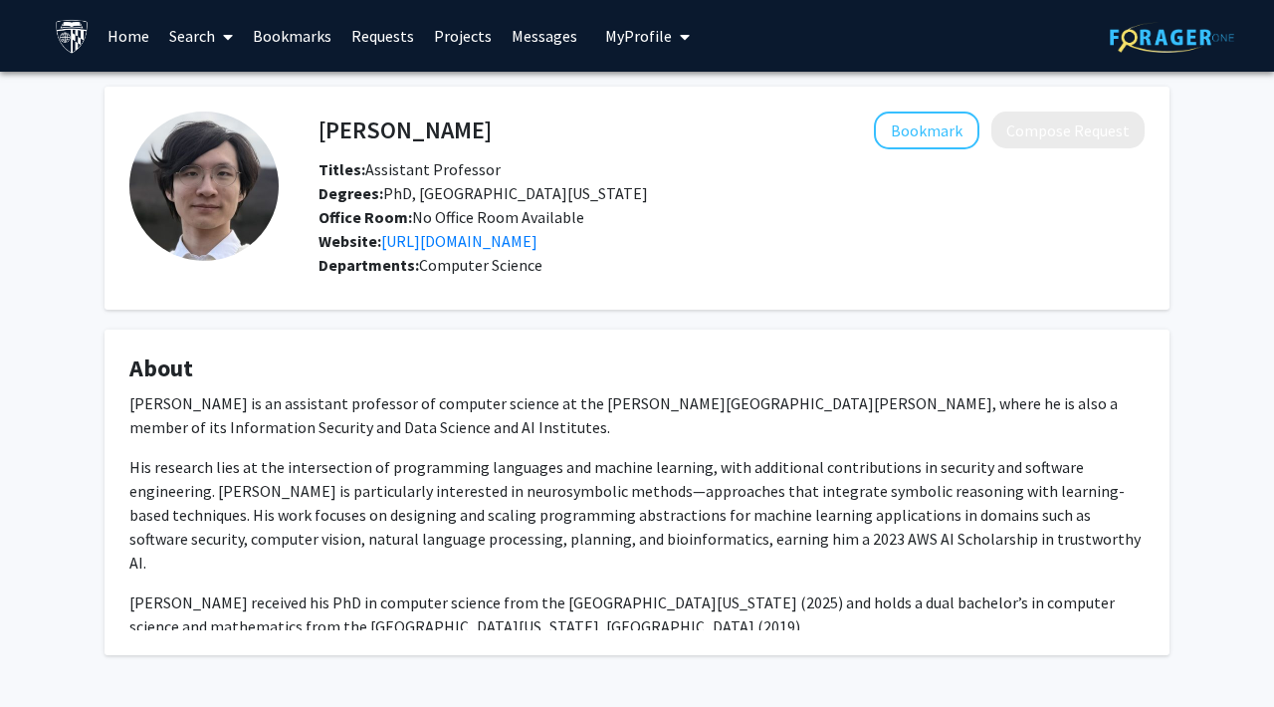
scroll to position [3, 0]
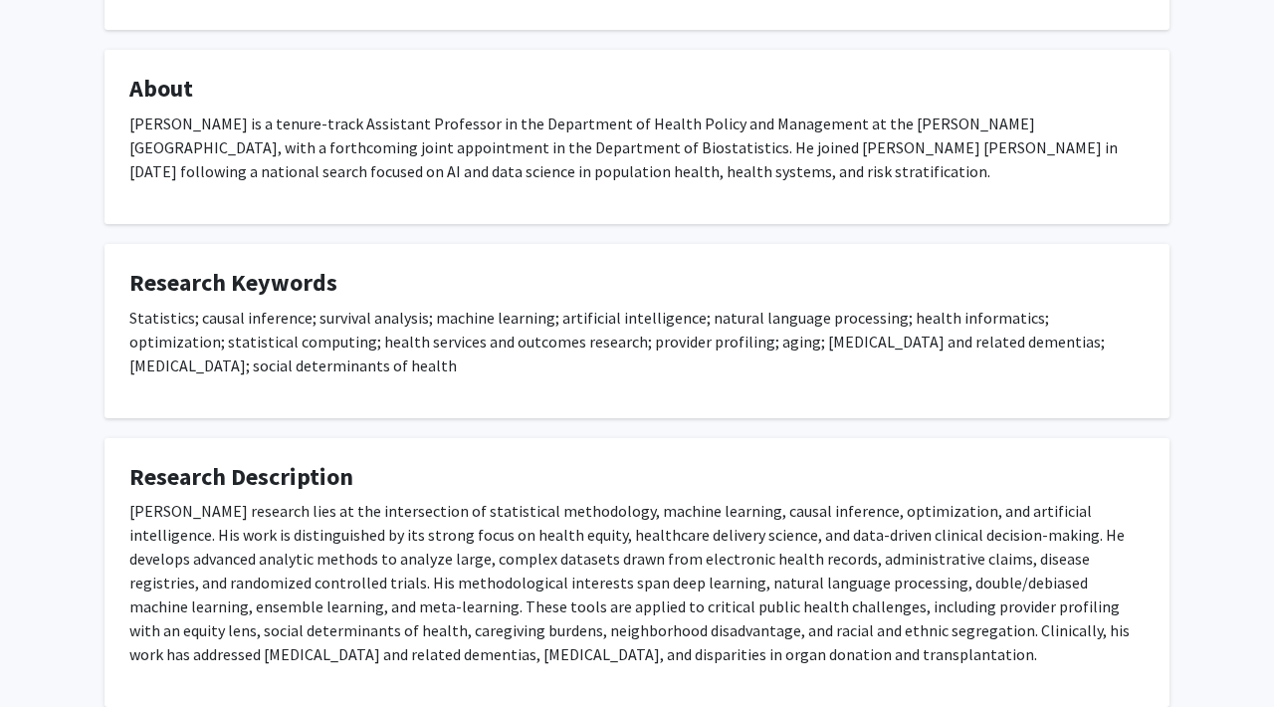
scroll to position [282, 0]
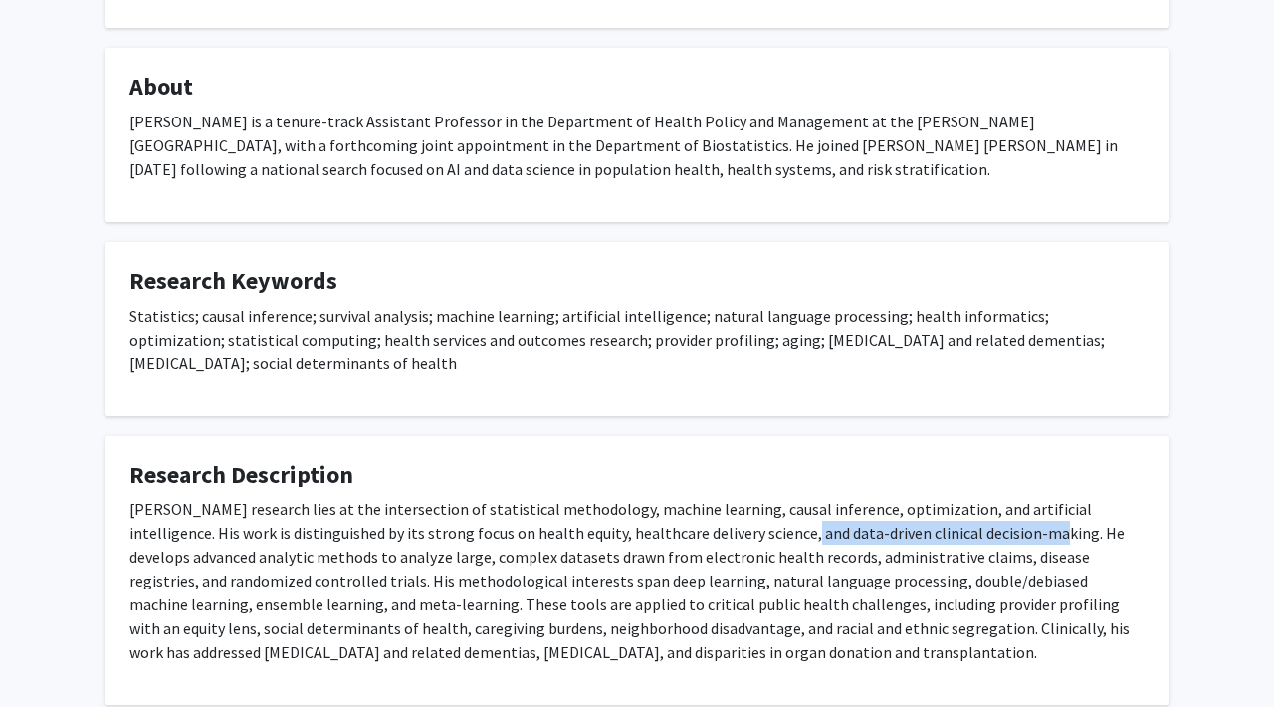
drag, startPoint x: 933, startPoint y: 535, endPoint x: 691, endPoint y: 534, distance: 241.9
click at [691, 534] on p "[PERSON_NAME] research lies at the intersection of statistical methodology, mac…" at bounding box center [636, 580] width 1015 height 167
copy p "data-driven clinical decision-making."
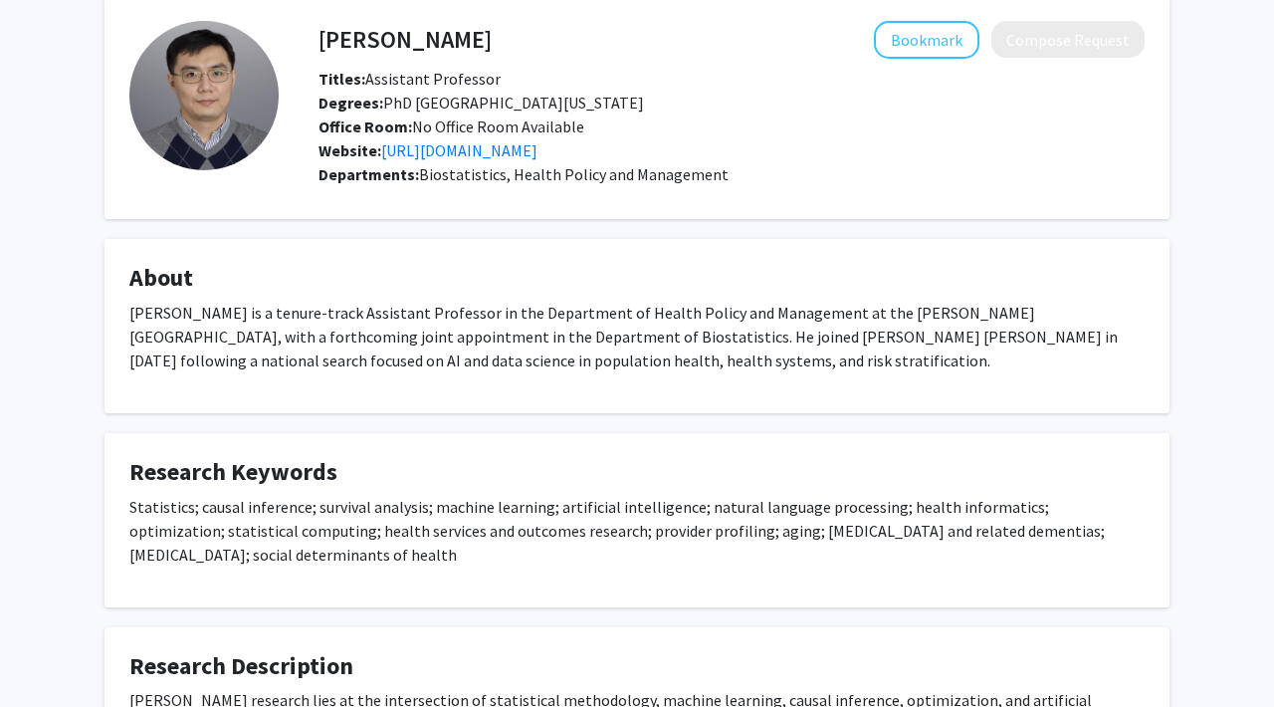
scroll to position [0, 0]
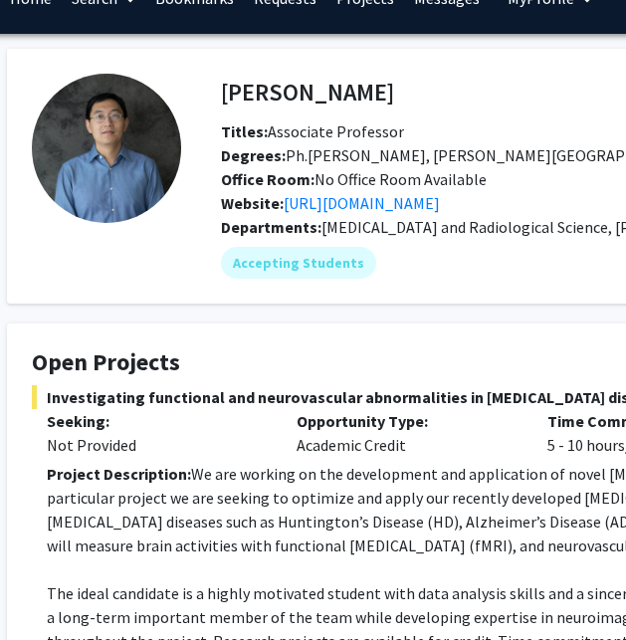
scroll to position [0, 58]
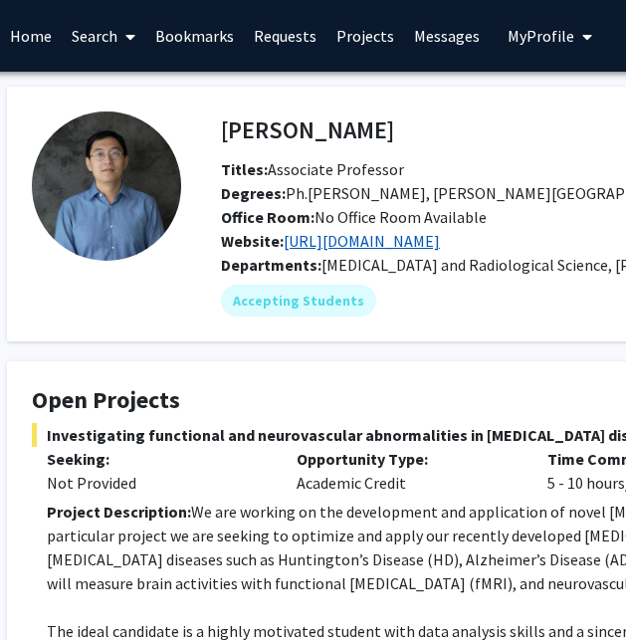
copy link "https://www.hopkinsmedicine.org/research/labs/jun-hua-lab"
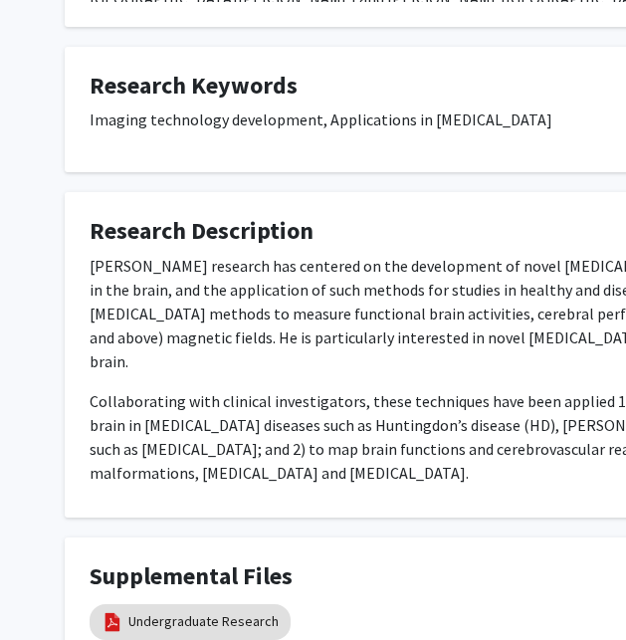
scroll to position [1650, 0]
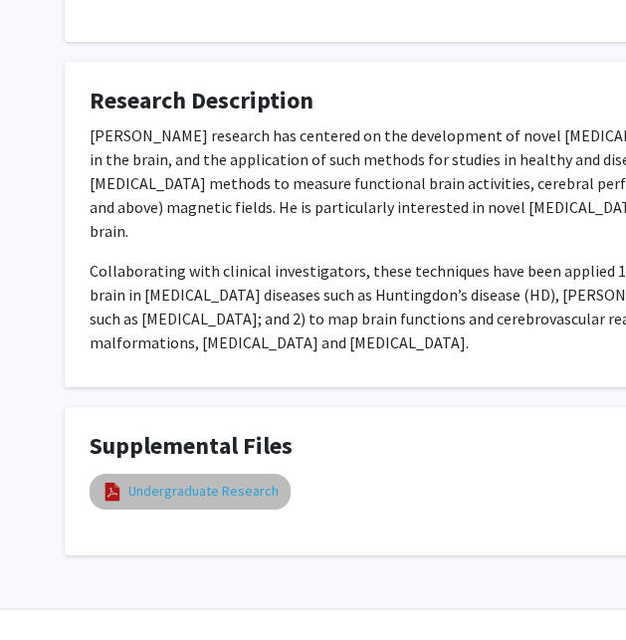
click at [180, 481] on link "Undergraduate Research" at bounding box center [203, 491] width 150 height 21
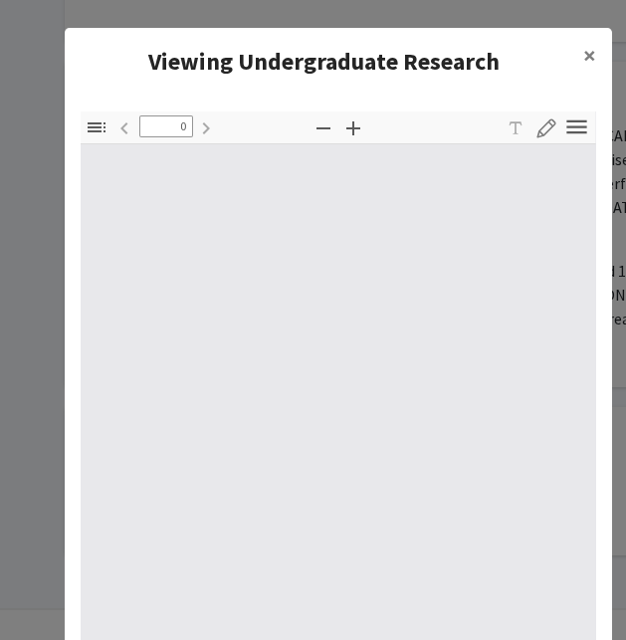
type input "1"
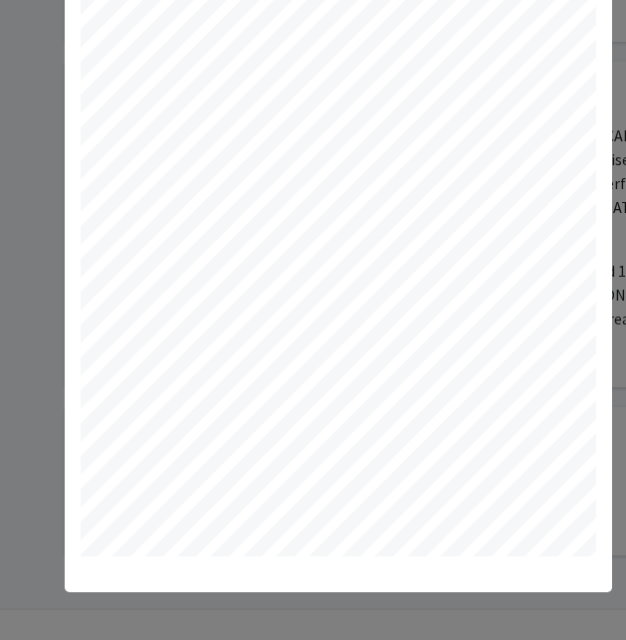
scroll to position [147, 34]
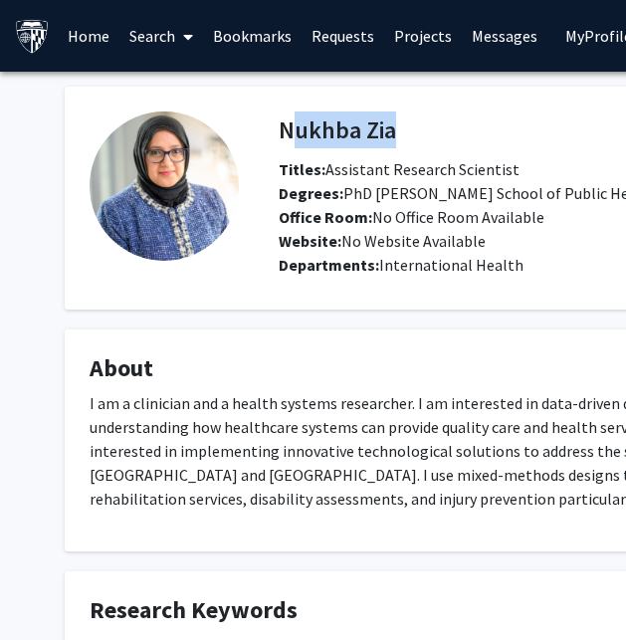
drag, startPoint x: 411, startPoint y: 122, endPoint x: 282, endPoint y: 127, distance: 129.5
copy h4 "Nukhba Zia"
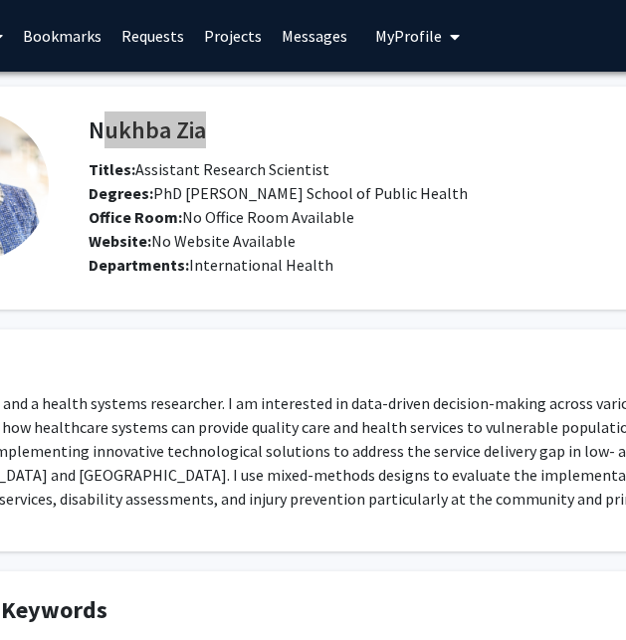
scroll to position [0, 568]
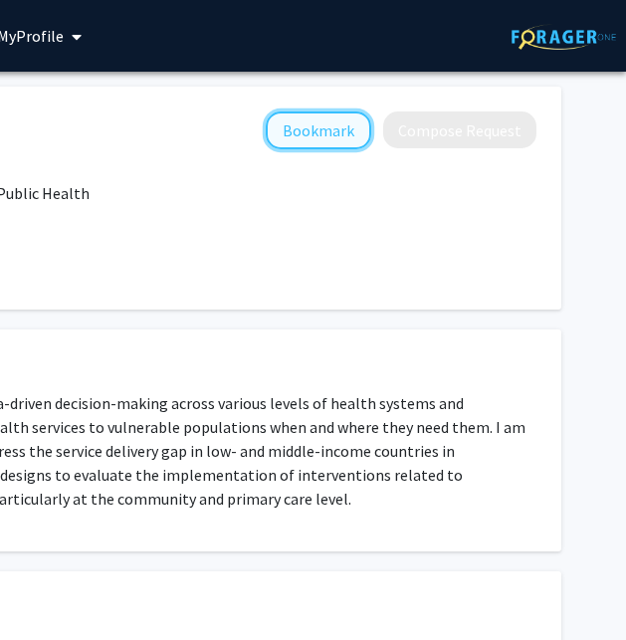
click at [335, 142] on button "Bookmark" at bounding box center [319, 130] width 106 height 38
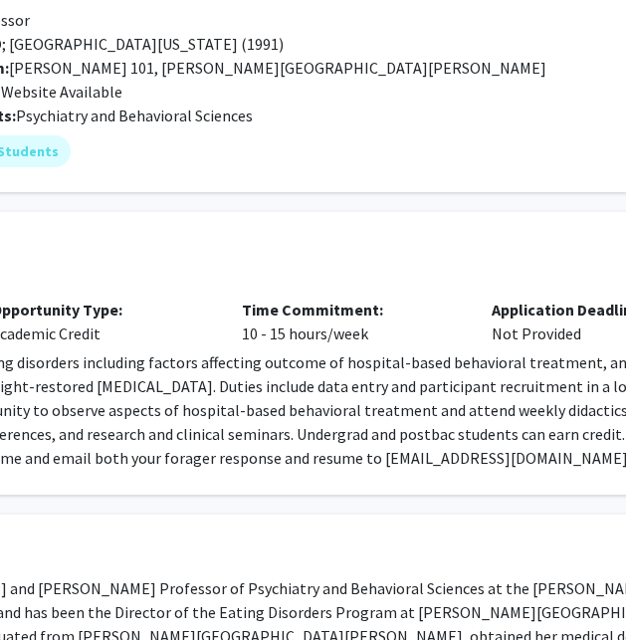
scroll to position [149, 568]
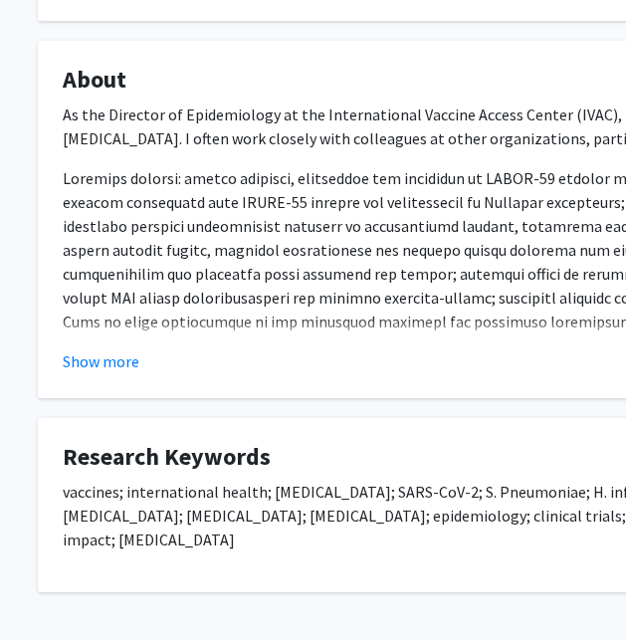
scroll to position [289, 0]
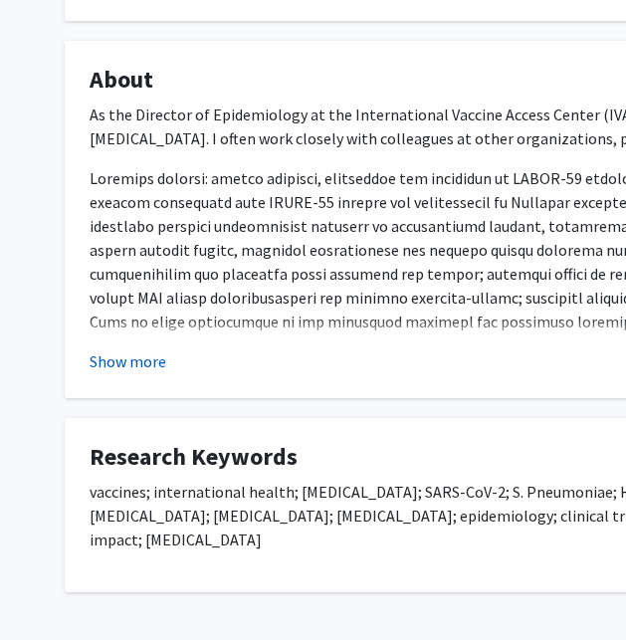
click at [132, 366] on button "Show more" at bounding box center [128, 361] width 77 height 24
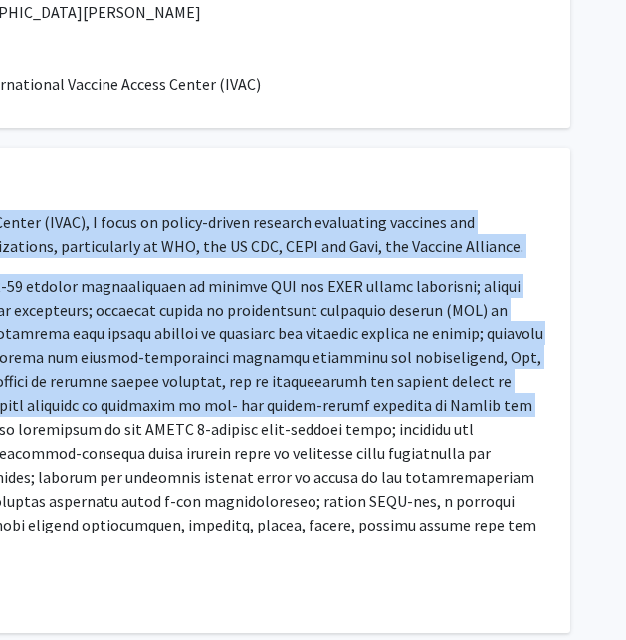
scroll to position [181, 568]
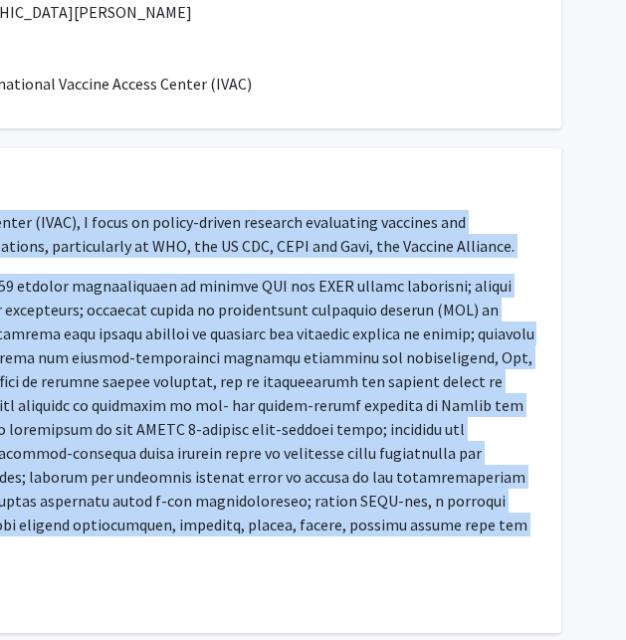
drag, startPoint x: 90, startPoint y: 226, endPoint x: 511, endPoint y: 523, distance: 515.1
click at [511, 523] on div "As the Director of Epidemiology at the International Vaccine Access Center (IVA…" at bounding box center [28, 385] width 1015 height 350
copy div "As the Director of Epidemiology at the International Vaccine Access Center (IVA…"
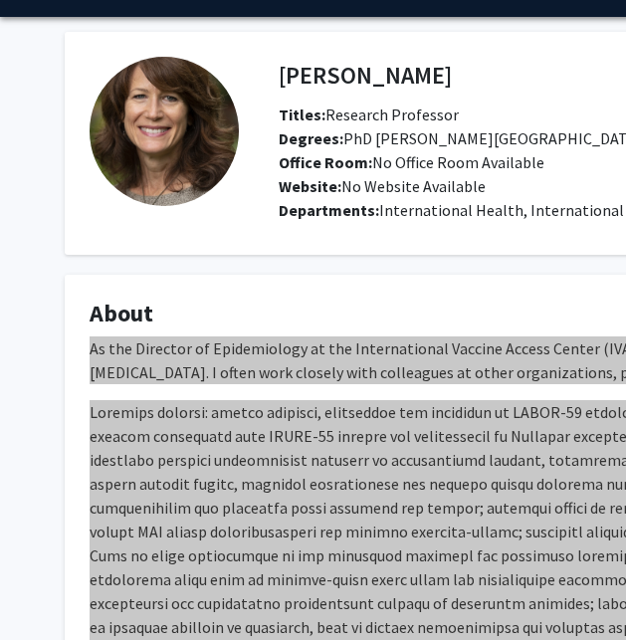
scroll to position [57, 0]
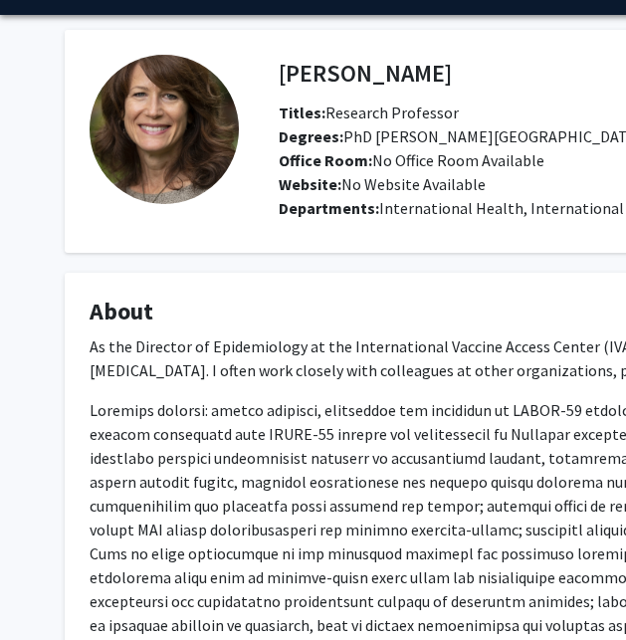
click at [243, 407] on p at bounding box center [597, 541] width 1015 height 287
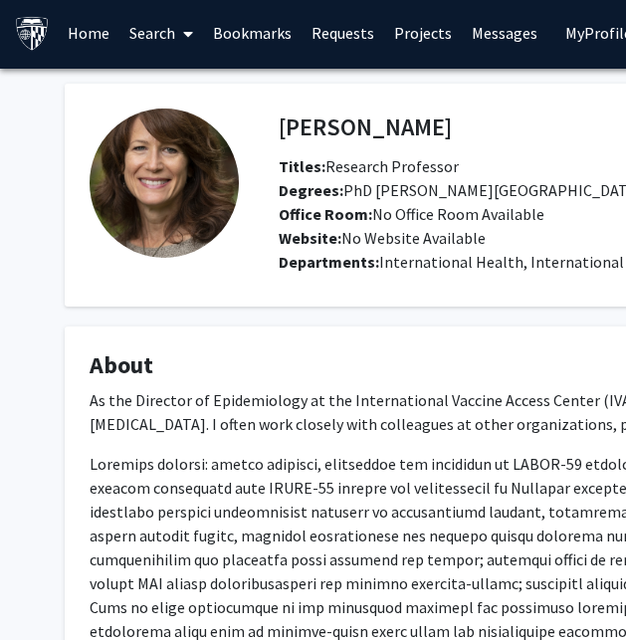
scroll to position [0, 0]
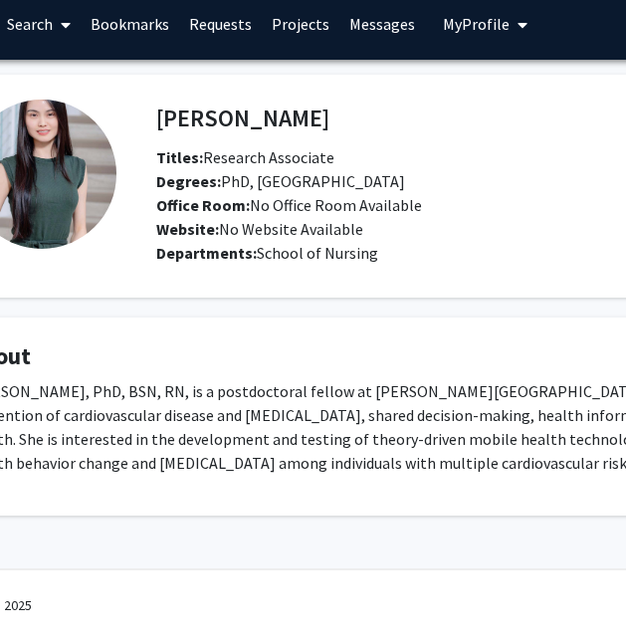
scroll to position [12, 0]
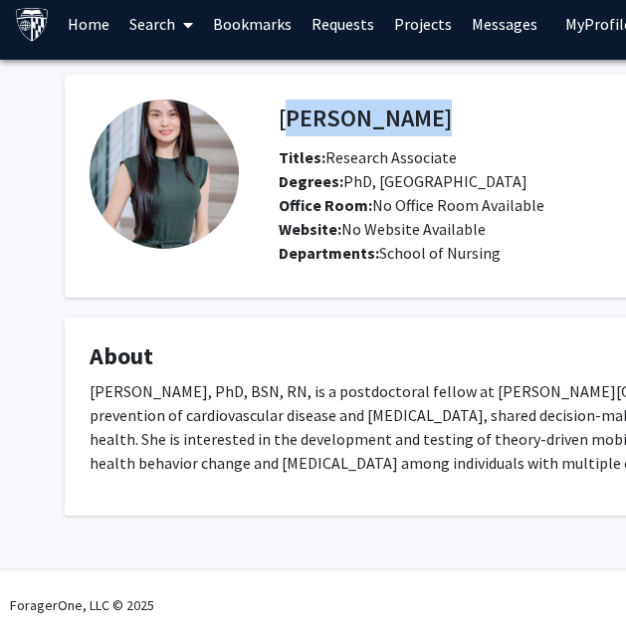
drag, startPoint x: 282, startPoint y: 117, endPoint x: 454, endPoint y: 118, distance: 172.2
copy h4 "Yuling Chen"
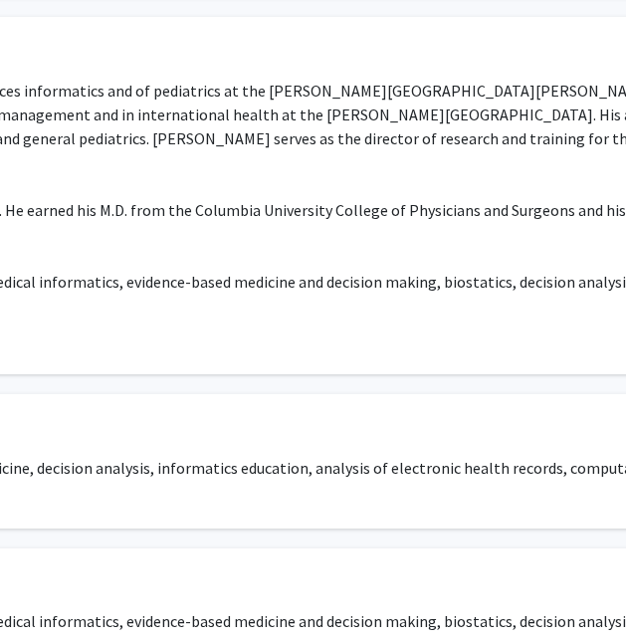
scroll to position [368, 0]
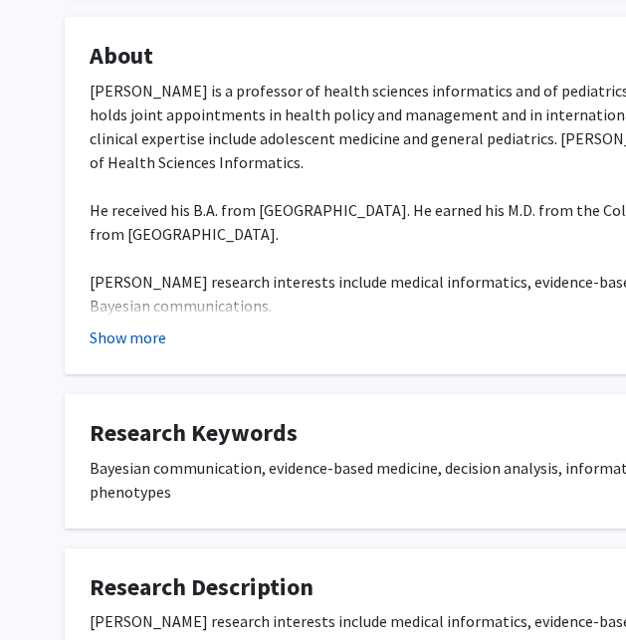
click at [135, 342] on button "Show more" at bounding box center [128, 337] width 77 height 24
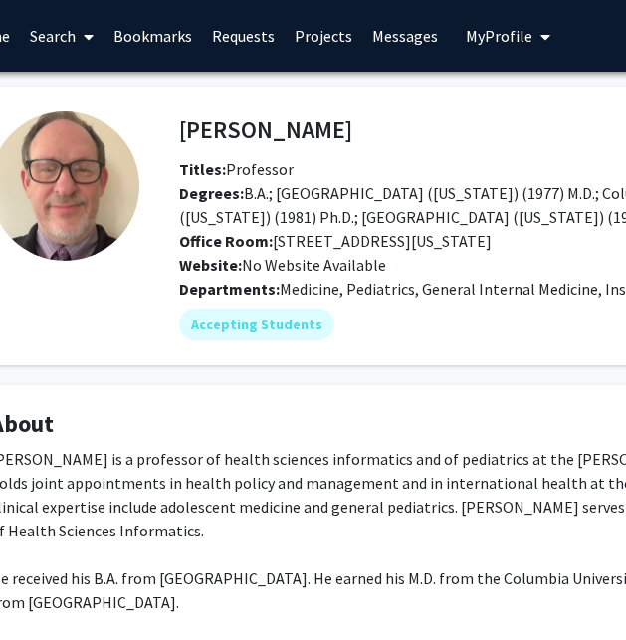
scroll to position [0, 62]
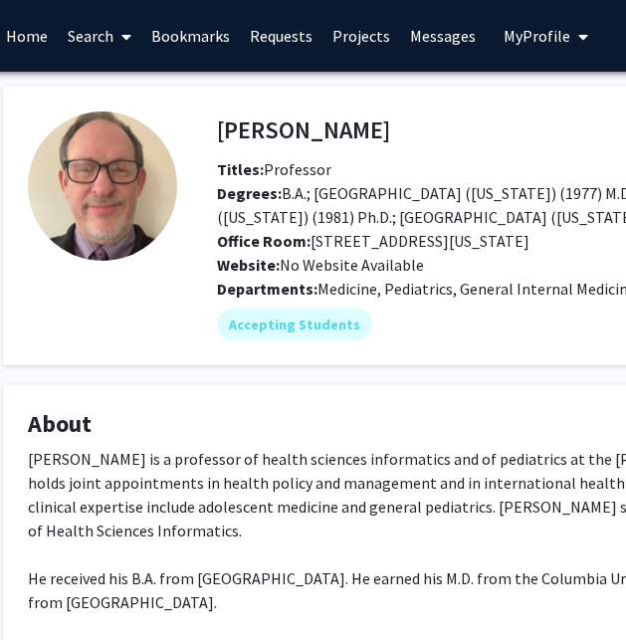
drag, startPoint x: 394, startPoint y: 139, endPoint x: 211, endPoint y: 135, distance: 183.2
click at [211, 135] on div "[PERSON_NAME] Bookmark Compose Request" at bounding box center [630, 130] width 856 height 38
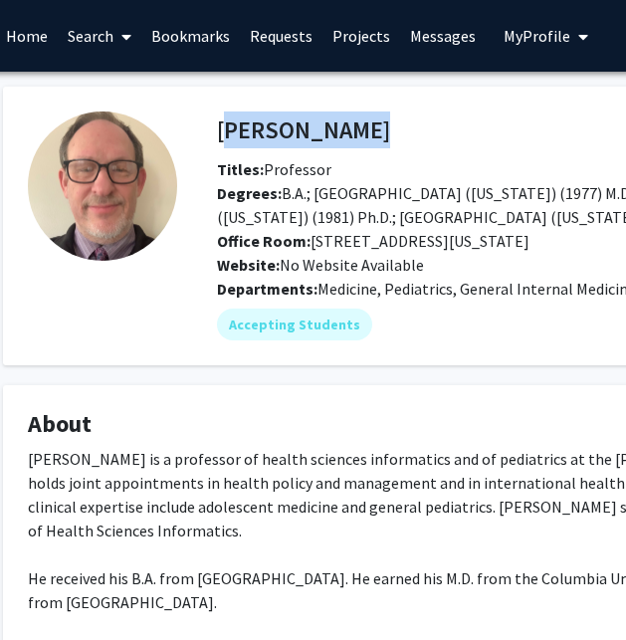
drag, startPoint x: 389, startPoint y: 130, endPoint x: 220, endPoint y: 130, distance: 169.2
click at [220, 130] on div "[PERSON_NAME] Bookmark Compose Request" at bounding box center [630, 130] width 856 height 38
copy h4 "[PERSON_NAME]"
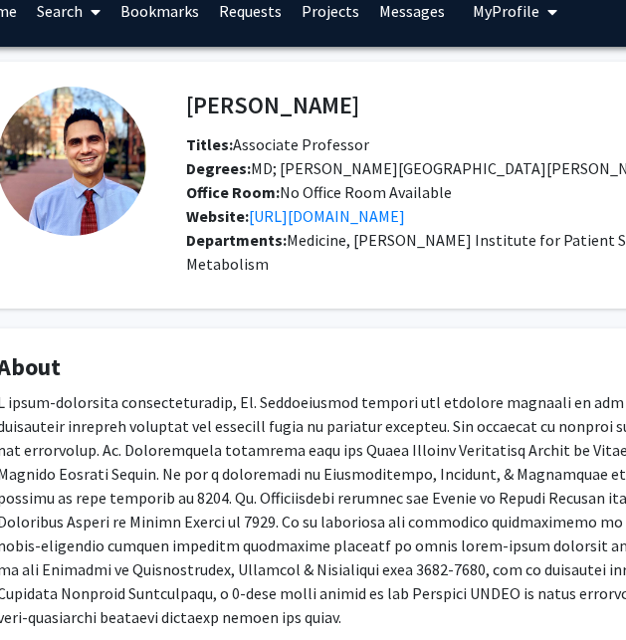
scroll to position [19, 93]
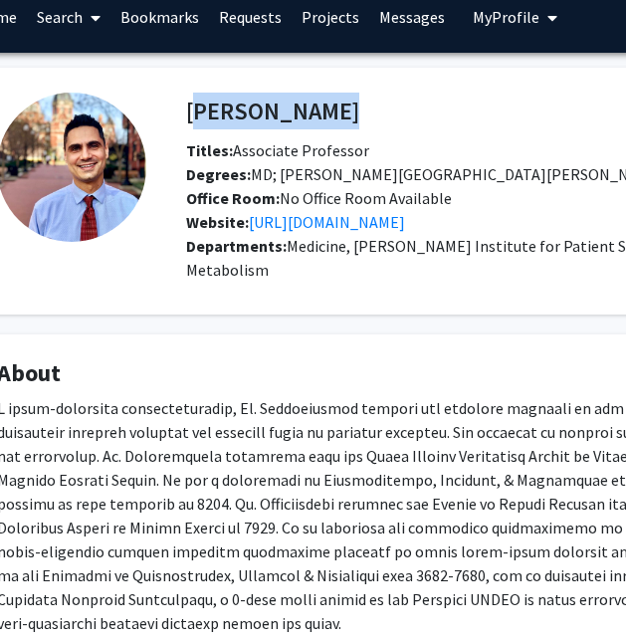
drag, startPoint x: 446, startPoint y: 121, endPoint x: 187, endPoint y: 106, distance: 259.3
click at [187, 106] on div "Nestoras Mathioudakis Bookmark Compose Request" at bounding box center [599, 112] width 856 height 38
copy h4 "Nestoras Mathioudakis"
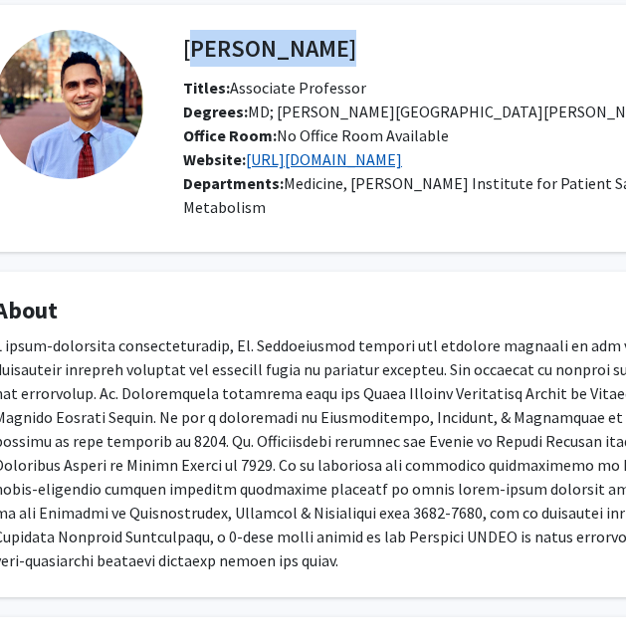
scroll to position [82, 100]
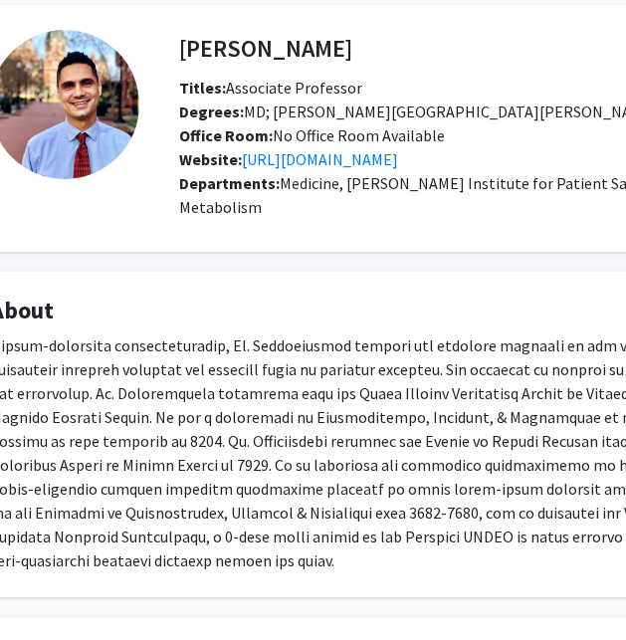
click at [252, 237] on div "Nestoras Mathioudakis Bookmark Compose Request Titles: Associate Professor Degr…" at bounding box center [497, 491] width 1095 height 972
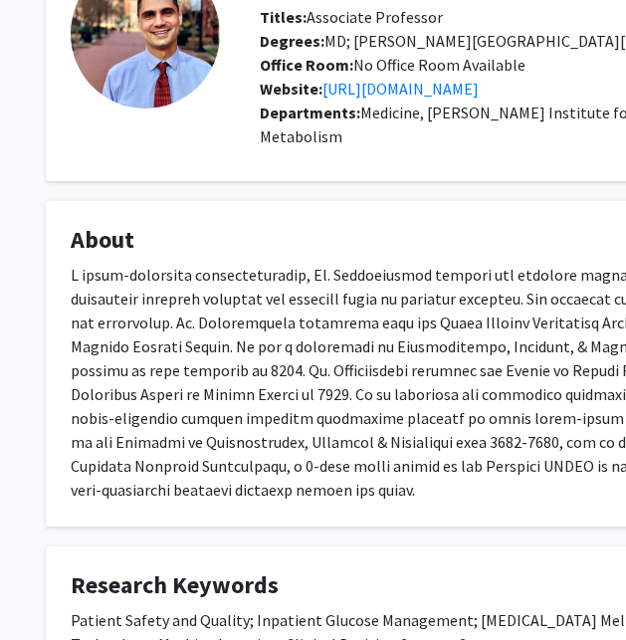
scroll to position [0, 19]
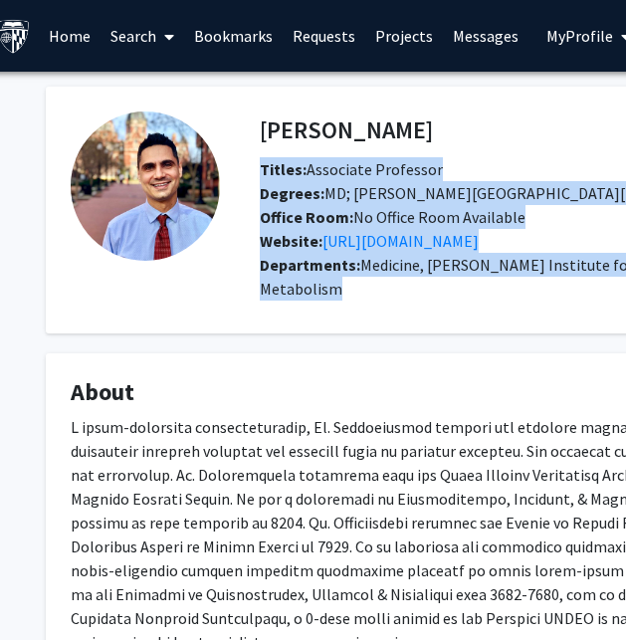
drag, startPoint x: 259, startPoint y: 128, endPoint x: 372, endPoint y: 299, distance: 204.6
click at [375, 299] on fg-card "Nestoras Mathioudakis Bookmark Compose Request Titles: Associate Professor Degr…" at bounding box center [578, 210] width 1065 height 247
click at [368, 243] on link "https://www.nestorasmathioudakislab.com/" at bounding box center [401, 241] width 156 height 20
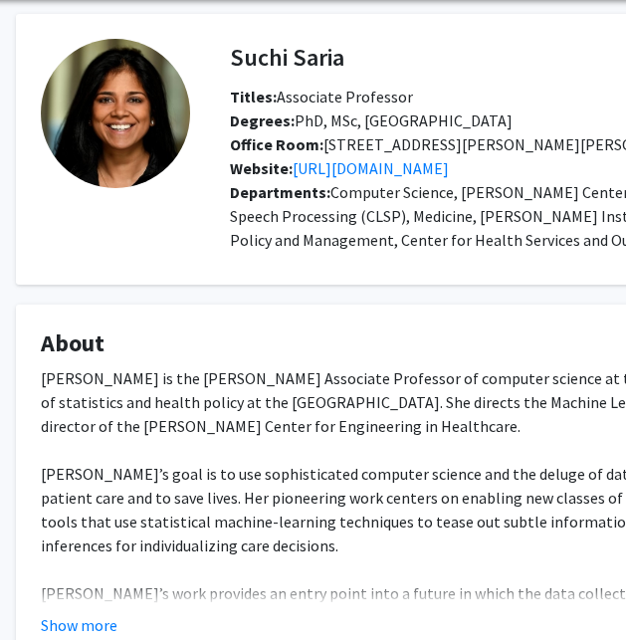
scroll to position [73, 50]
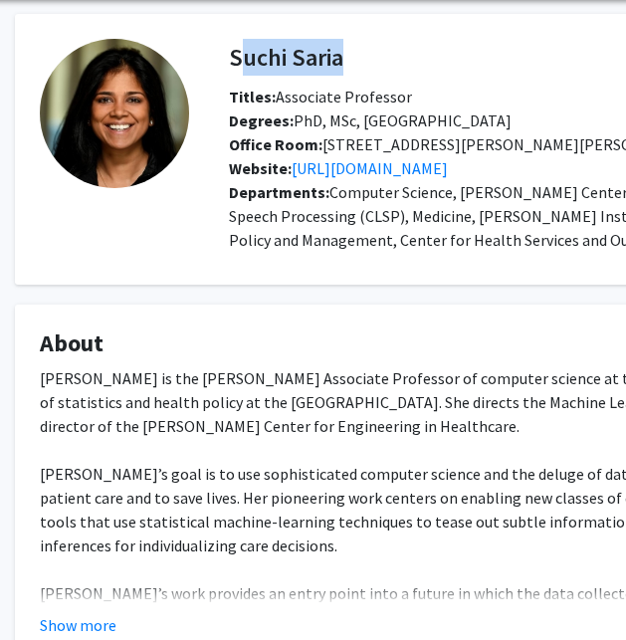
drag, startPoint x: 372, startPoint y: 49, endPoint x: 232, endPoint y: 58, distance: 140.6
copy h4 "Suchi Saria"
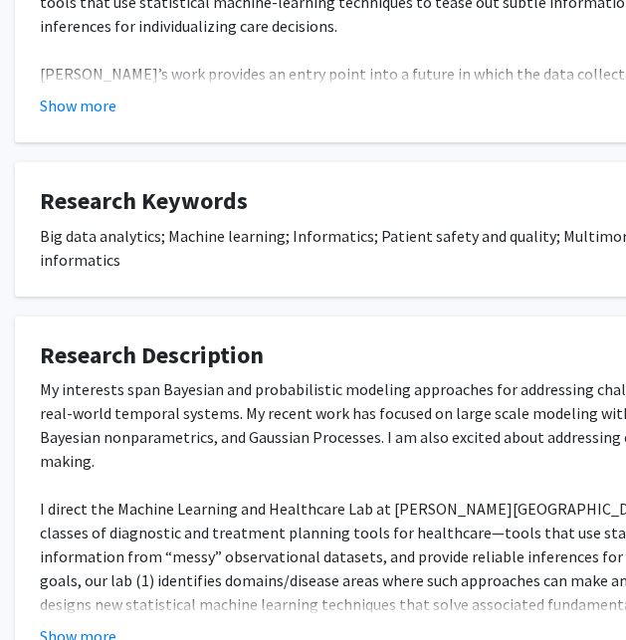
scroll to position [602, 50]
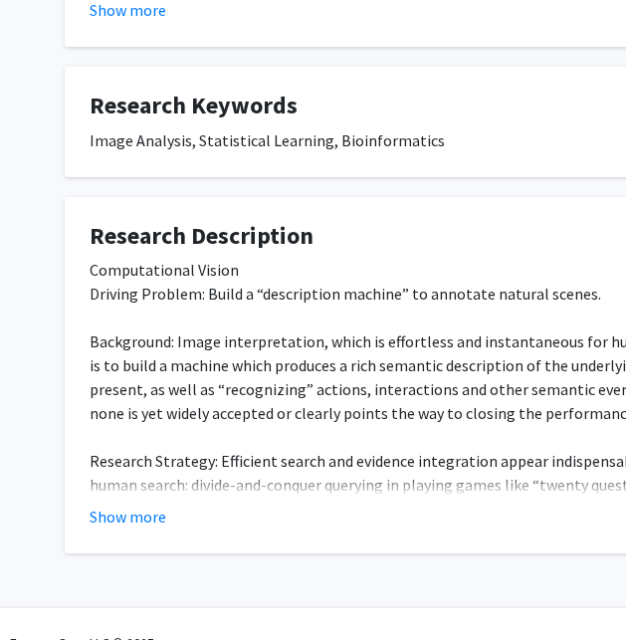
scroll to position [697, 0]
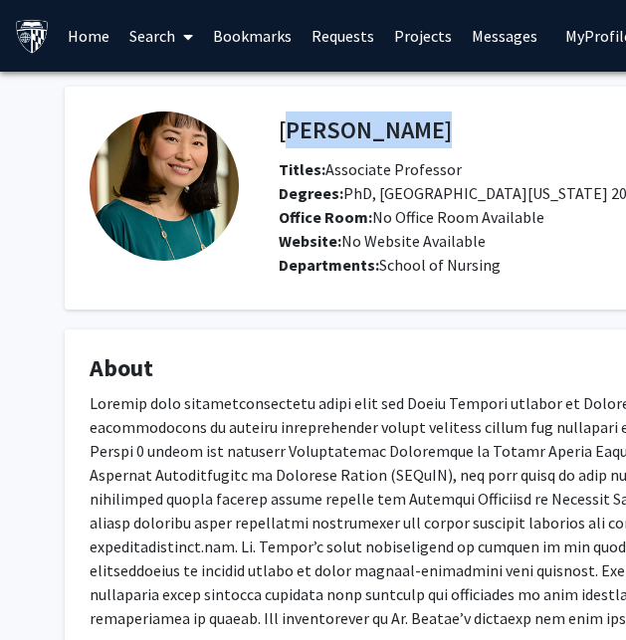
drag, startPoint x: 461, startPoint y: 129, endPoint x: 281, endPoint y: 124, distance: 180.2
copy h4 "Jennifer Wenzel"
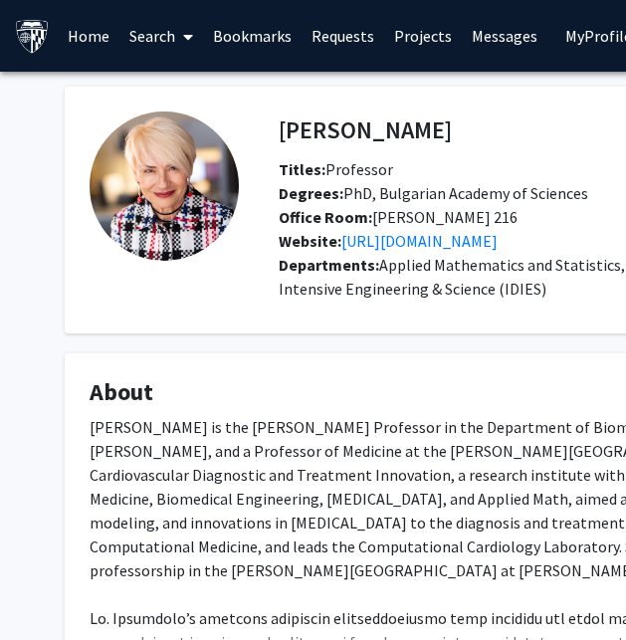
drag, startPoint x: 487, startPoint y: 120, endPoint x: 276, endPoint y: 122, distance: 211.0
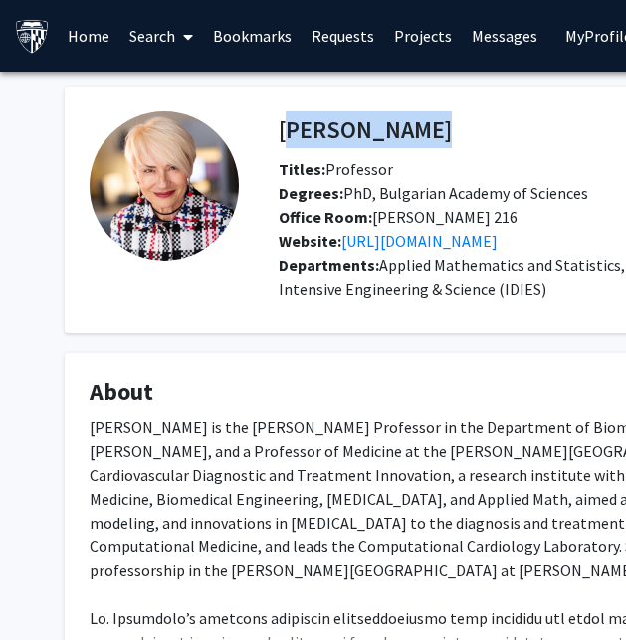
drag, startPoint x: 283, startPoint y: 132, endPoint x: 492, endPoint y: 136, distance: 209.1
copy h4 "[PERSON_NAME]"
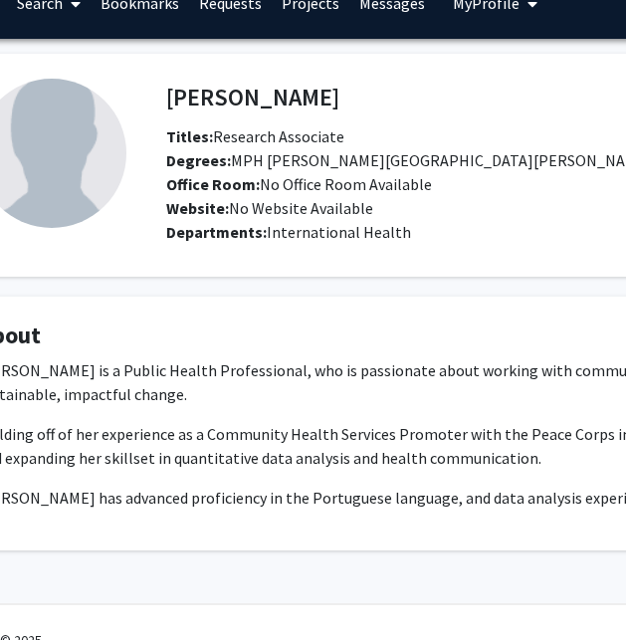
scroll to position [33, 0]
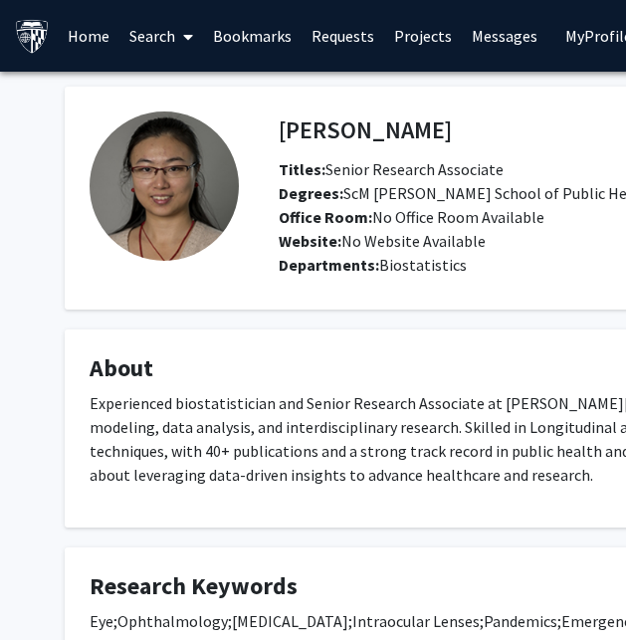
drag, startPoint x: 374, startPoint y: 124, endPoint x: 271, endPoint y: 125, distance: 103.5
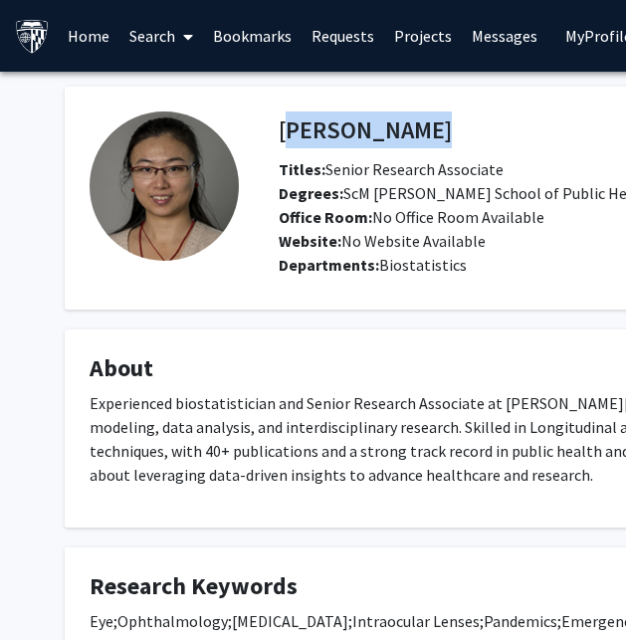
drag, startPoint x: 283, startPoint y: 127, endPoint x: 405, endPoint y: 127, distance: 122.4
copy h4 "Ximin Li"
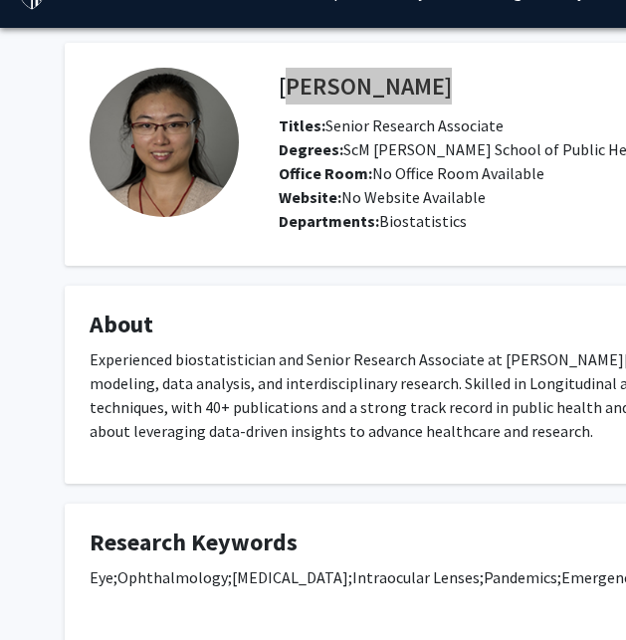
scroll to position [49, 0]
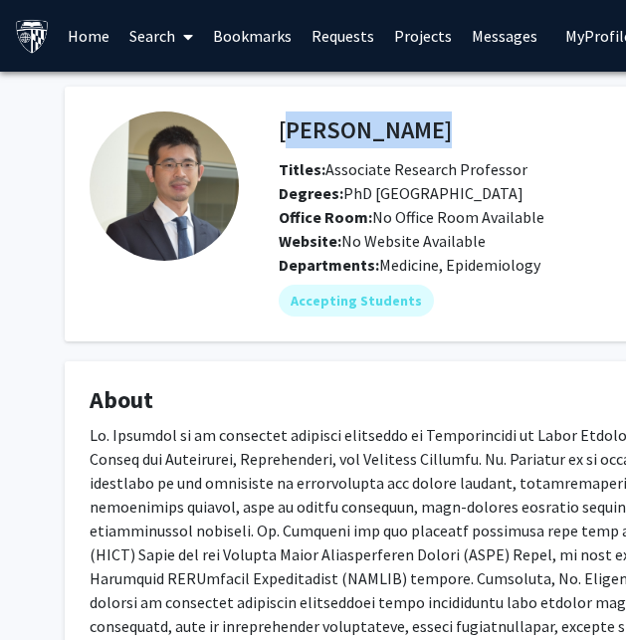
drag, startPoint x: 467, startPoint y: 137, endPoint x: 282, endPoint y: 133, distance: 185.2
copy h4 "[PERSON_NAME]"
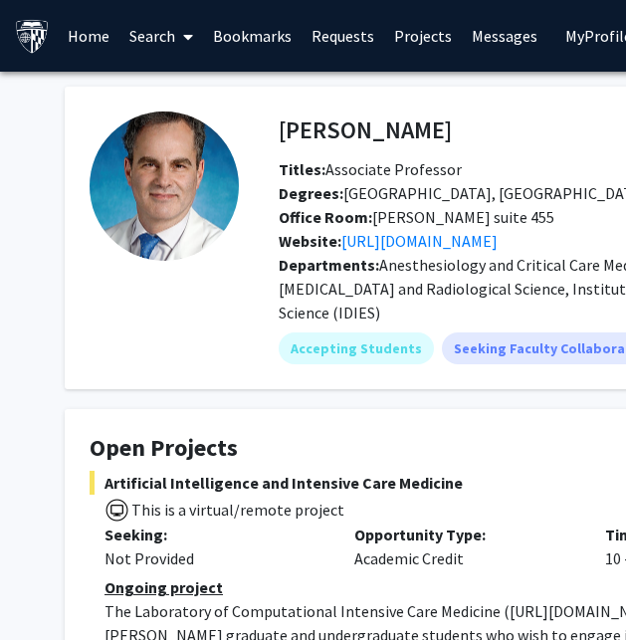
scroll to position [137, 0]
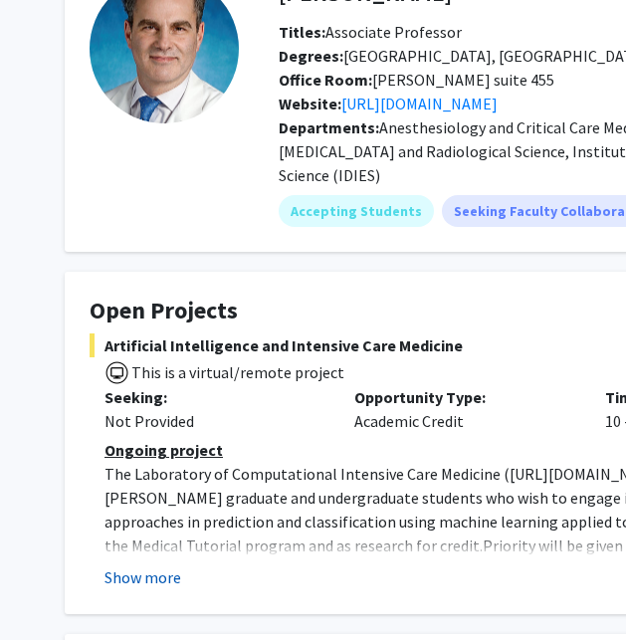
click at [148, 565] on button "Show more" at bounding box center [143, 577] width 77 height 24
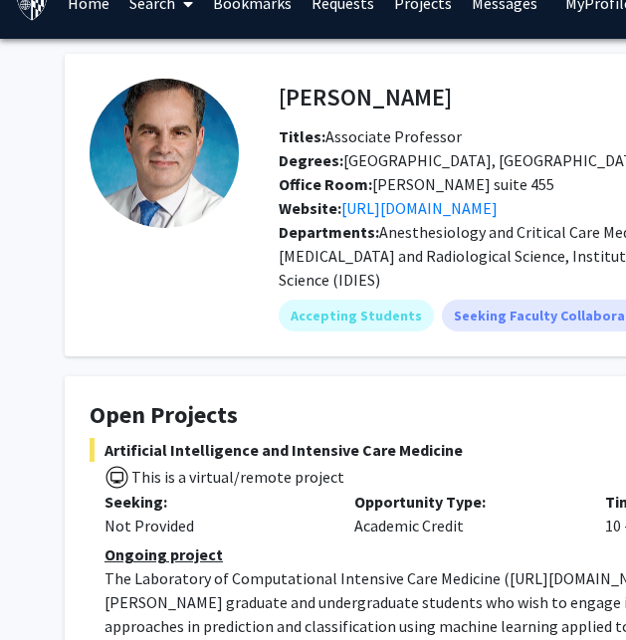
scroll to position [0, 0]
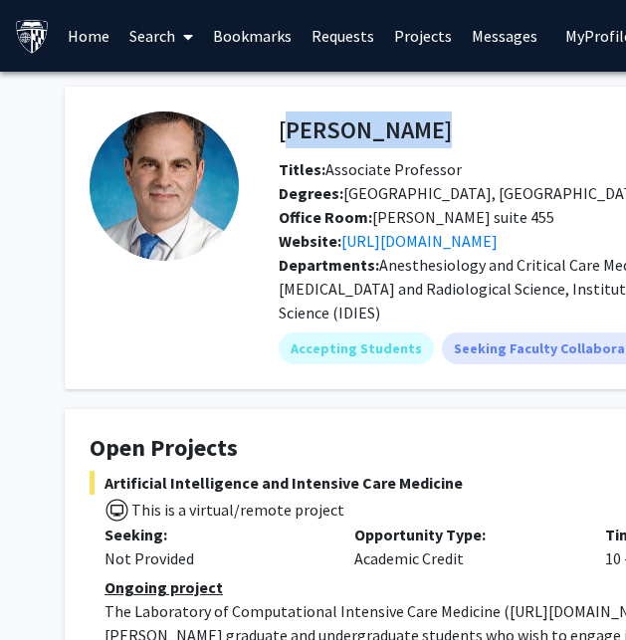
drag, startPoint x: 285, startPoint y: 137, endPoint x: 521, endPoint y: 137, distance: 235.9
copy h4 "Robert Stevens"
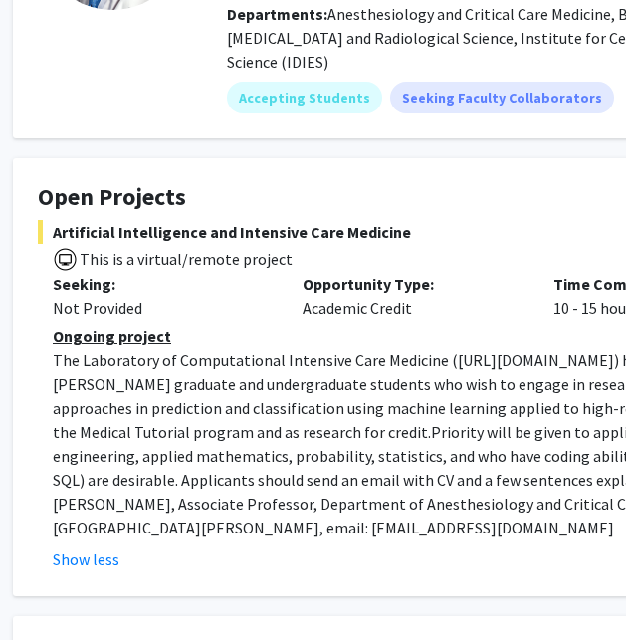
scroll to position [251, 68]
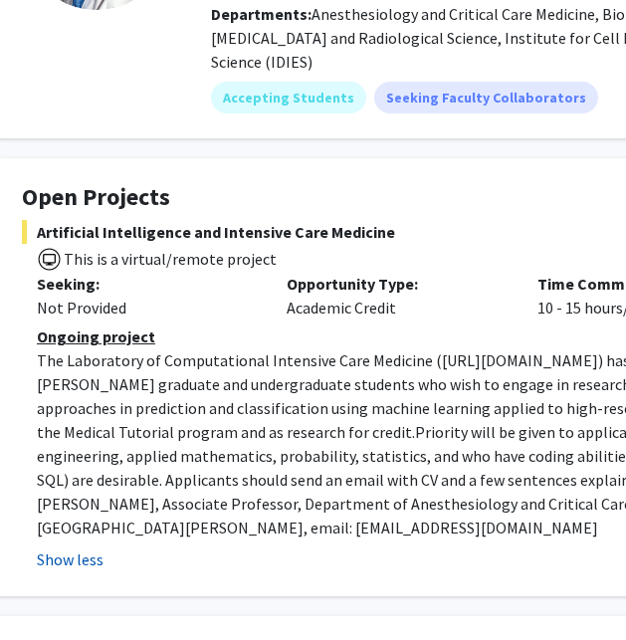
click at [64, 547] on button "Show less" at bounding box center [70, 559] width 67 height 24
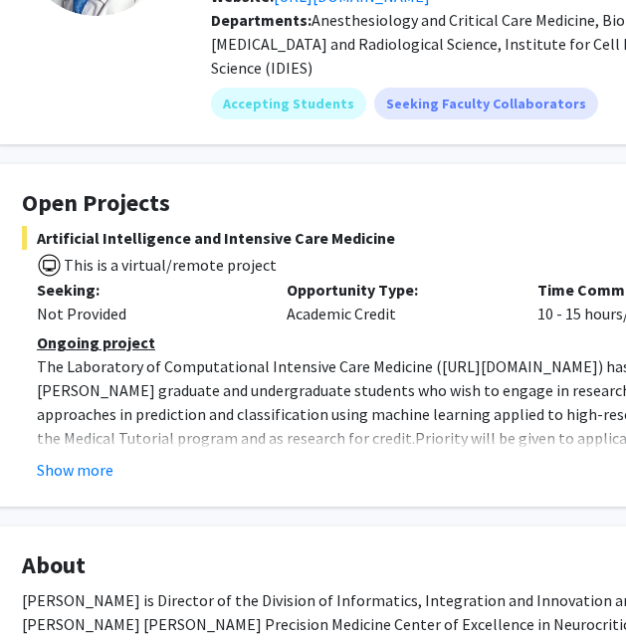
scroll to position [248, 68]
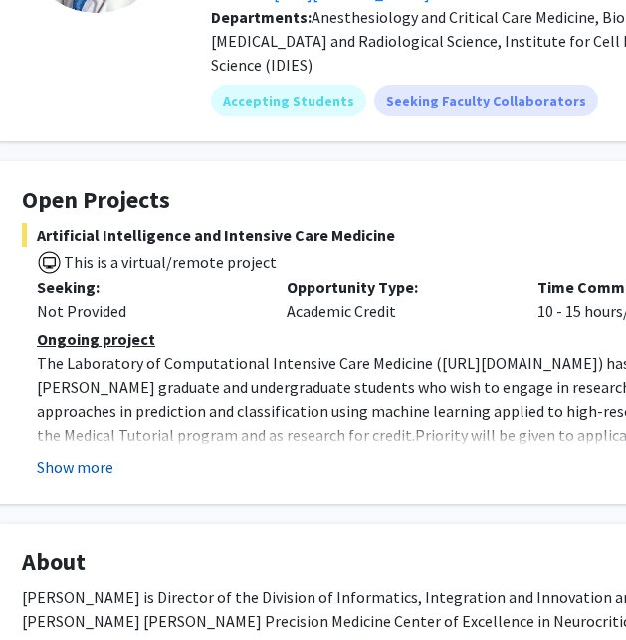
click at [93, 455] on button "Show more" at bounding box center [75, 467] width 77 height 24
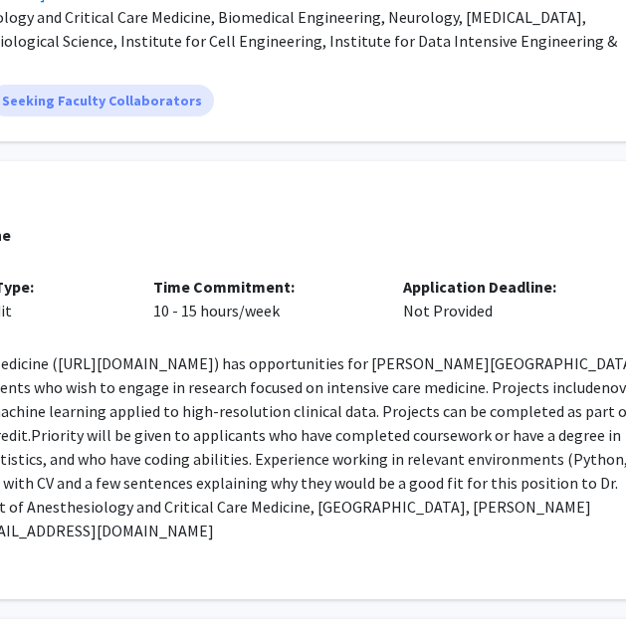
scroll to position [248, 457]
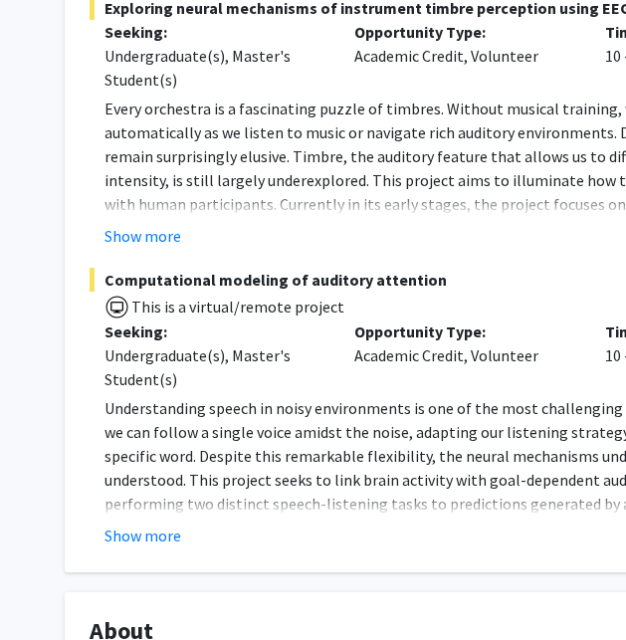
scroll to position [415, 0]
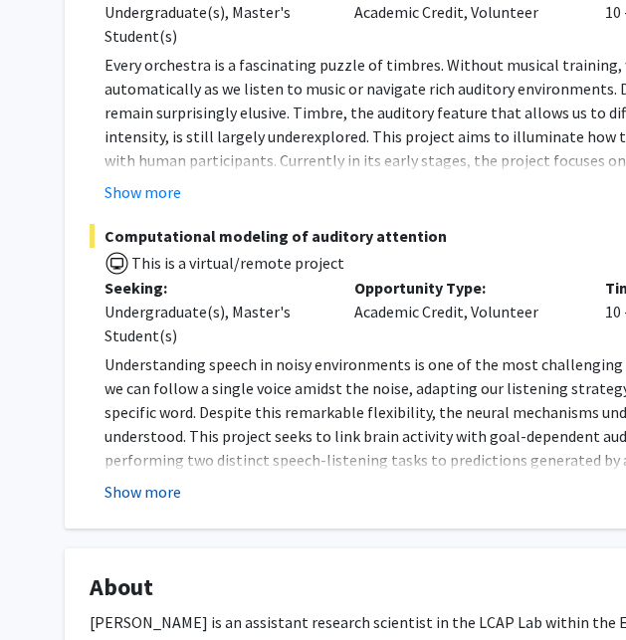
click at [162, 491] on button "Show more" at bounding box center [143, 492] width 77 height 24
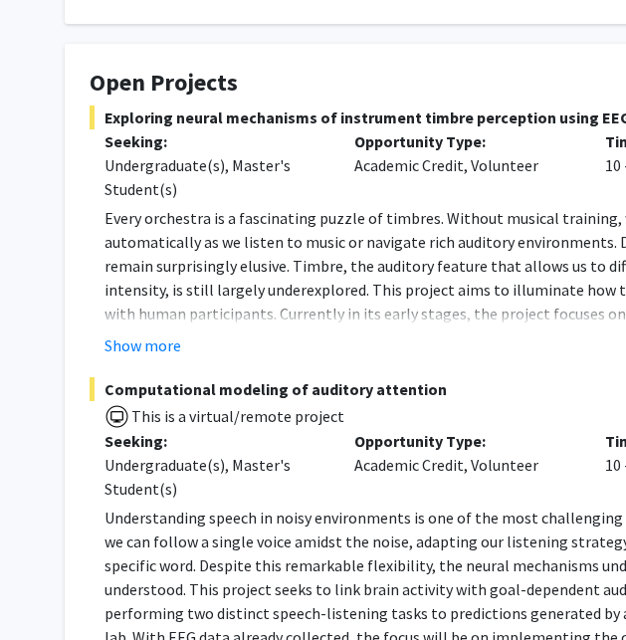
scroll to position [257, 0]
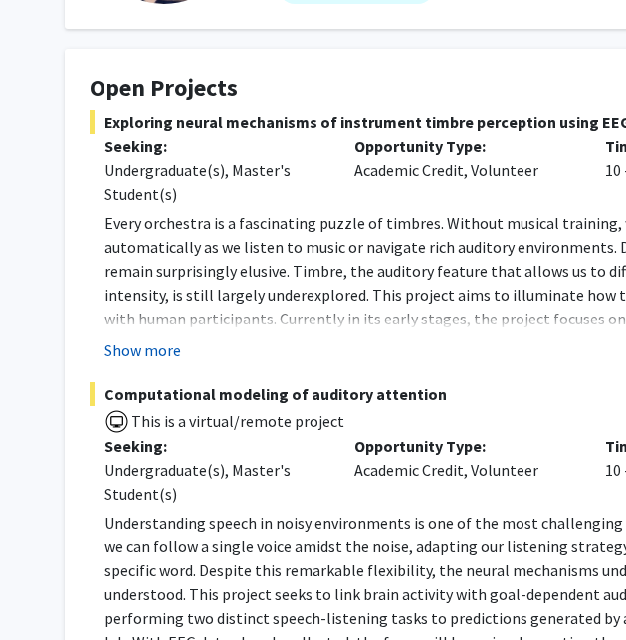
click at [135, 344] on button "Show more" at bounding box center [143, 350] width 77 height 24
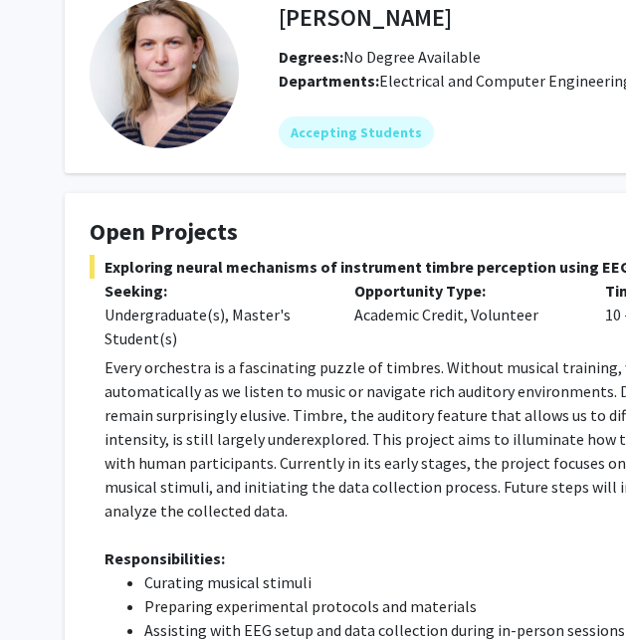
scroll to position [110, 0]
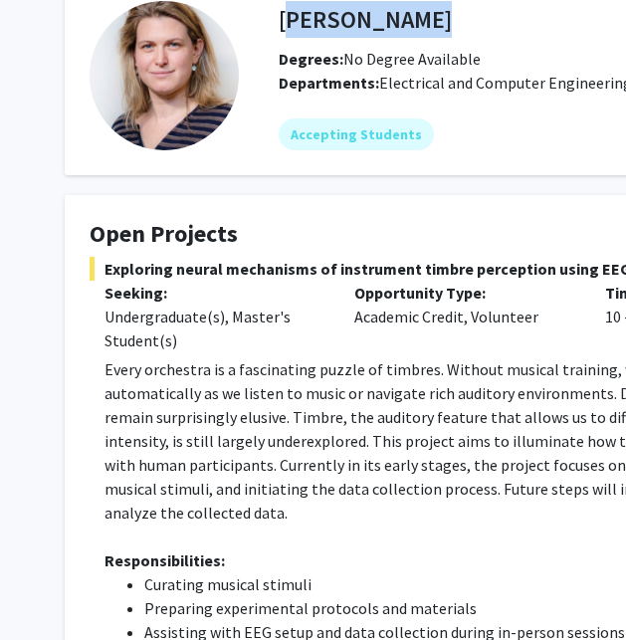
drag, startPoint x: 480, startPoint y: 28, endPoint x: 285, endPoint y: 29, distance: 195.1
copy h4 "[PERSON_NAME]"
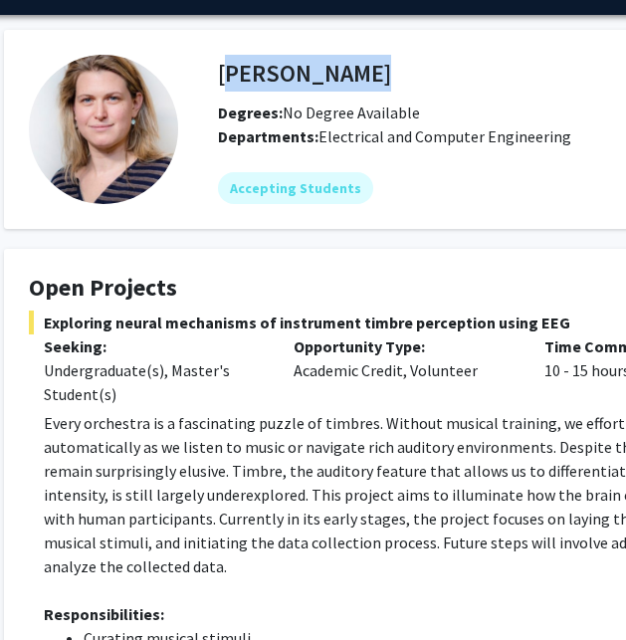
scroll to position [0, 61]
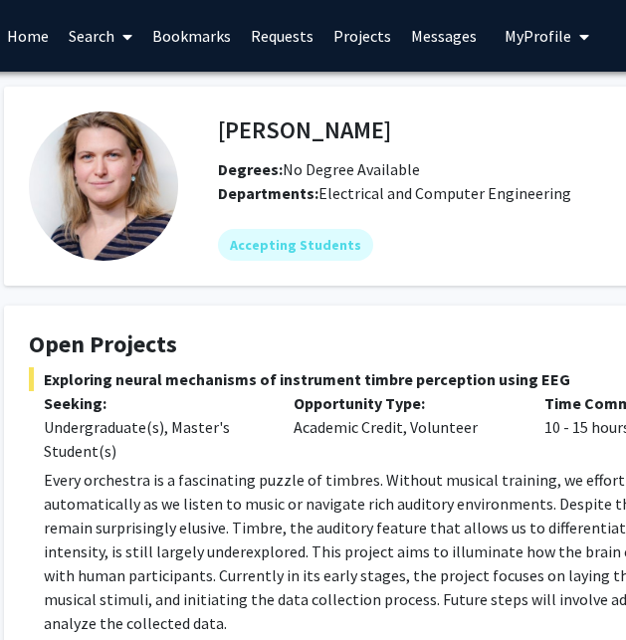
drag, startPoint x: 418, startPoint y: 121, endPoint x: 222, endPoint y: 124, distance: 196.1
click at [223, 124] on div "Moira-Phoebe Huet Bookmark Compose Request" at bounding box center [631, 130] width 856 height 38
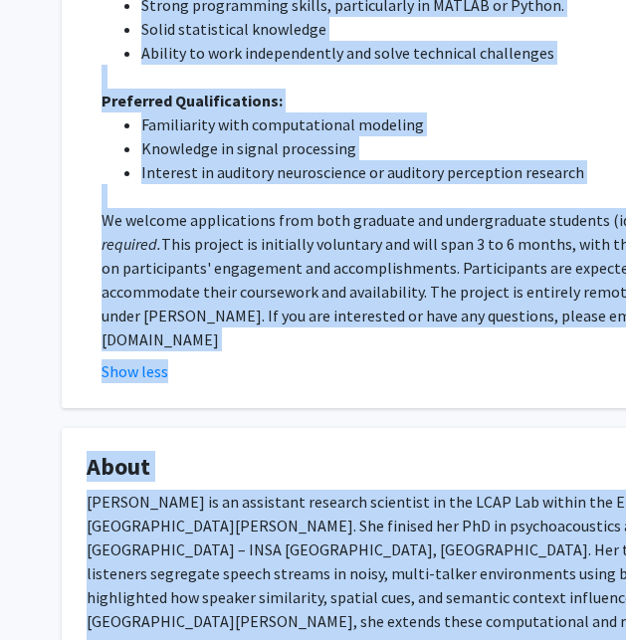
scroll to position [1738, 3]
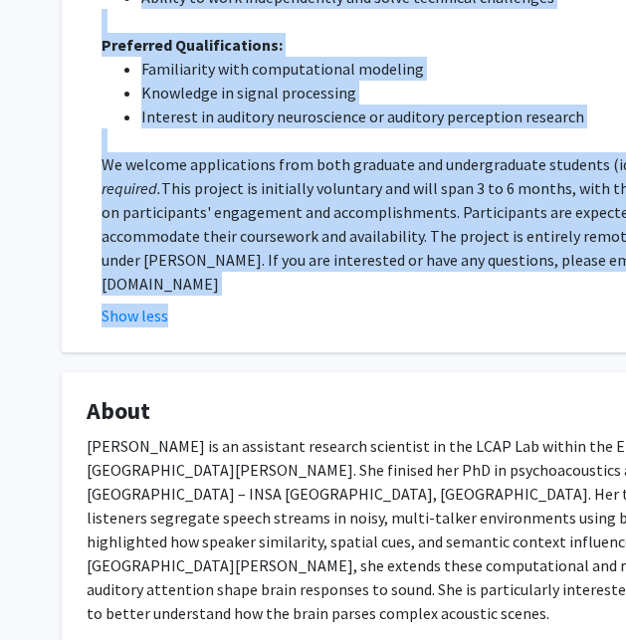
drag, startPoint x: 103, startPoint y: 300, endPoint x: 336, endPoint y: 274, distance: 235.3
copy fg-project-list "Every orchestra is a fascinating puzzle of timbres. Without musical training, w…"
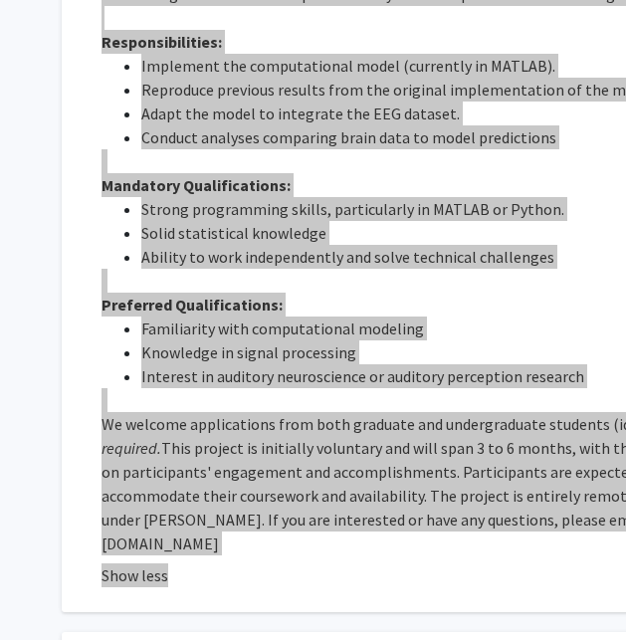
scroll to position [1476, 3]
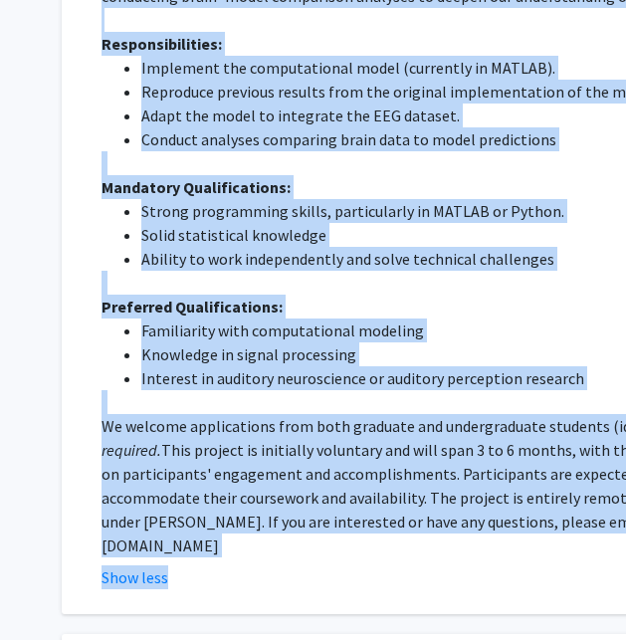
click at [473, 442] on p "We welcome applications from both graduate and undergraduate students (ideally …" at bounding box center [602, 485] width 1000 height 143
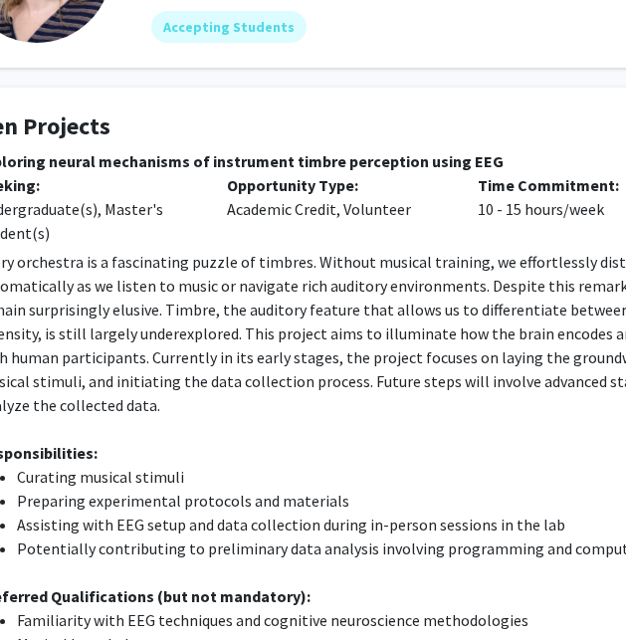
scroll to position [0, 127]
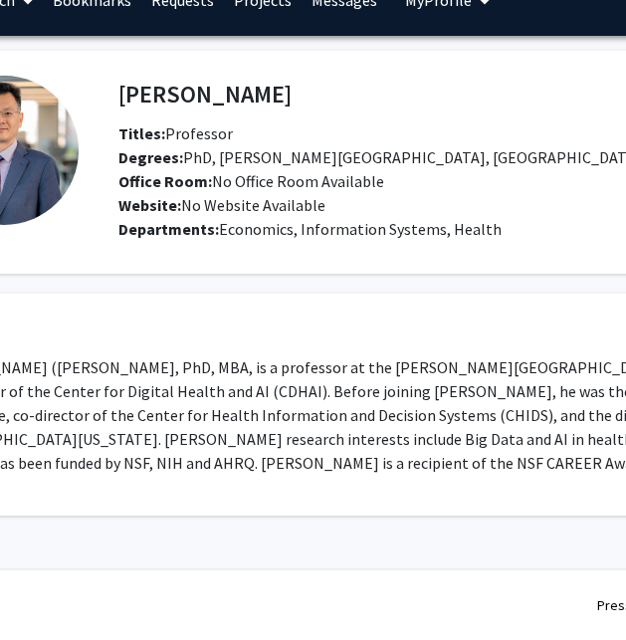
scroll to position [36, 114]
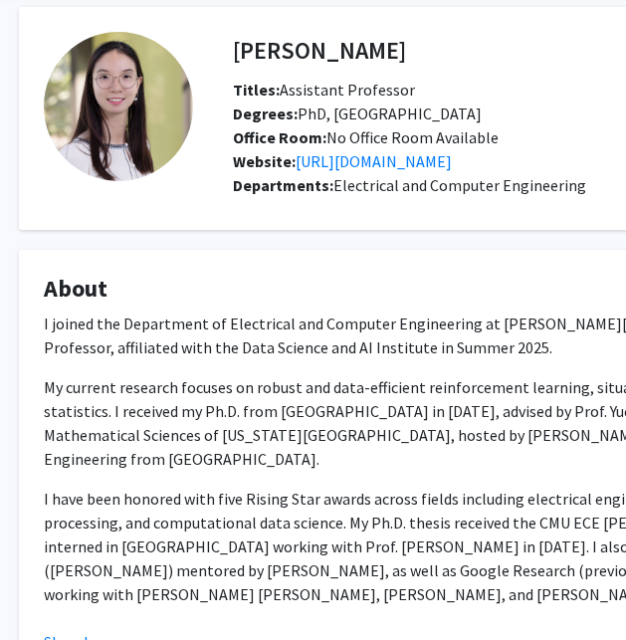
scroll to position [0, 46]
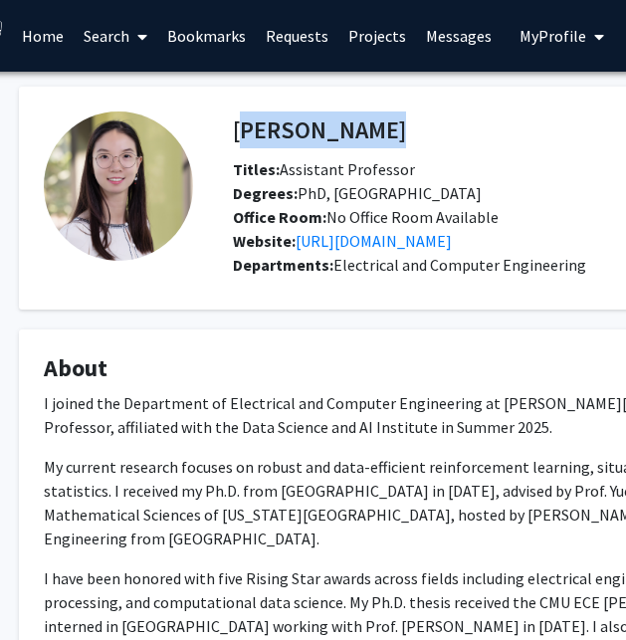
drag, startPoint x: 322, startPoint y: 124, endPoint x: 238, endPoint y: 124, distance: 83.6
copy h4 "[PERSON_NAME]"
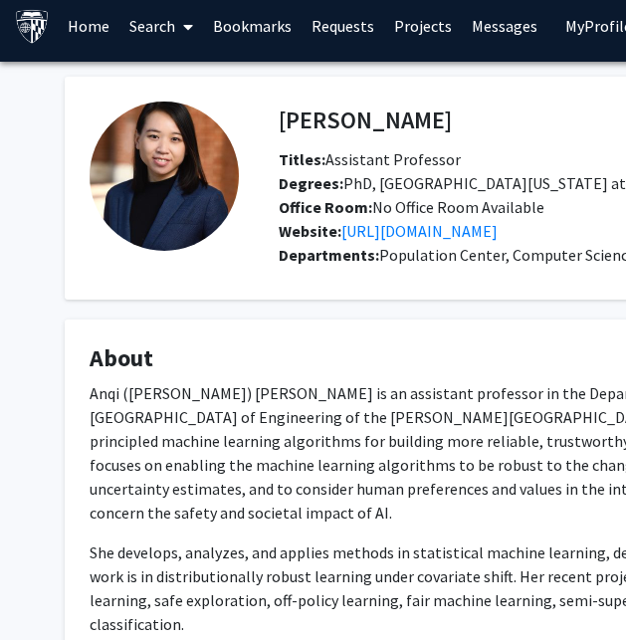
scroll to position [9, 0]
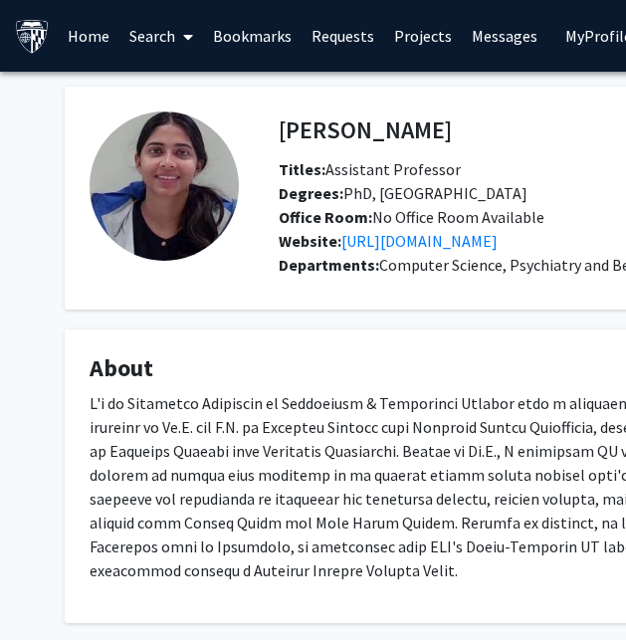
drag, startPoint x: 418, startPoint y: 129, endPoint x: 278, endPoint y: 125, distance: 140.4
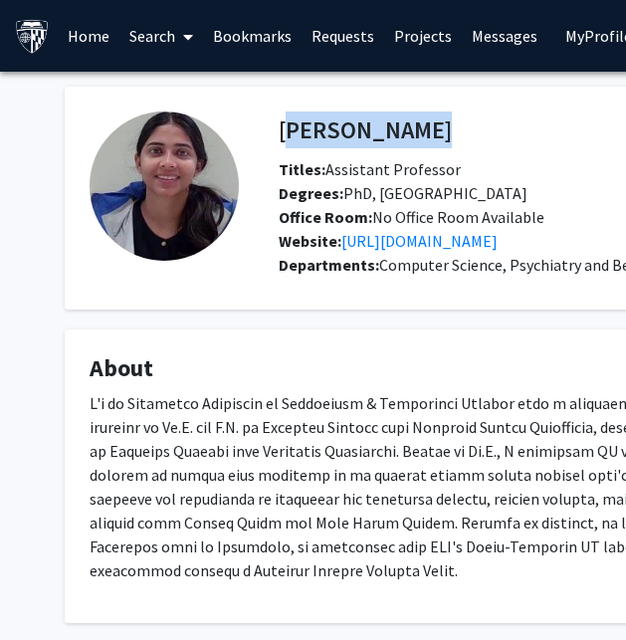
drag, startPoint x: 281, startPoint y: 133, endPoint x: 474, endPoint y: 133, distance: 193.1
copy h4 "Ananya Joshi"
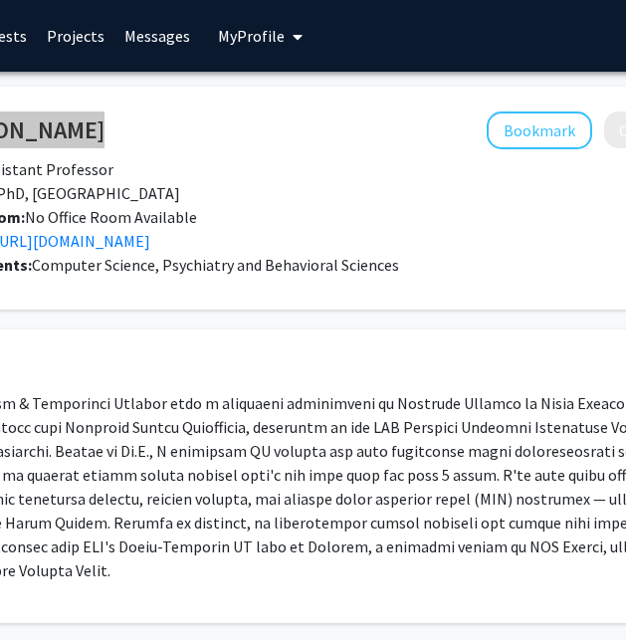
scroll to position [0, 177]
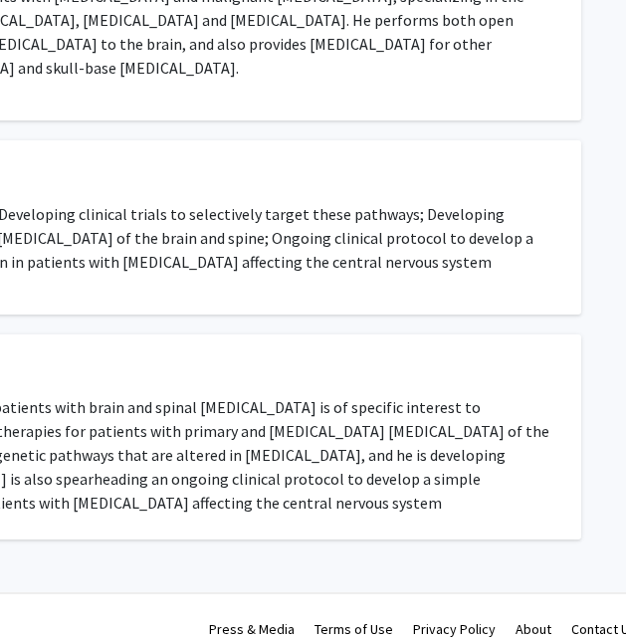
scroll to position [431, 568]
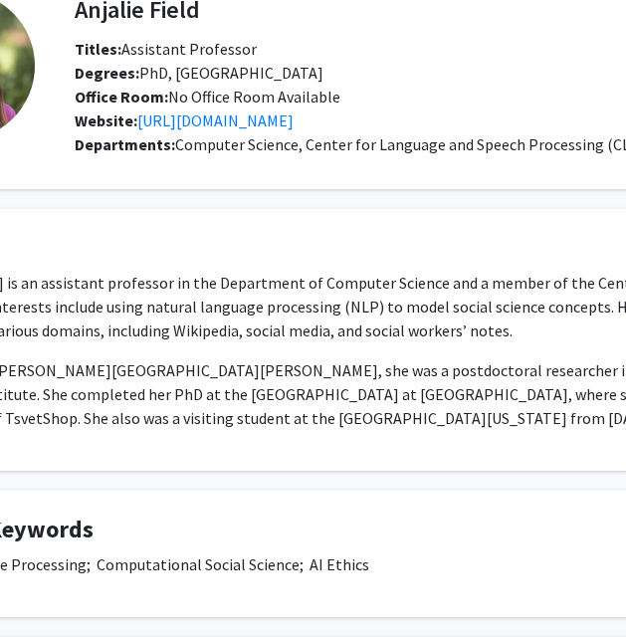
scroll to position [120, 0]
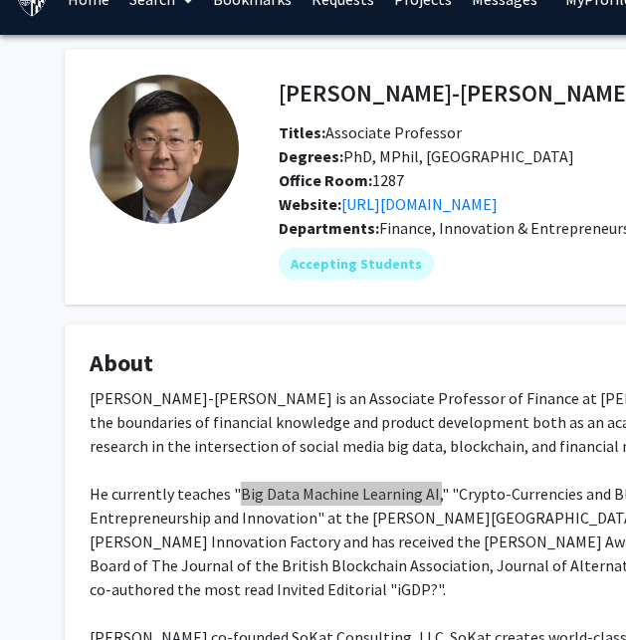
scroll to position [35, 0]
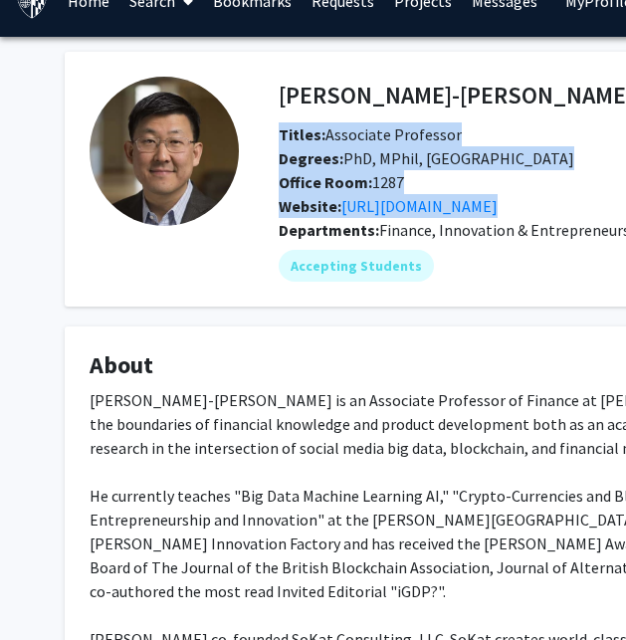
drag, startPoint x: 277, startPoint y: 97, endPoint x: 486, endPoint y: 198, distance: 232.4
copy div "Bookmark Compose Request Titles: Associate Professor Degrees: PhD, MPhil, [GEOG…"
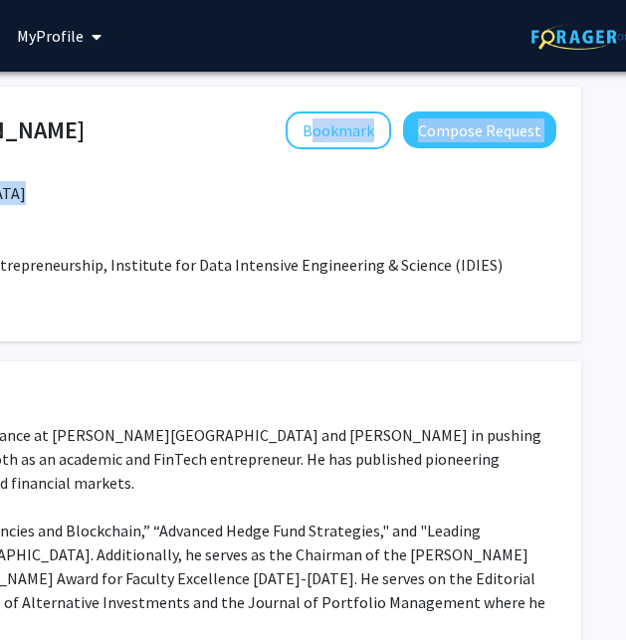
scroll to position [0, 568]
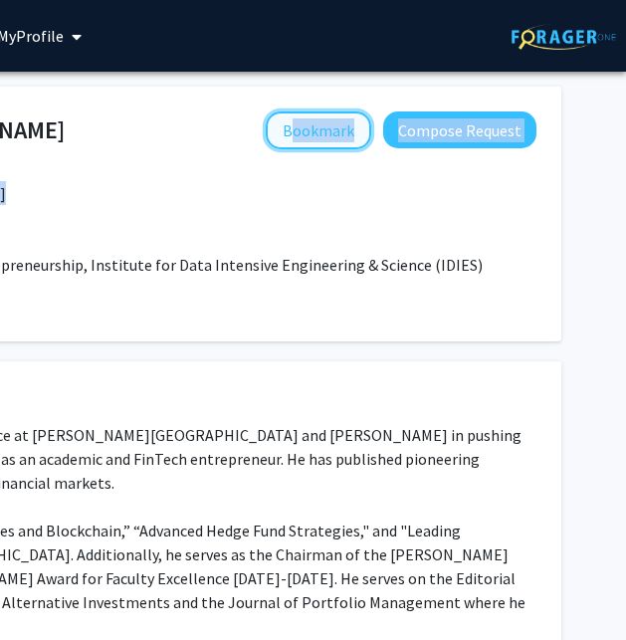
click at [355, 126] on button "Bookmark" at bounding box center [319, 130] width 106 height 38
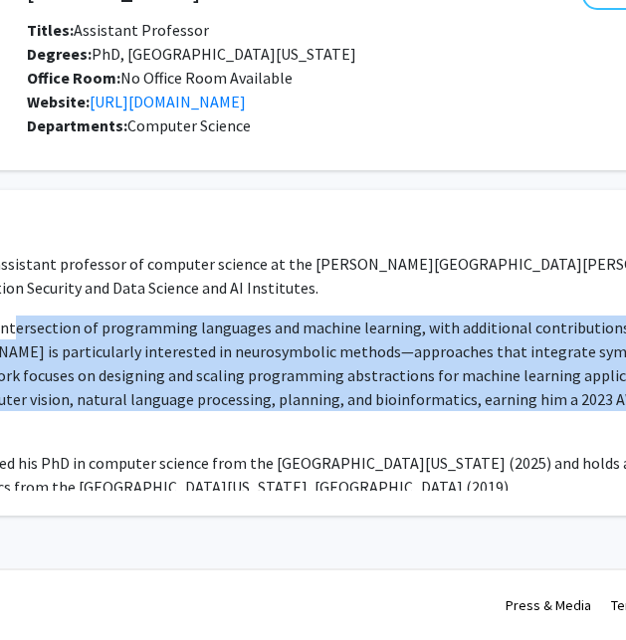
scroll to position [139, 0]
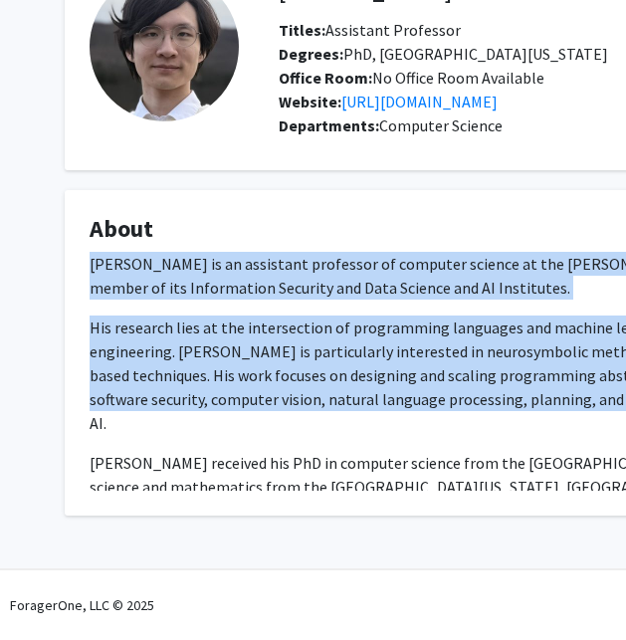
drag, startPoint x: 434, startPoint y: 402, endPoint x: 66, endPoint y: 268, distance: 392.1
click at [66, 268] on fg-card "About Ziyang Li is an assistant professor of computer science at the Johns Hopk…" at bounding box center [597, 352] width 1065 height 325
copy div "Ziyang Li is an assistant professor of computer science at the Johns Hopkins Un…"
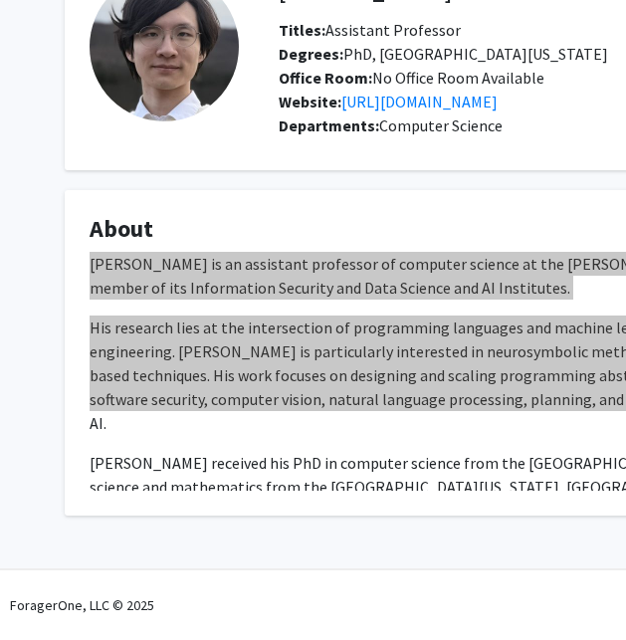
scroll to position [0, 0]
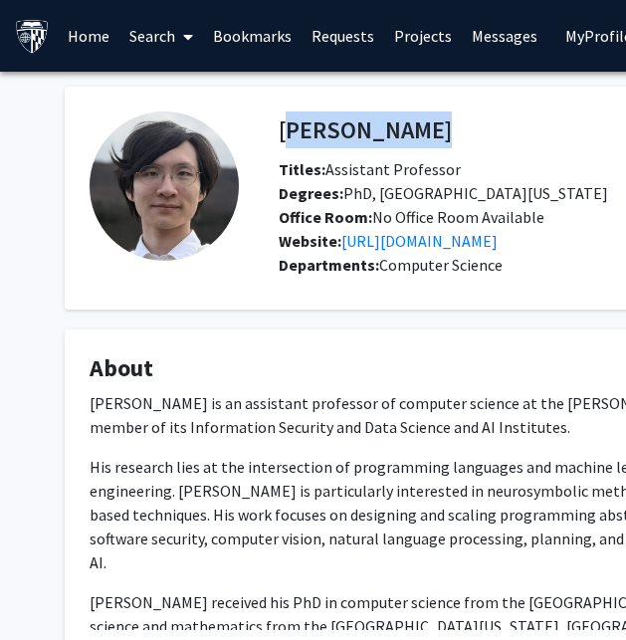
drag, startPoint x: 371, startPoint y: 134, endPoint x: 281, endPoint y: 133, distance: 90.6
copy h4 "Ziyang Li"
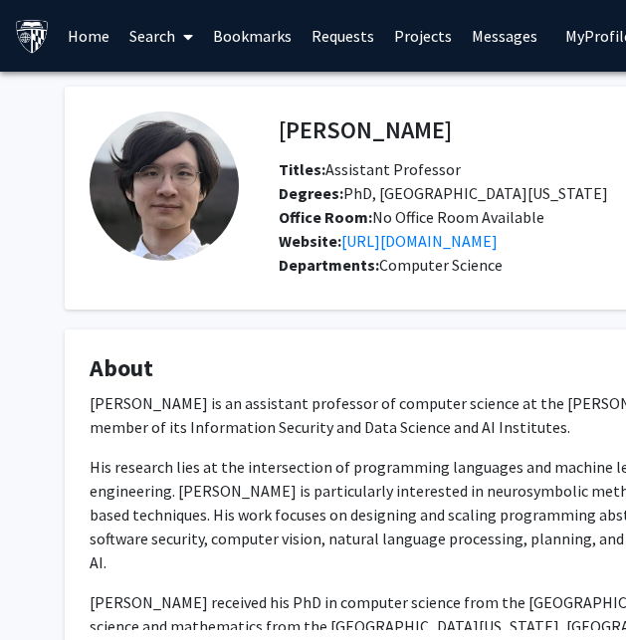
click at [362, 123] on h4 "Ziyang Li" at bounding box center [365, 129] width 173 height 37
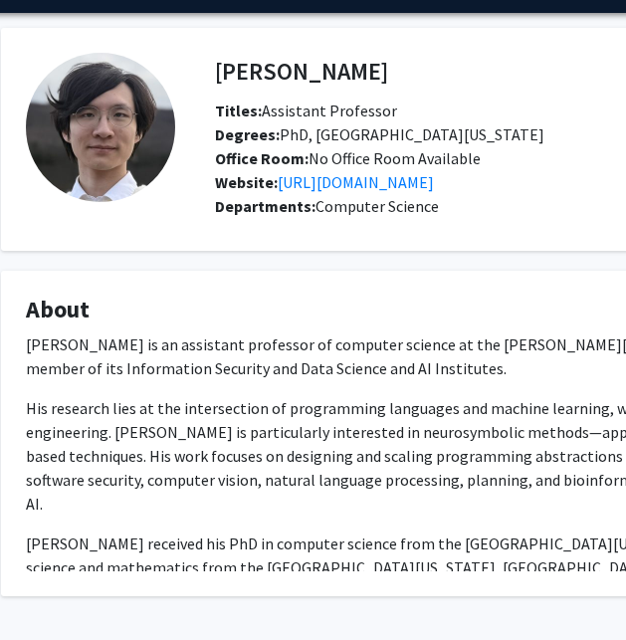
scroll to position [59, 58]
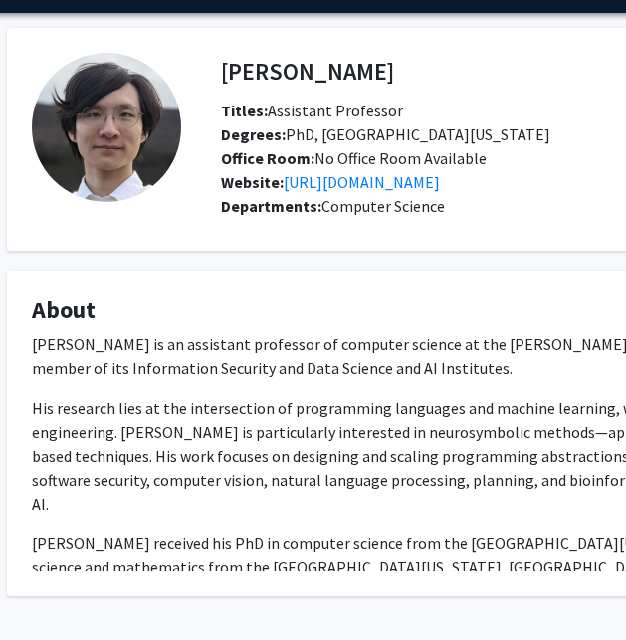
click at [381, 571] on fg-card "About Ziyang Li is an assistant professor of computer science at the Johns Hopk…" at bounding box center [539, 433] width 1065 height 325
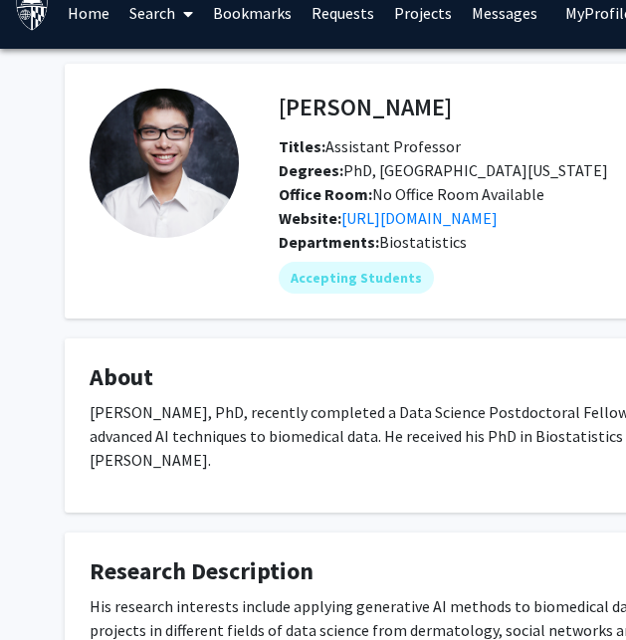
scroll to position [22, 0]
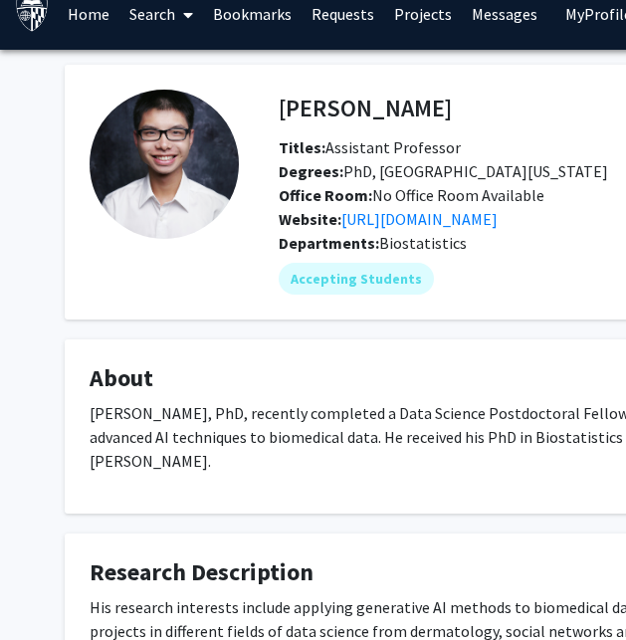
drag, startPoint x: 406, startPoint y: 119, endPoint x: 272, endPoint y: 113, distance: 134.5
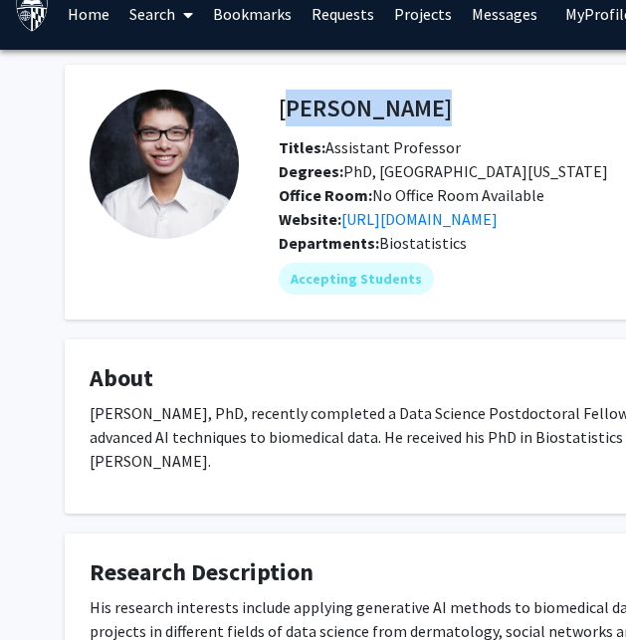
drag, startPoint x: 284, startPoint y: 111, endPoint x: 477, endPoint y: 108, distance: 193.1
copy h4 "Yiqun Chen"
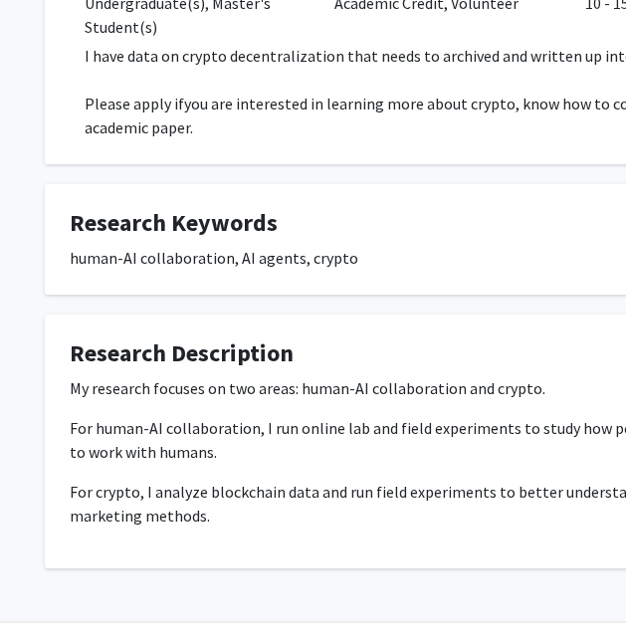
scroll to position [510, 20]
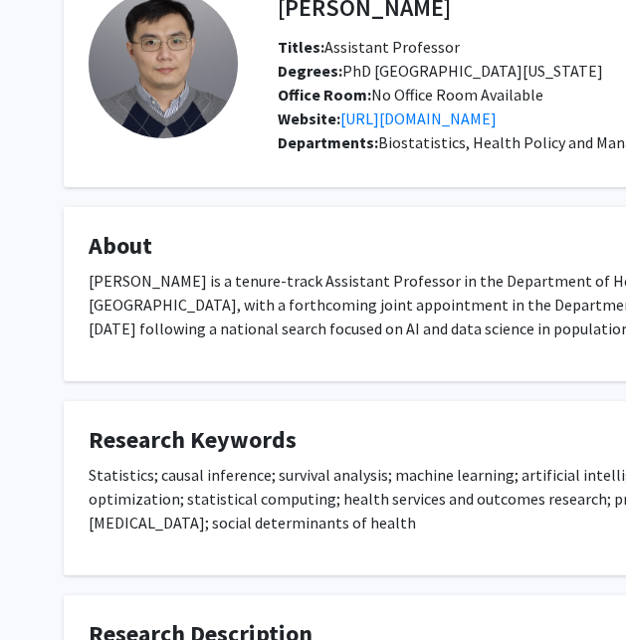
scroll to position [124, 1]
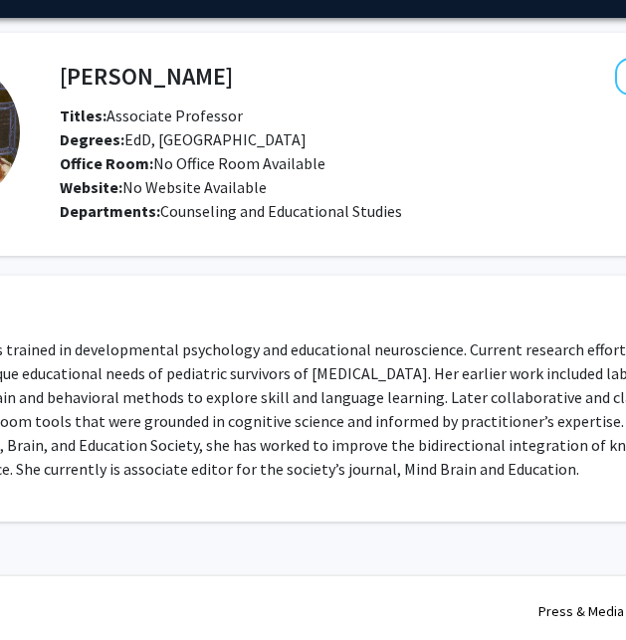
scroll to position [54, 0]
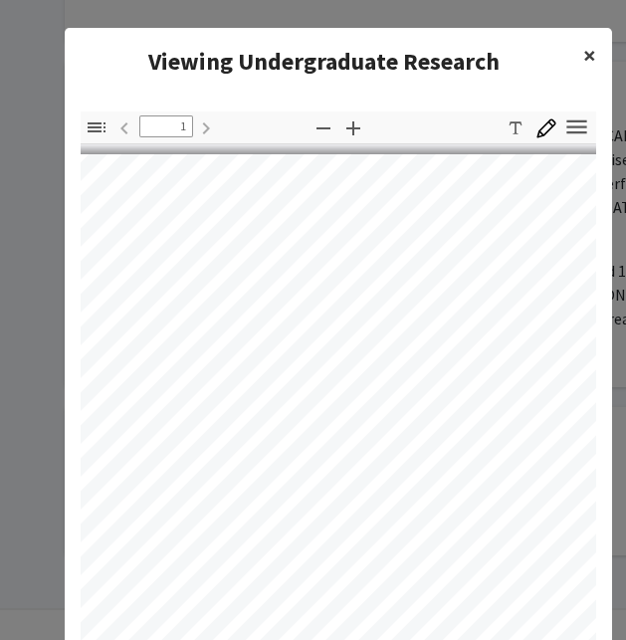
click at [588, 55] on span "×" at bounding box center [589, 55] width 13 height 31
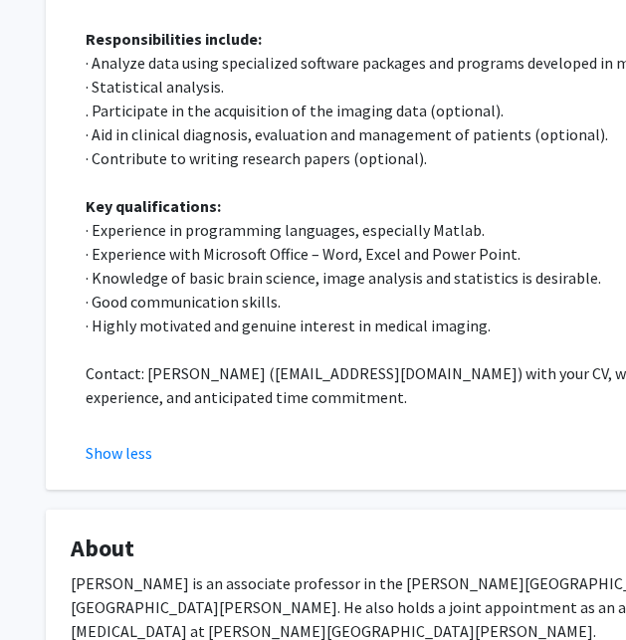
scroll to position [712, 0]
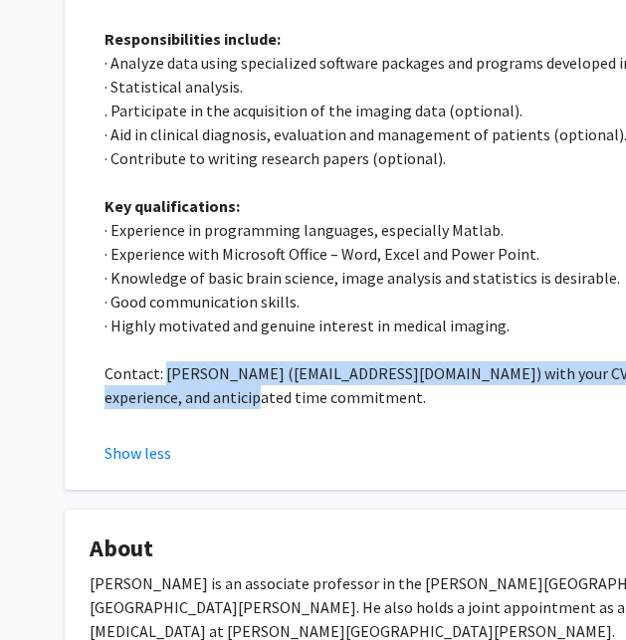
drag, startPoint x: 195, startPoint y: 404, endPoint x: 164, endPoint y: 381, distance: 38.4
click at [164, 381] on p "Contact: Jun Hua (jhua1@jhu.edu) with your CV, why you are interested, a brief …" at bounding box center [605, 385] width 1000 height 48
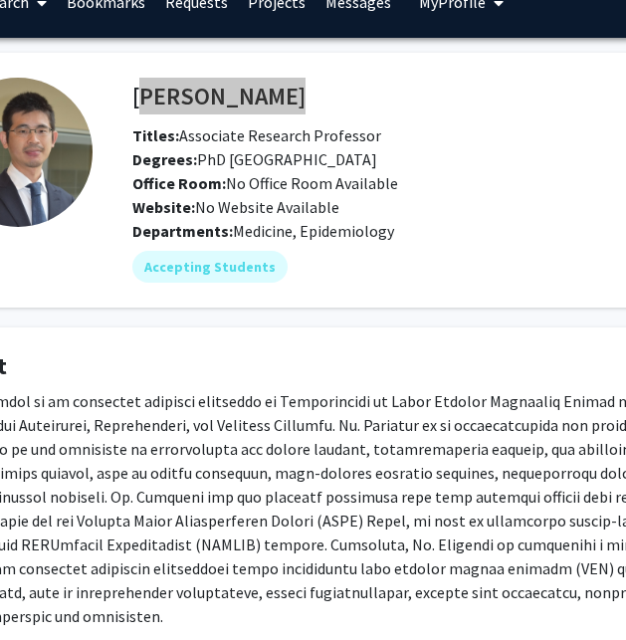
scroll to position [34, 0]
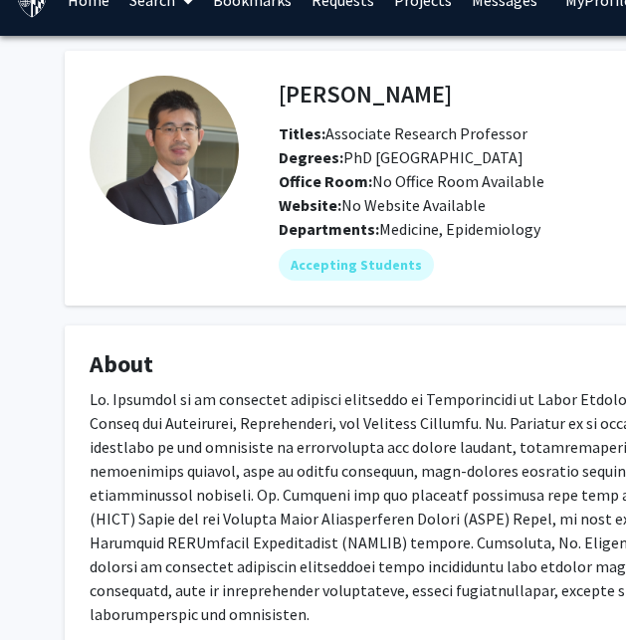
scroll to position [33, 0]
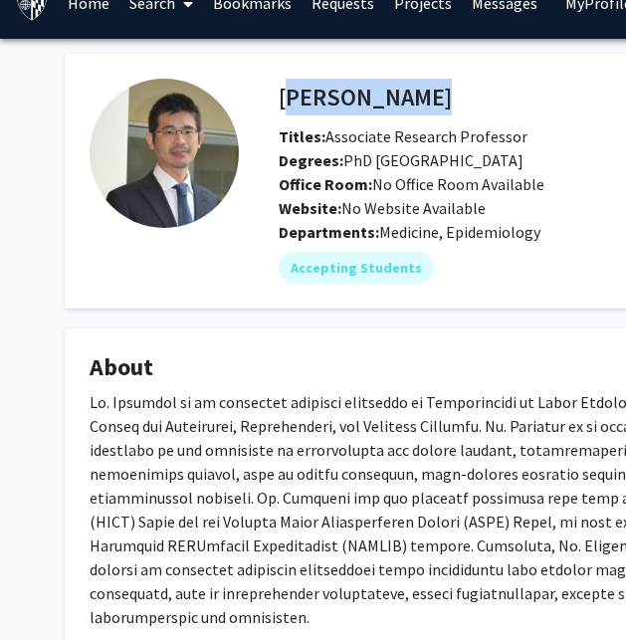
drag, startPoint x: 455, startPoint y: 96, endPoint x: 282, endPoint y: 93, distance: 173.2
copy h4 "[PERSON_NAME]"
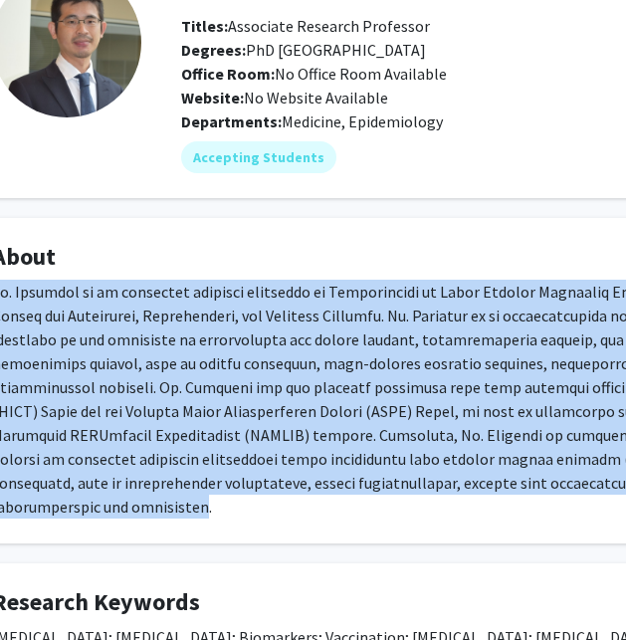
scroll to position [143, 0]
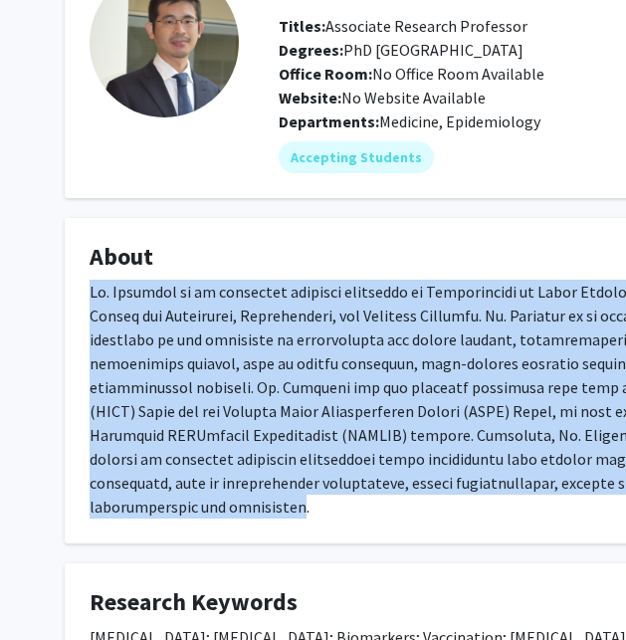
drag, startPoint x: 519, startPoint y: 482, endPoint x: 35, endPoint y: 294, distance: 519.1
click at [35, 294] on div "Junichi Ishigami Bookmark Compose Request Titles: Associate Research Professor …" at bounding box center [597, 341] width 1194 height 826
copy p "Dr. Ishigami is an associate research professor of Epidemiology at Johns Hopkin…"
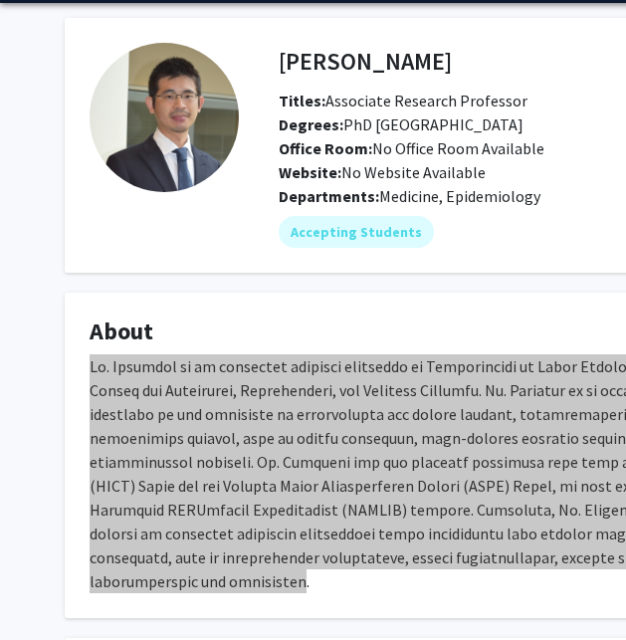
scroll to position [0, 0]
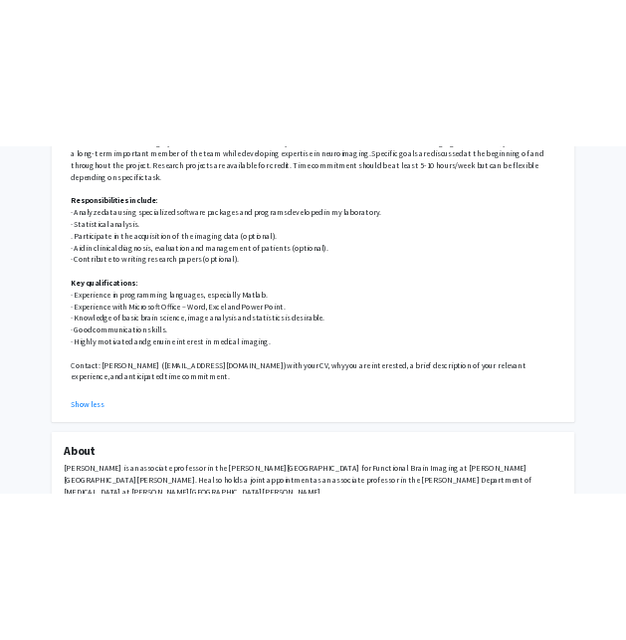
scroll to position [634, 0]
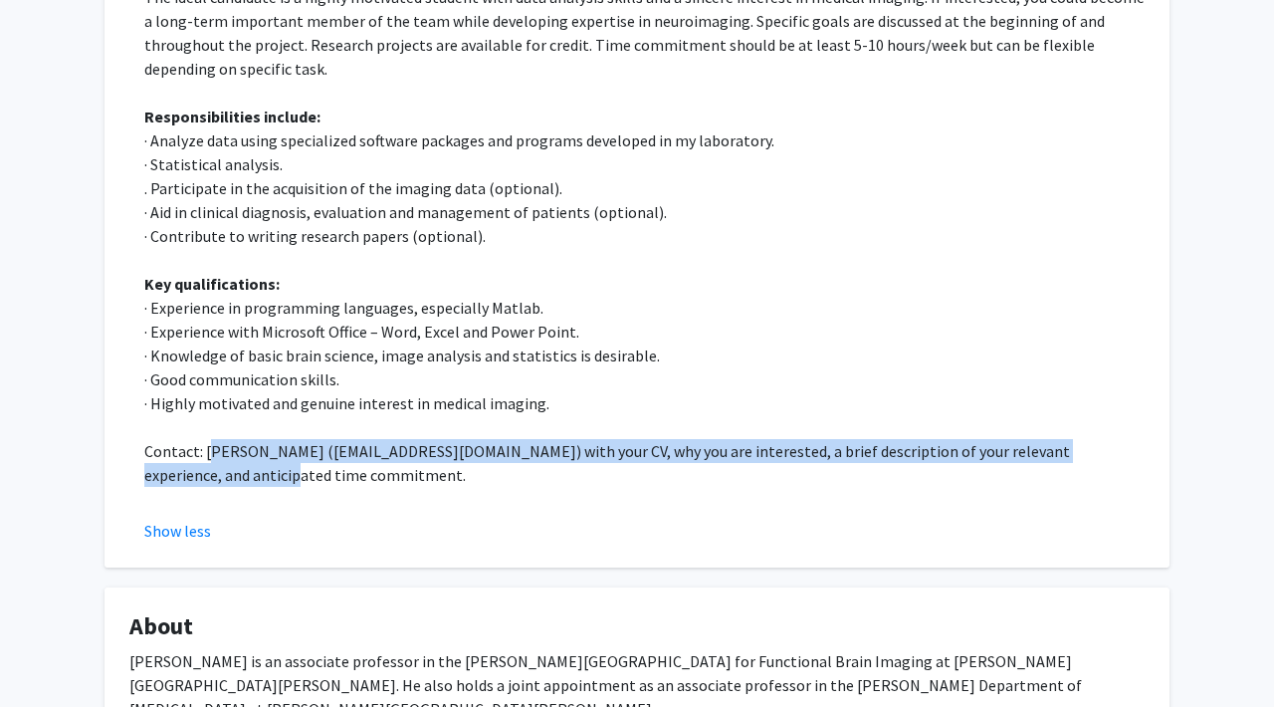
drag, startPoint x: 245, startPoint y: 477, endPoint x: 211, endPoint y: 456, distance: 39.8
click at [211, 456] on p "Contact: Jun Hua (jhua1@jhu.edu) with your CV, why you are interested, a brief …" at bounding box center [644, 463] width 1000 height 48
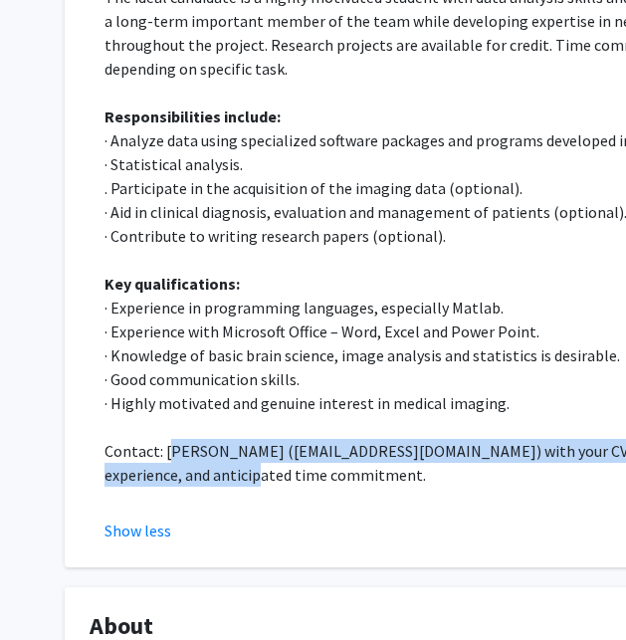
click at [196, 464] on p "Contact: Jun Hua (jhua1@jhu.edu) with your CV, why you are interested, a brief …" at bounding box center [605, 463] width 1000 height 48
drag, startPoint x: 219, startPoint y: 485, endPoint x: 164, endPoint y: 462, distance: 59.3
click at [164, 462] on p "Contact: Jun Hua (jhua1@jhu.edu) with your CV, why you are interested, a brief …" at bounding box center [605, 463] width 1000 height 48
copy p "Jun Hua (jhua1@jhu.edu) with your CV, why you are interested, a brief descripti…"
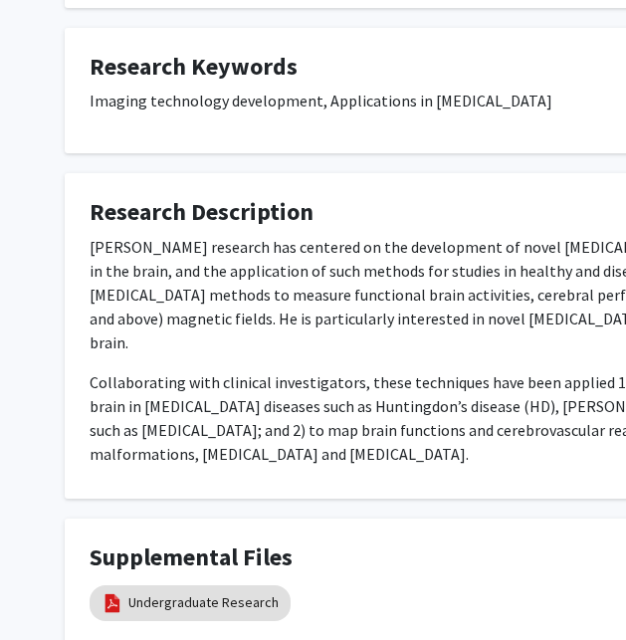
scroll to position [1650, 0]
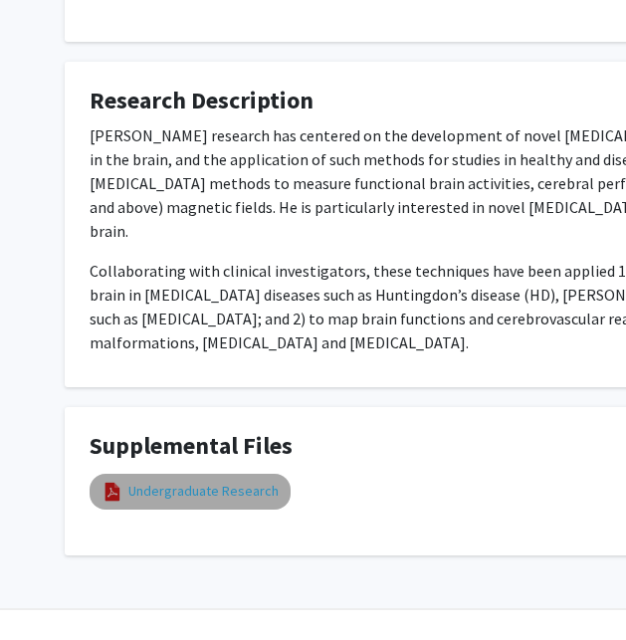
click at [213, 481] on link "Undergraduate Research" at bounding box center [203, 491] width 150 height 21
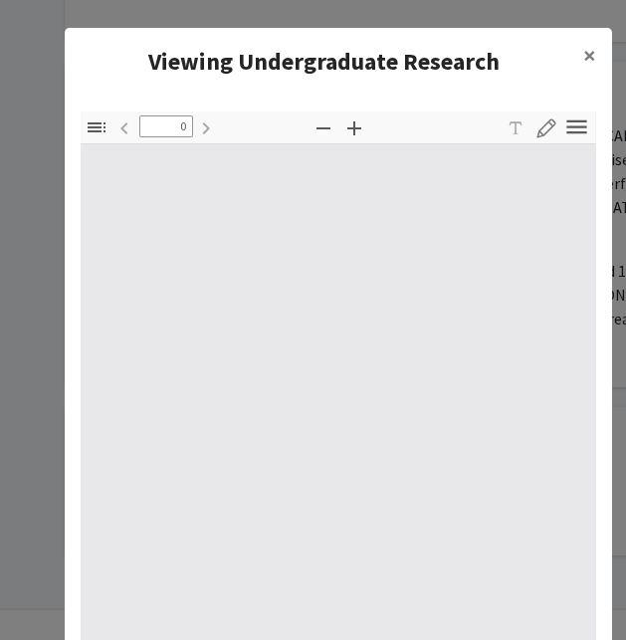
type input "1"
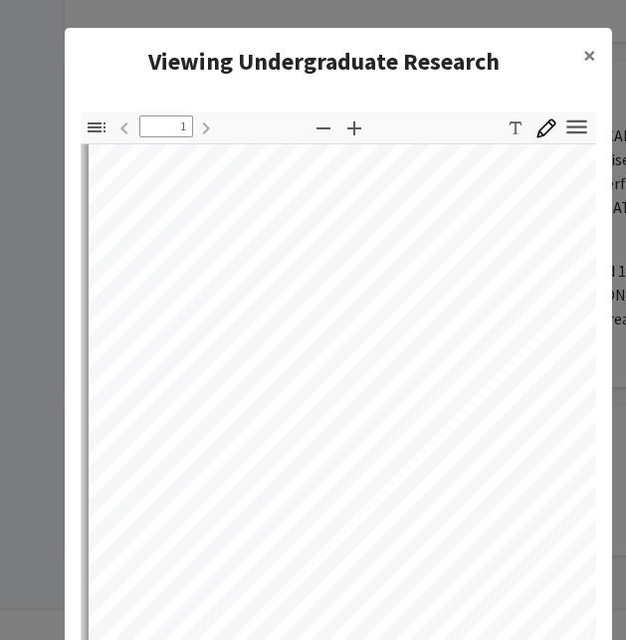
scroll to position [179, 4]
click at [585, 52] on span "×" at bounding box center [589, 55] width 13 height 31
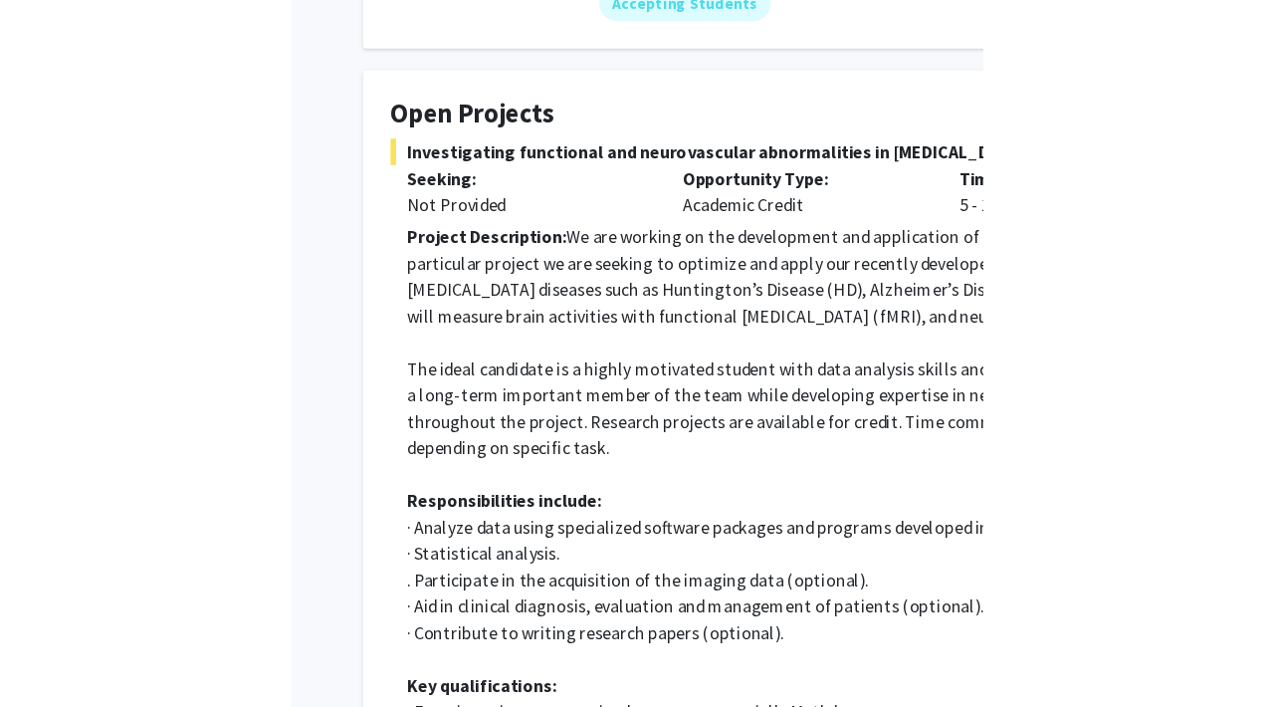
scroll to position [310, 0]
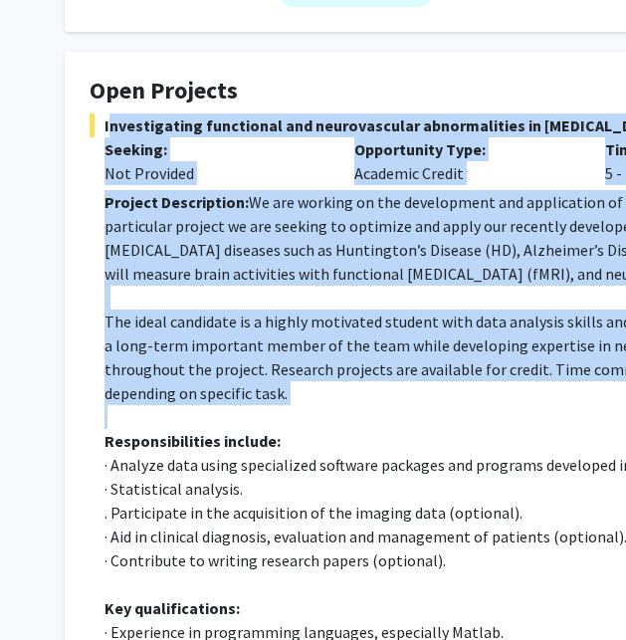
drag, startPoint x: 106, startPoint y: 124, endPoint x: 274, endPoint y: 407, distance: 329.0
click at [274, 407] on div "Investigating functional and neurovascular abnormalities in neurodegenerative d…" at bounding box center [597, 490] width 1015 height 754
copy div "Investigating functional and neurovascular abnormalities in neurodegenerative d…"
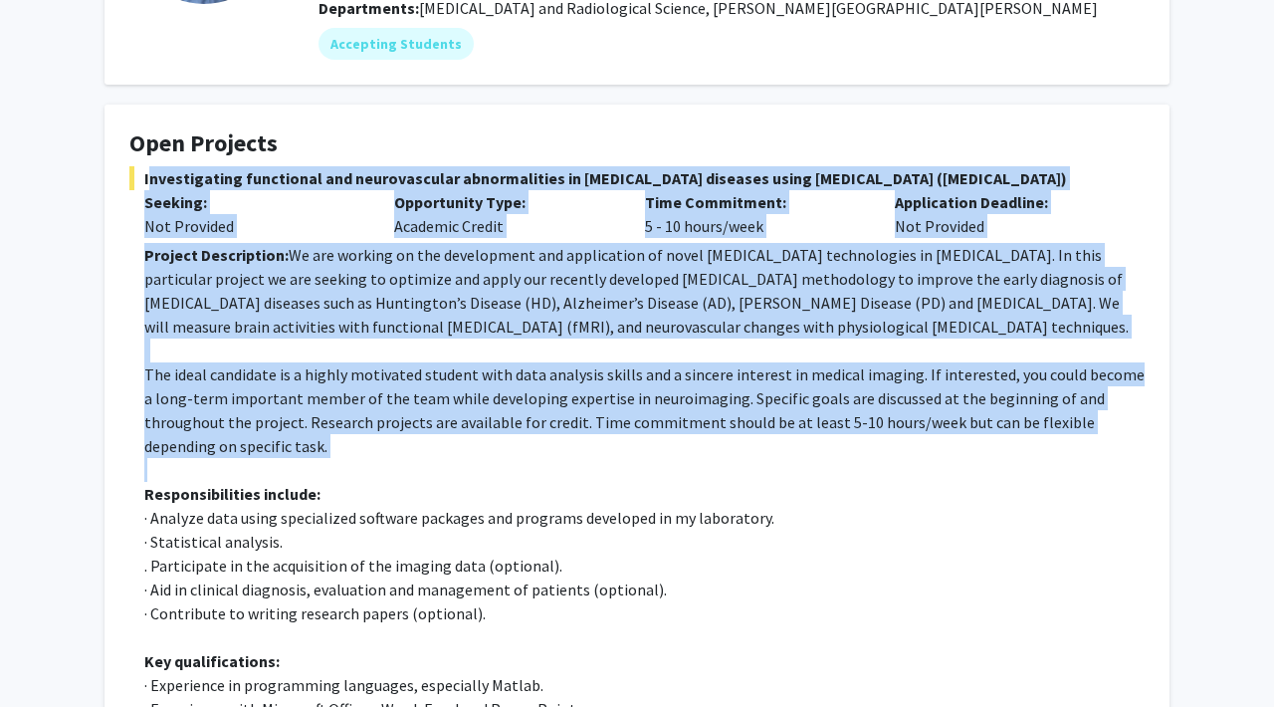
scroll to position [253, 0]
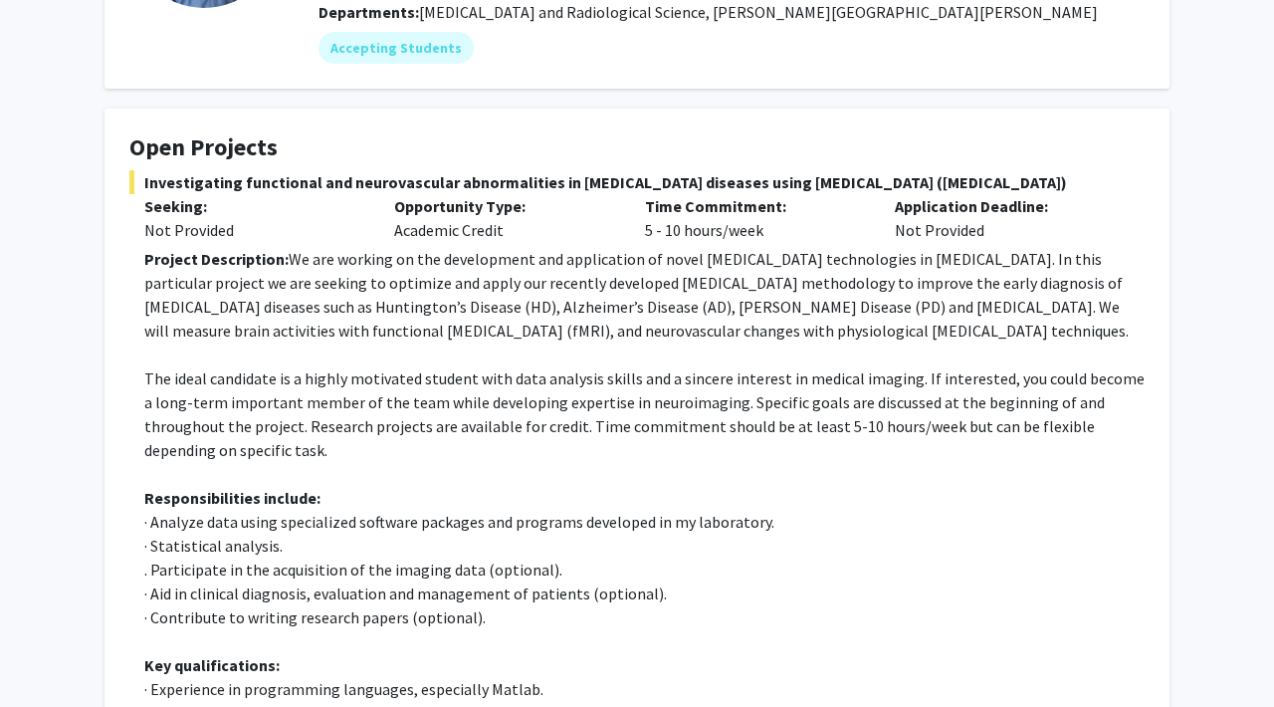
click at [361, 449] on p "The ideal candidate is a highly motivated student with data analysis skills and…" at bounding box center [644, 414] width 1000 height 96
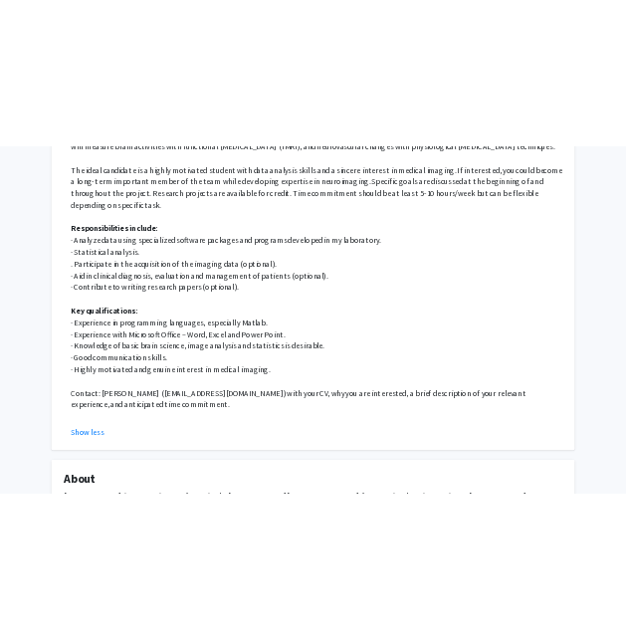
scroll to position [597, 0]
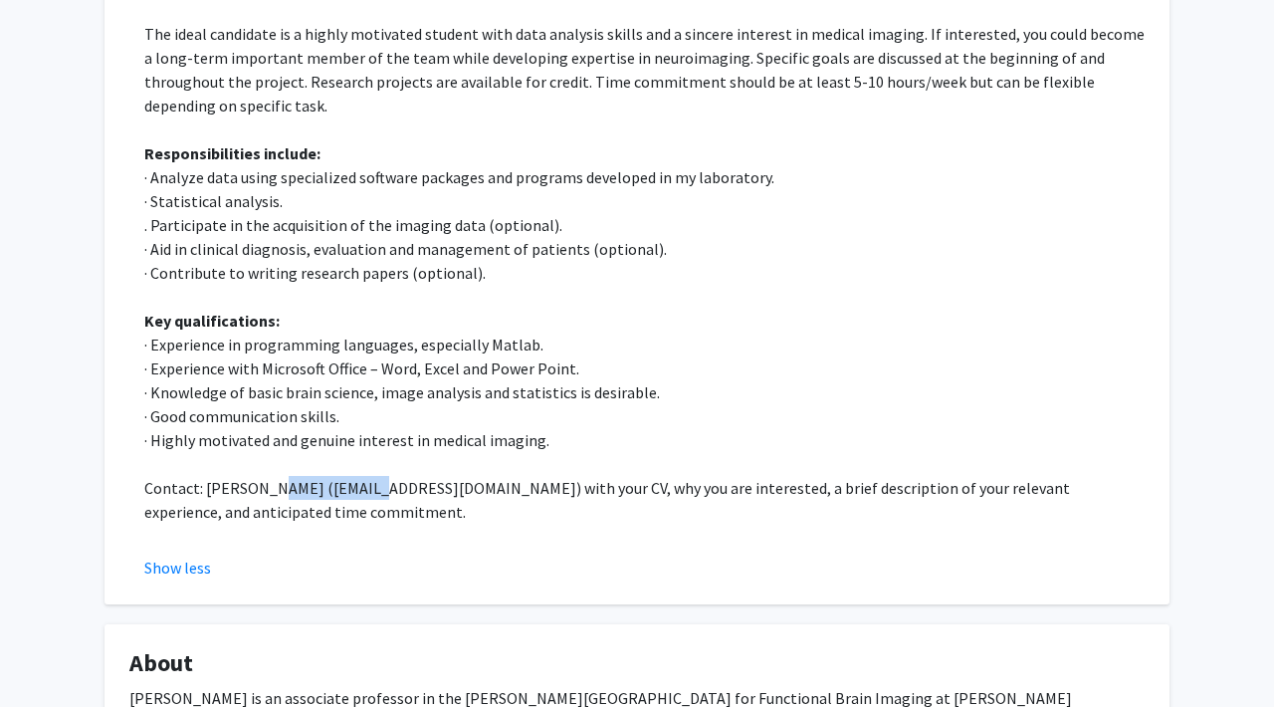
drag, startPoint x: 370, startPoint y: 491, endPoint x: 268, endPoint y: 490, distance: 102.5
click at [268, 490] on p "Contact: Jun Hua (jhua1@jhu.edu) with your CV, why you are interested, a brief …" at bounding box center [644, 500] width 1000 height 48
copy p "jhua1@jhu.edu"
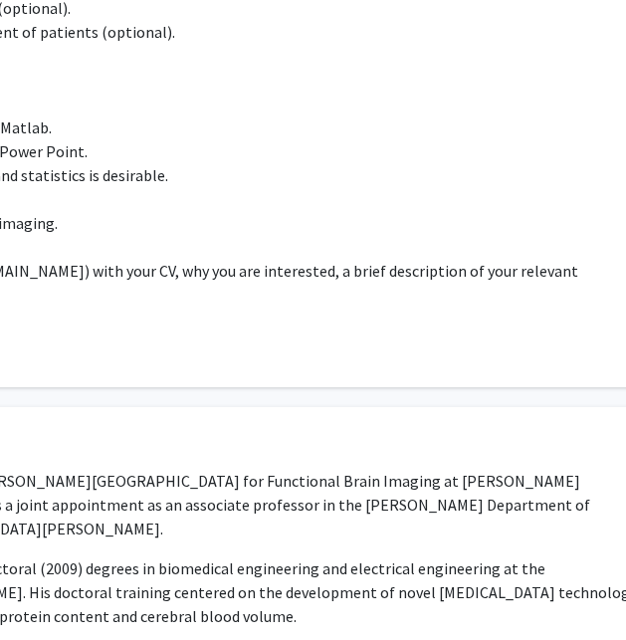
scroll to position [814, 0]
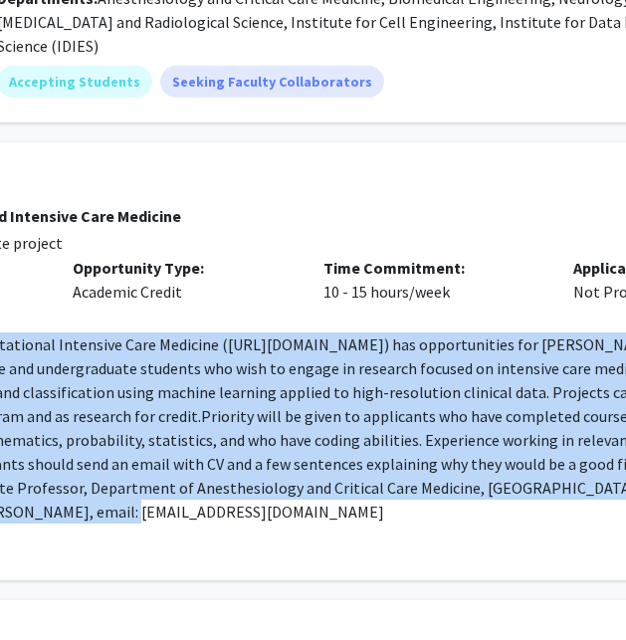
scroll to position [267, 568]
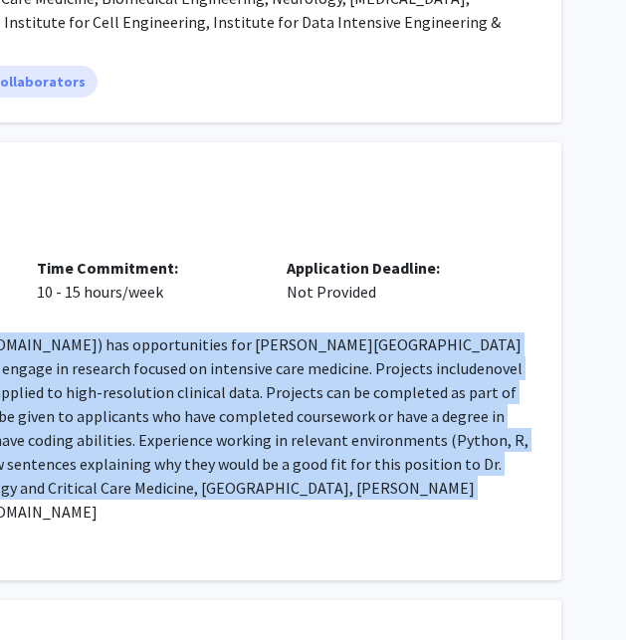
drag, startPoint x: 37, startPoint y: 324, endPoint x: 486, endPoint y: 467, distance: 471.3
click at [486, 467] on p "The Laboratory of Computational Intensive Care Medicine ( https://lcicm.jhmi.ed…" at bounding box center [36, 427] width 1000 height 191
copy p "The Laboratory of Computational Intensive Care Medicine ( https://lcicm.jhmi.ed…"
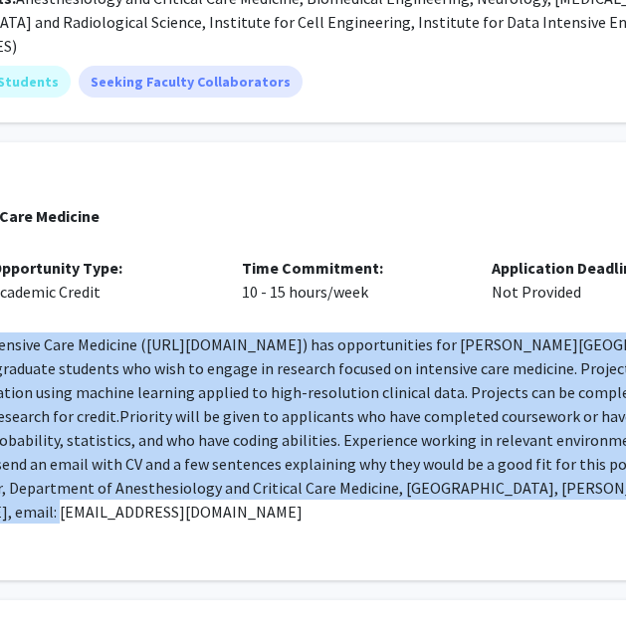
scroll to position [267, 365]
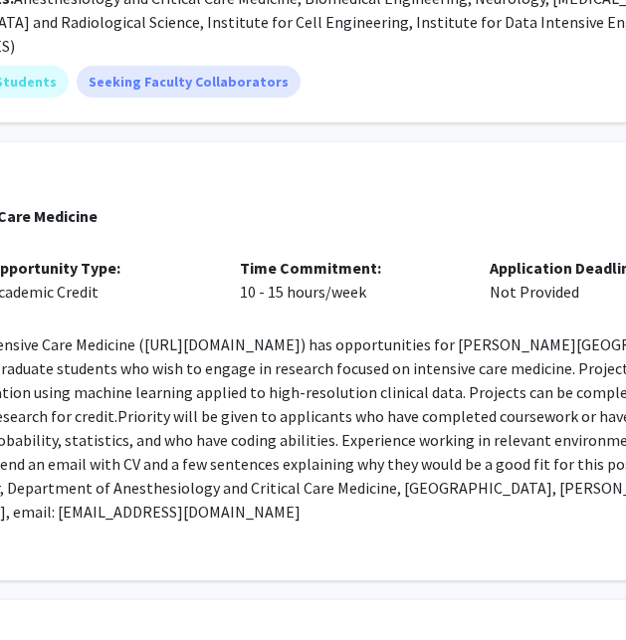
click at [403, 478] on fg-read-more "Ongoing project The Laboratory of Computational Intensive Care Medicine ( https…" at bounding box center [231, 432] width 1015 height 247
drag, startPoint x: 475, startPoint y: 465, endPoint x: 599, endPoint y: 472, distance: 124.6
click at [599, 472] on p "The Laboratory of Computational Intensive Care Medicine ( https://lcicm.jhmi.ed…" at bounding box center [239, 427] width 1000 height 191
drag, startPoint x: 602, startPoint y: 468, endPoint x: 475, endPoint y: 468, distance: 127.4
click at [475, 468] on p "The Laboratory of Computational Intensive Care Medicine ( https://lcicm.jhmi.ed…" at bounding box center [239, 427] width 1000 height 191
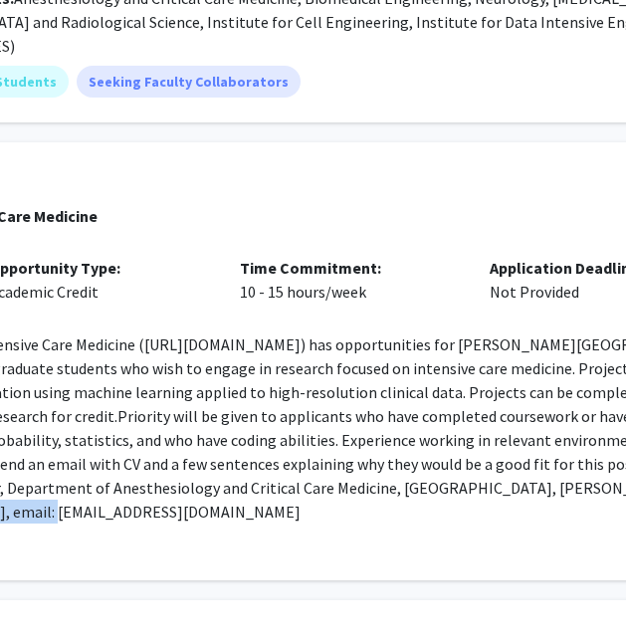
copy p "rstevens@jhmi.edu"
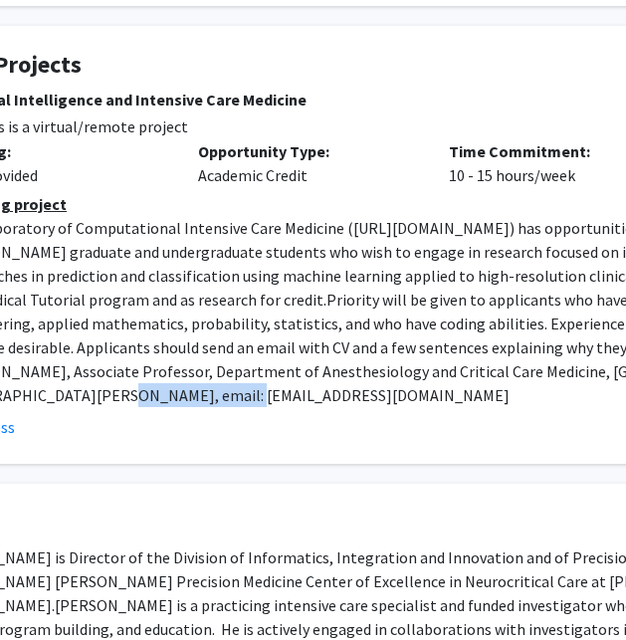
scroll to position [383, 24]
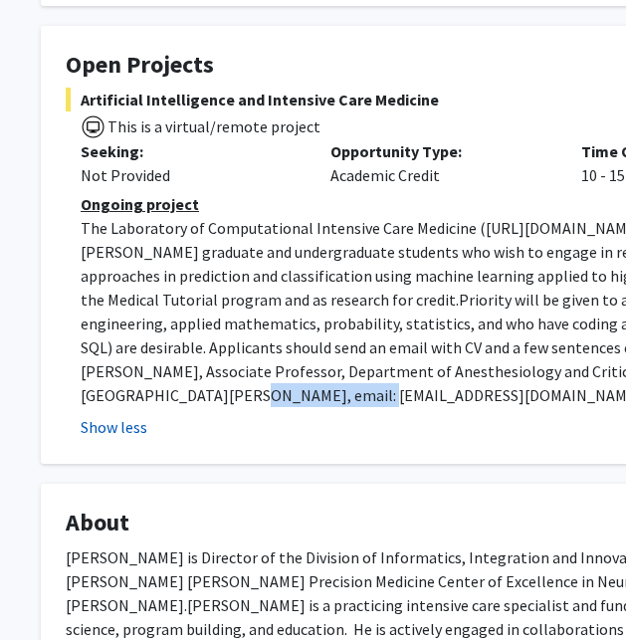
click at [103, 415] on button "Show less" at bounding box center [114, 427] width 67 height 24
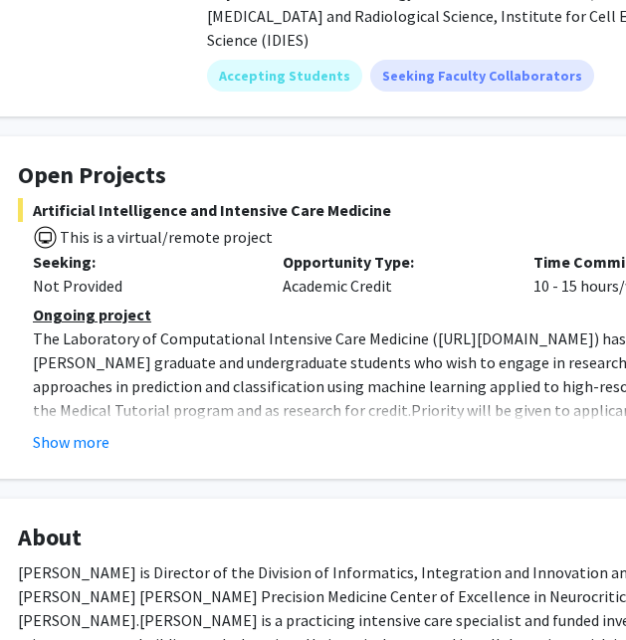
scroll to position [273, 70]
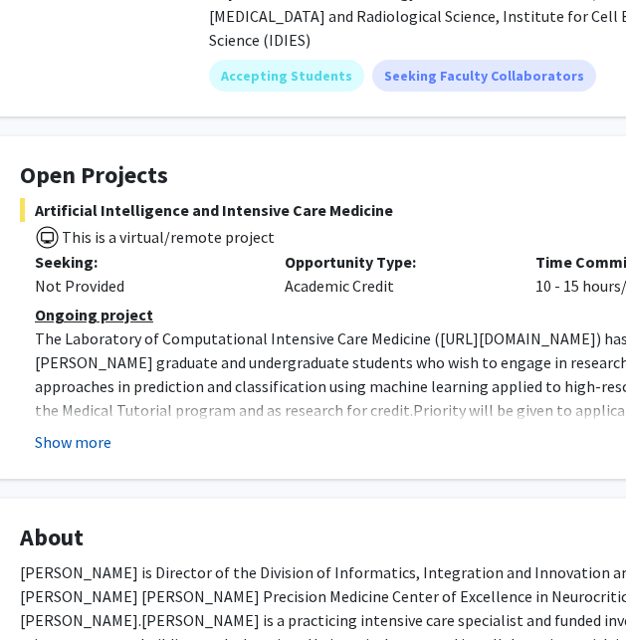
click at [88, 430] on button "Show more" at bounding box center [73, 442] width 77 height 24
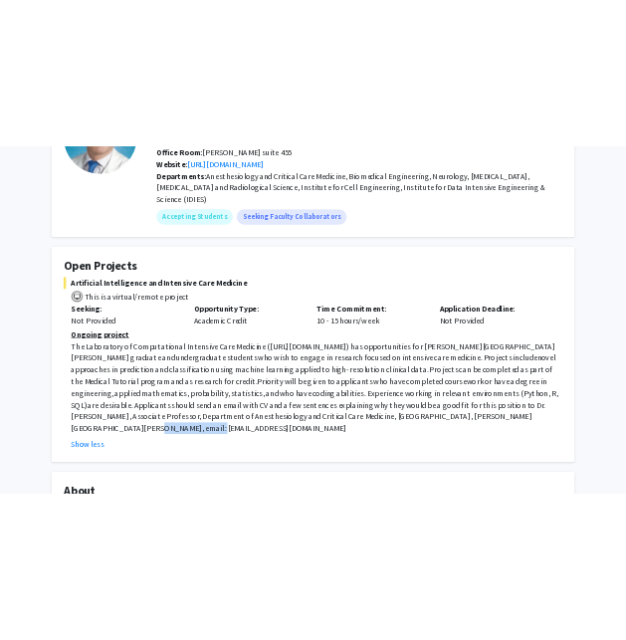
scroll to position [202, 0]
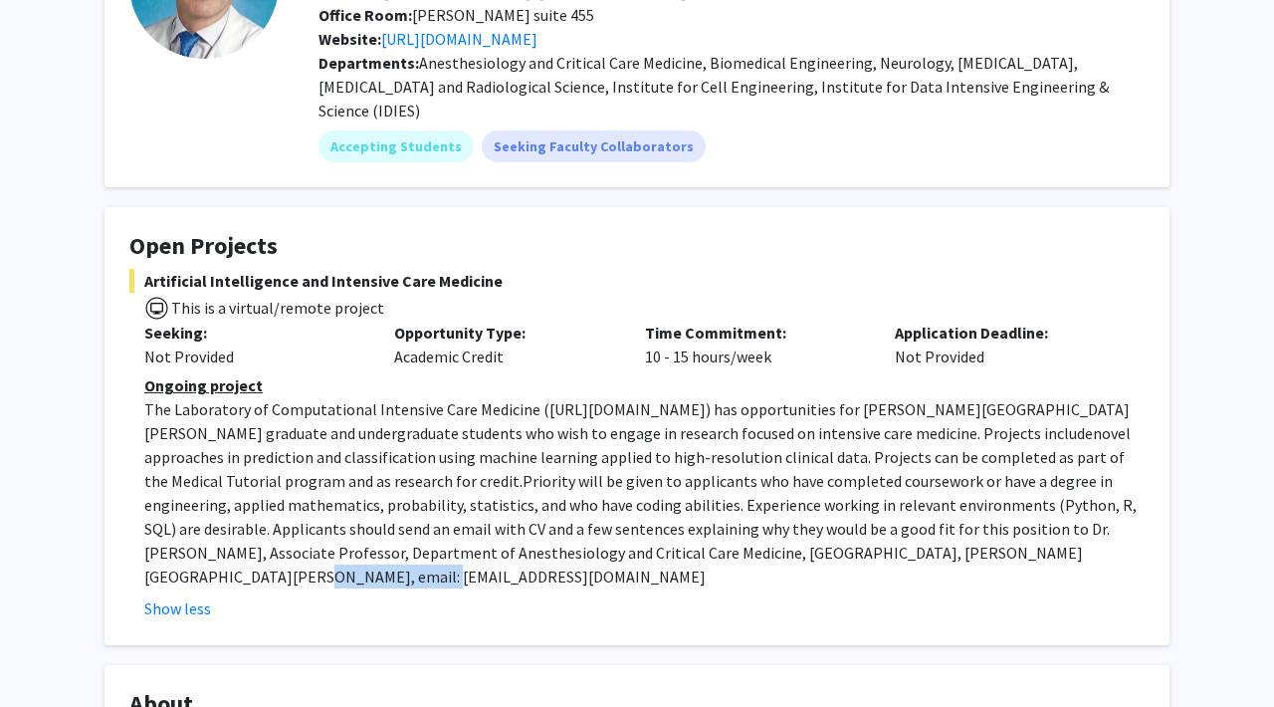
drag, startPoint x: 195, startPoint y: 556, endPoint x: 219, endPoint y: 498, distance: 63.4
click at [219, 498] on fg-read-more "Ongoing project The Laboratory of Computational Intensive Care Medicine ( https…" at bounding box center [636, 496] width 1015 height 247
click at [219, 498] on p "The Laboratory of Computational Intensive Care Medicine ( https://lcicm.jhmi.ed…" at bounding box center [644, 492] width 1000 height 191
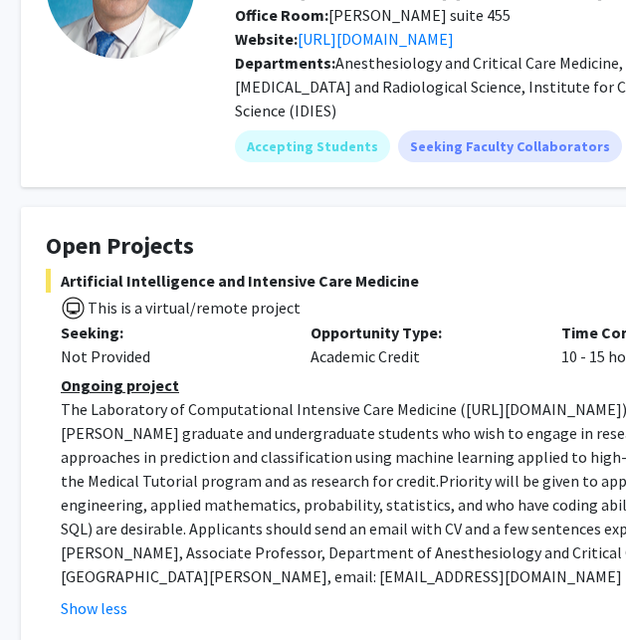
scroll to position [202, 45]
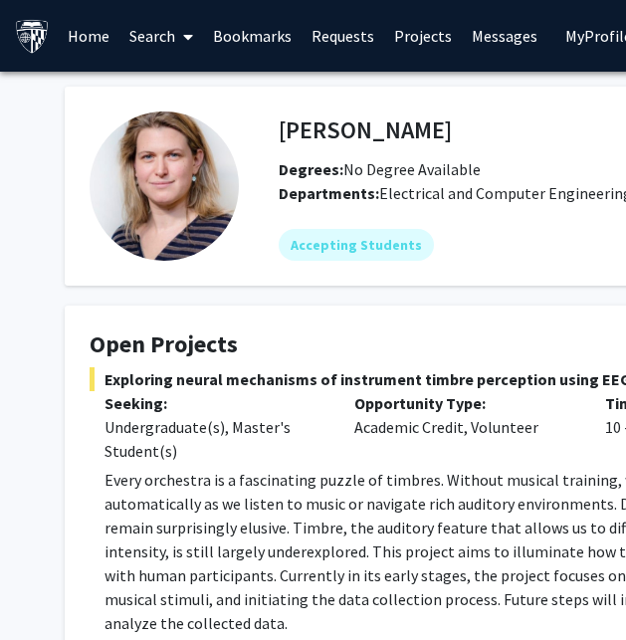
scroll to position [0, 127]
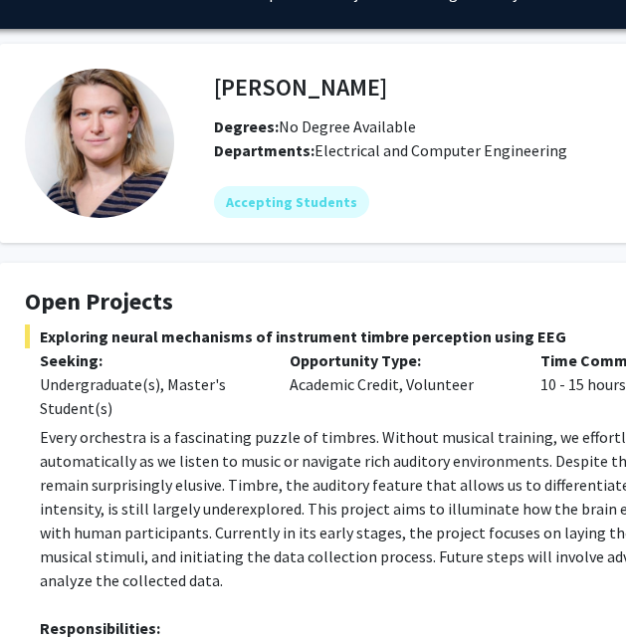
scroll to position [0, 65]
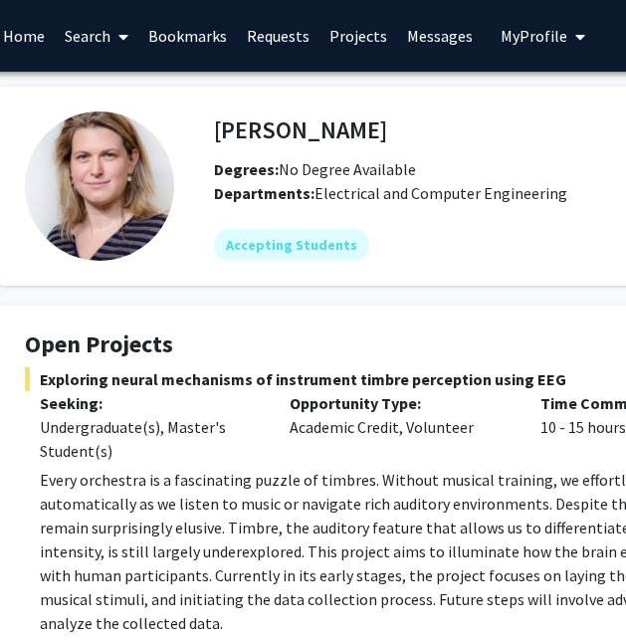
drag, startPoint x: 305, startPoint y: 384, endPoint x: 32, endPoint y: 470, distance: 285.9
copy div "Every orchestra is a fascinating puzzle of timbres. Without musical training, w…"
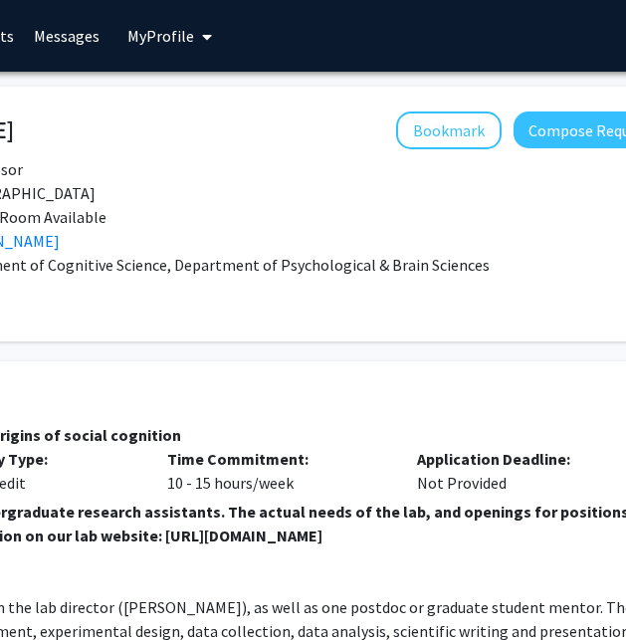
scroll to position [0, 568]
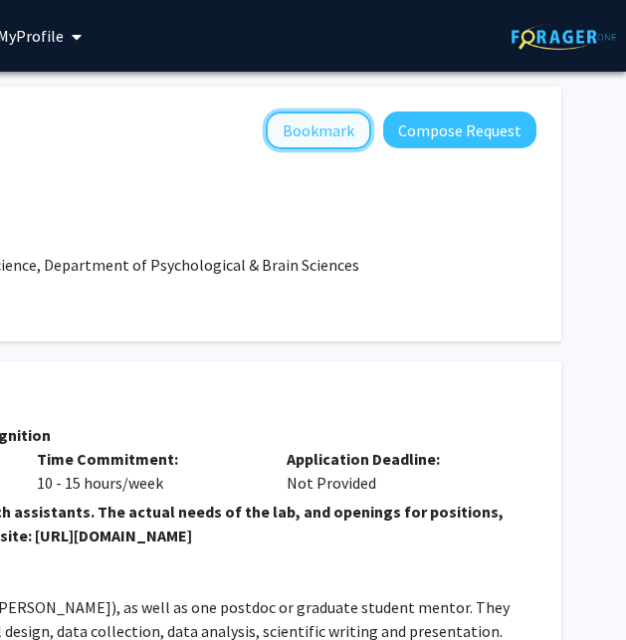
click at [350, 139] on button "Bookmark" at bounding box center [319, 130] width 106 height 38
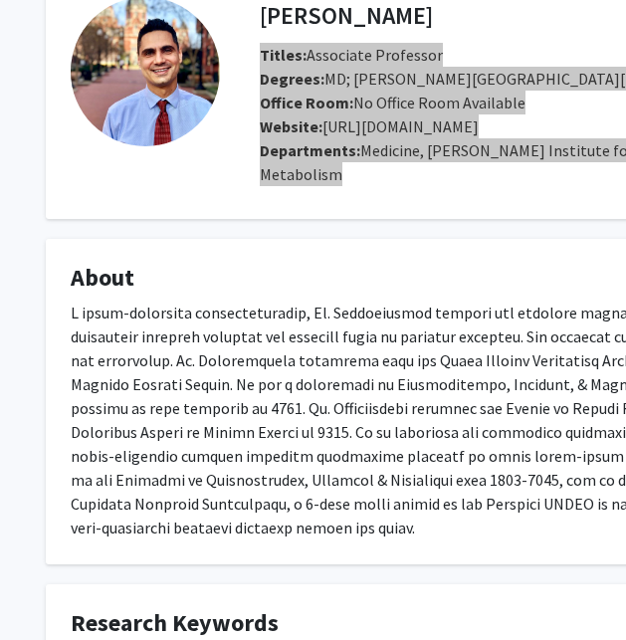
scroll to position [0, 19]
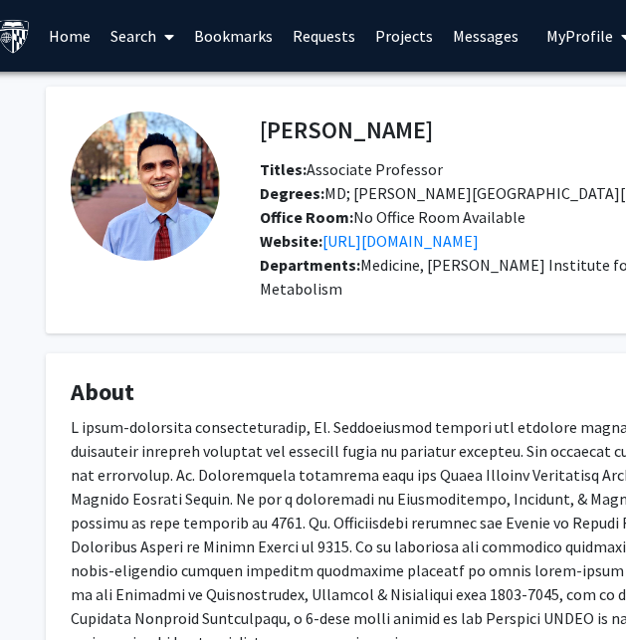
click at [397, 325] on div "[PERSON_NAME] Bookmark Compose Request Titles: Associate Professor Degrees: MD;…" at bounding box center [578, 573] width 1095 height 972
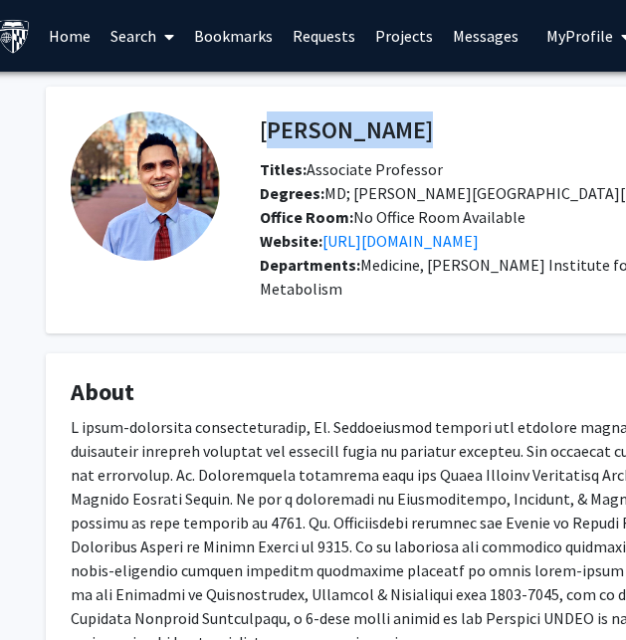
drag, startPoint x: 263, startPoint y: 135, endPoint x: 562, endPoint y: 139, distance: 299.6
copy h4 "[PERSON_NAME]"
click at [479, 243] on link "[URL][DOMAIN_NAME]" at bounding box center [401, 241] width 156 height 20
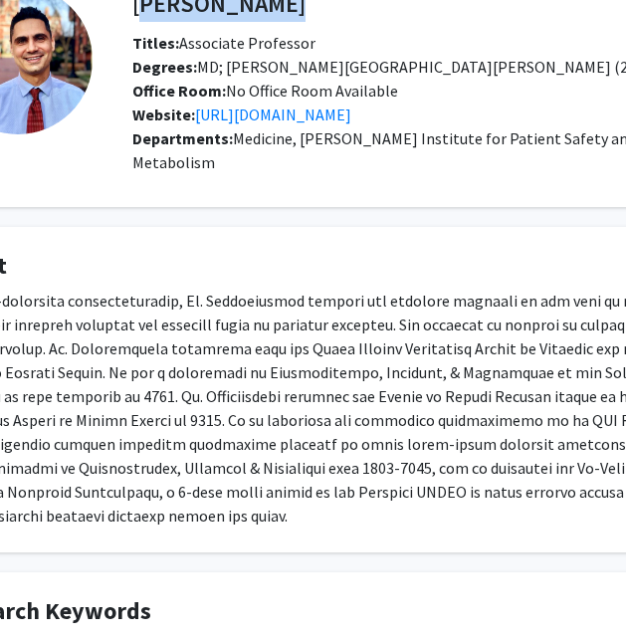
scroll to position [126, 0]
